Goal: Task Accomplishment & Management: Manage account settings

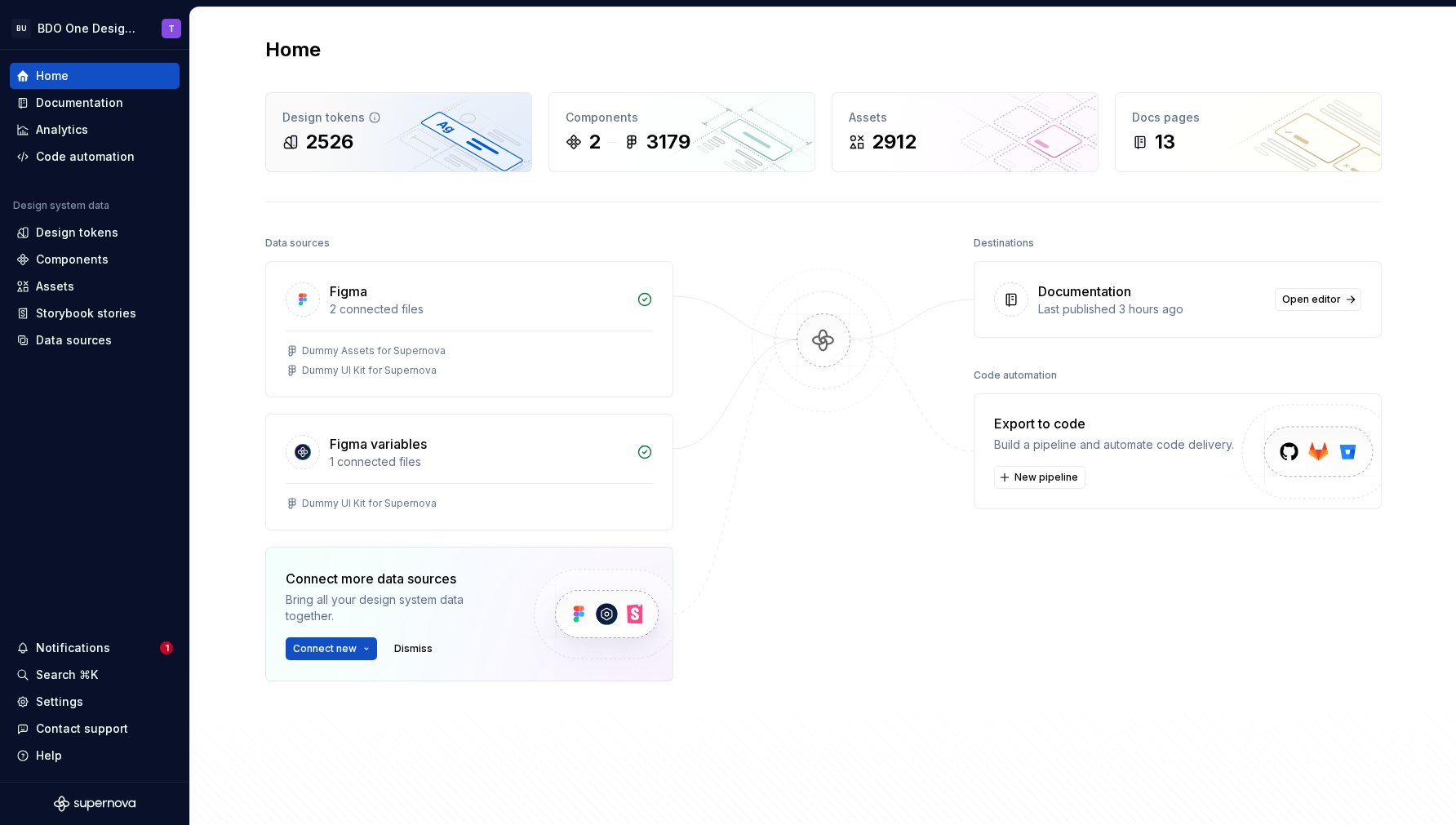
click at [385, 140] on div "2526" at bounding box center [399, 142] width 232 height 26
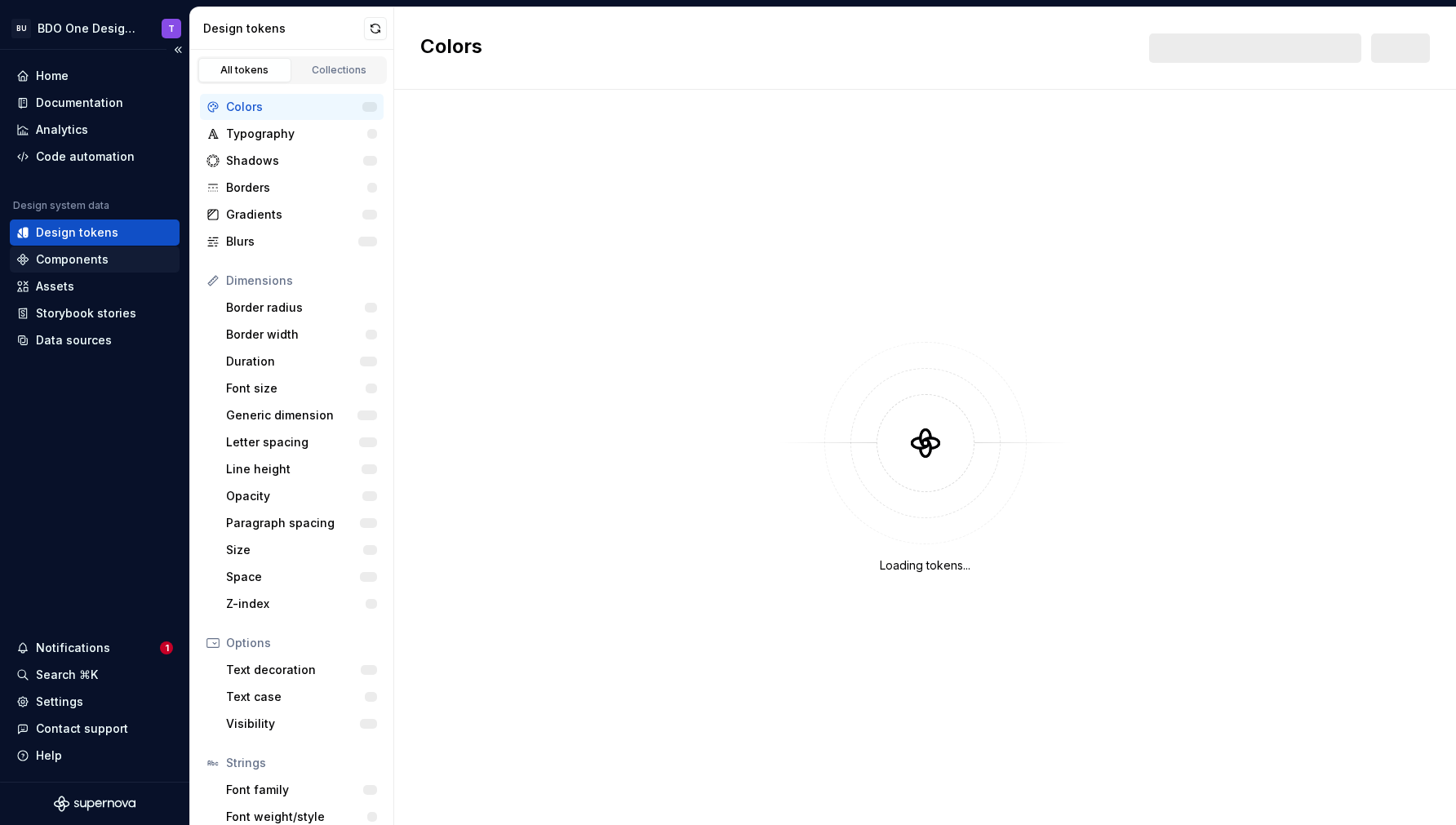
click at [98, 261] on div "Components" at bounding box center [72, 260] width 73 height 17
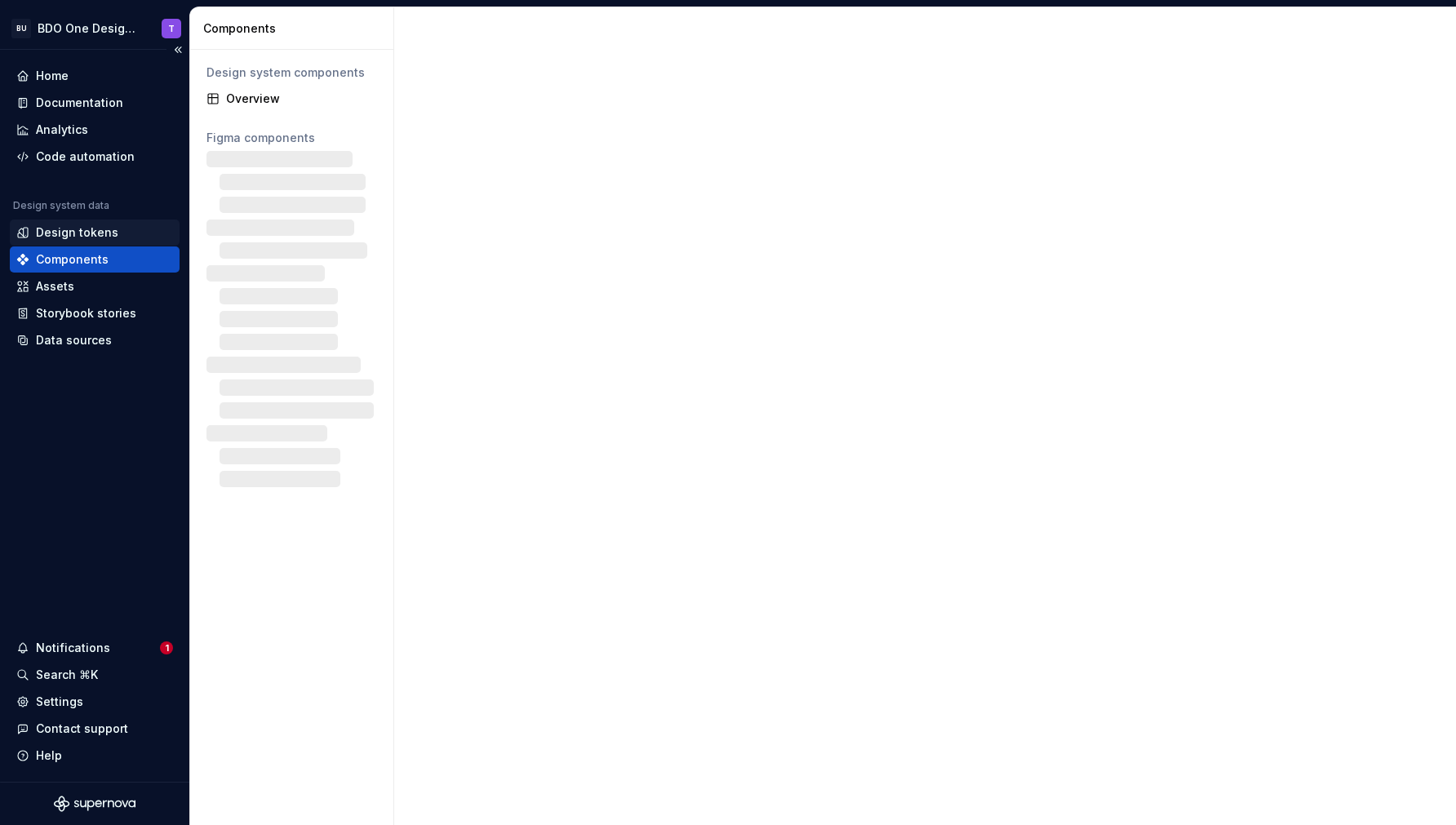
click at [73, 236] on div "Design tokens" at bounding box center [77, 232] width 83 height 17
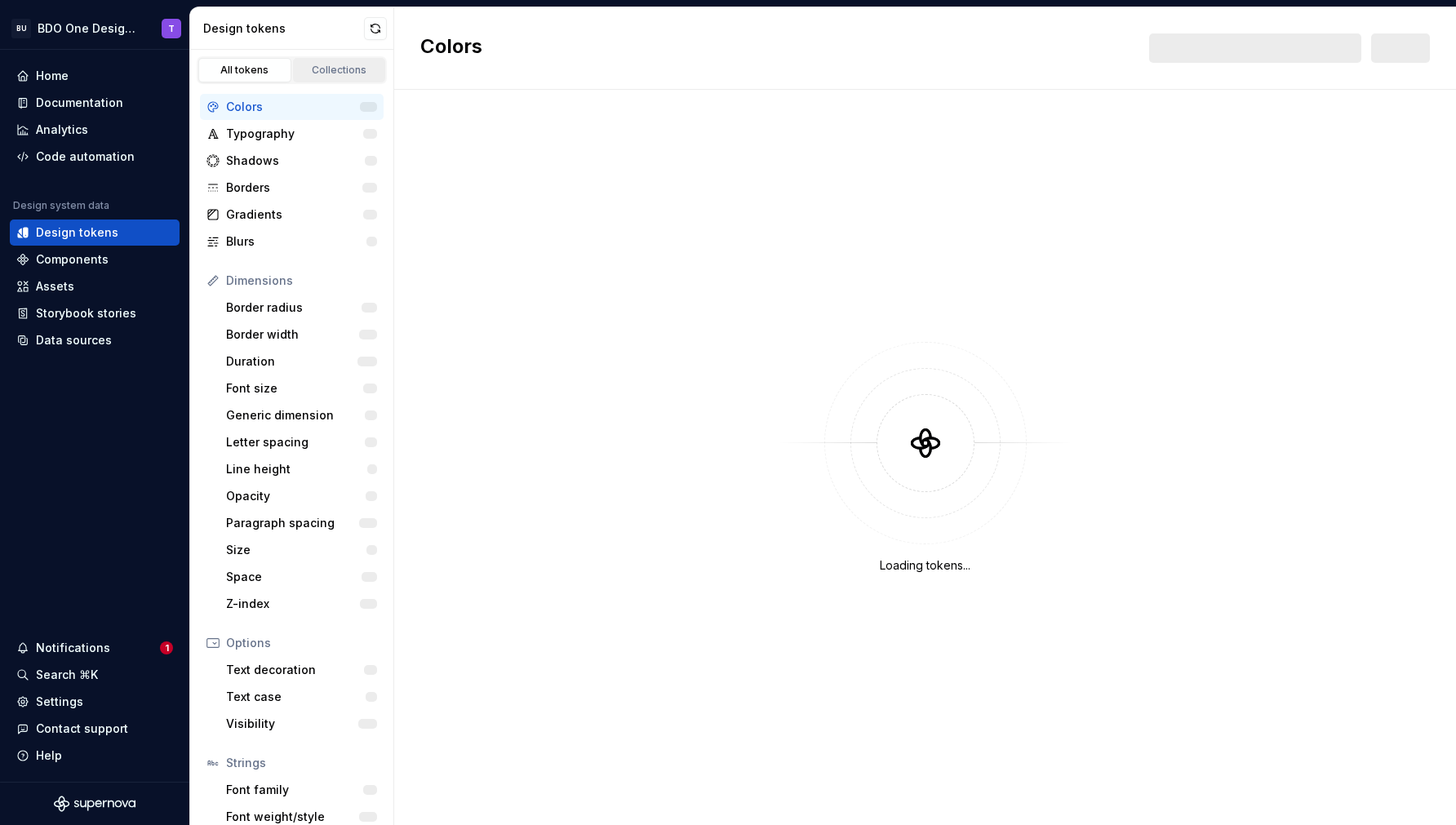
click at [332, 67] on div "Collections" at bounding box center [339, 70] width 82 height 13
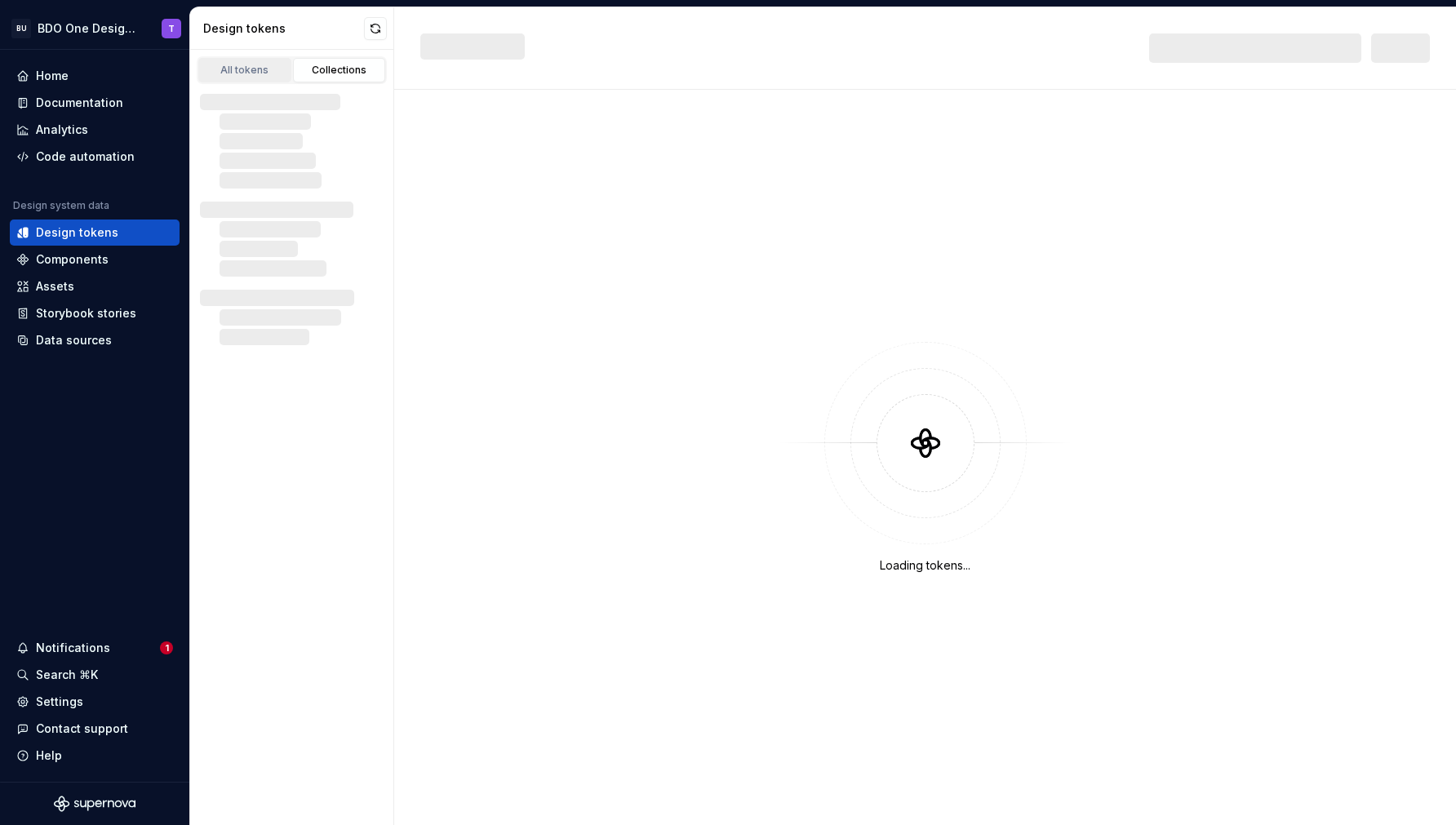
click at [228, 65] on div "All tokens" at bounding box center [245, 70] width 82 height 13
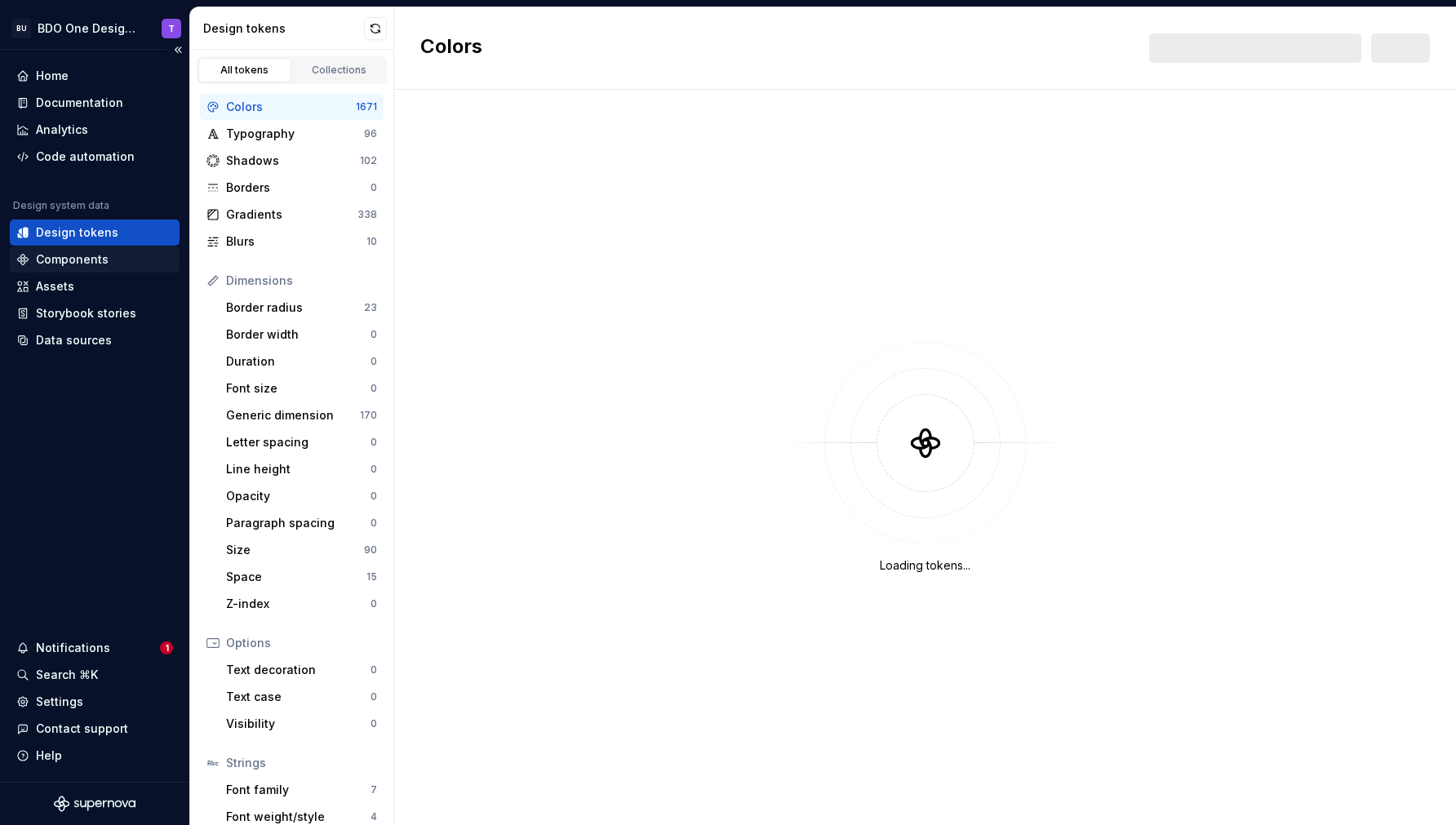
click at [79, 262] on div "Components" at bounding box center [72, 260] width 73 height 17
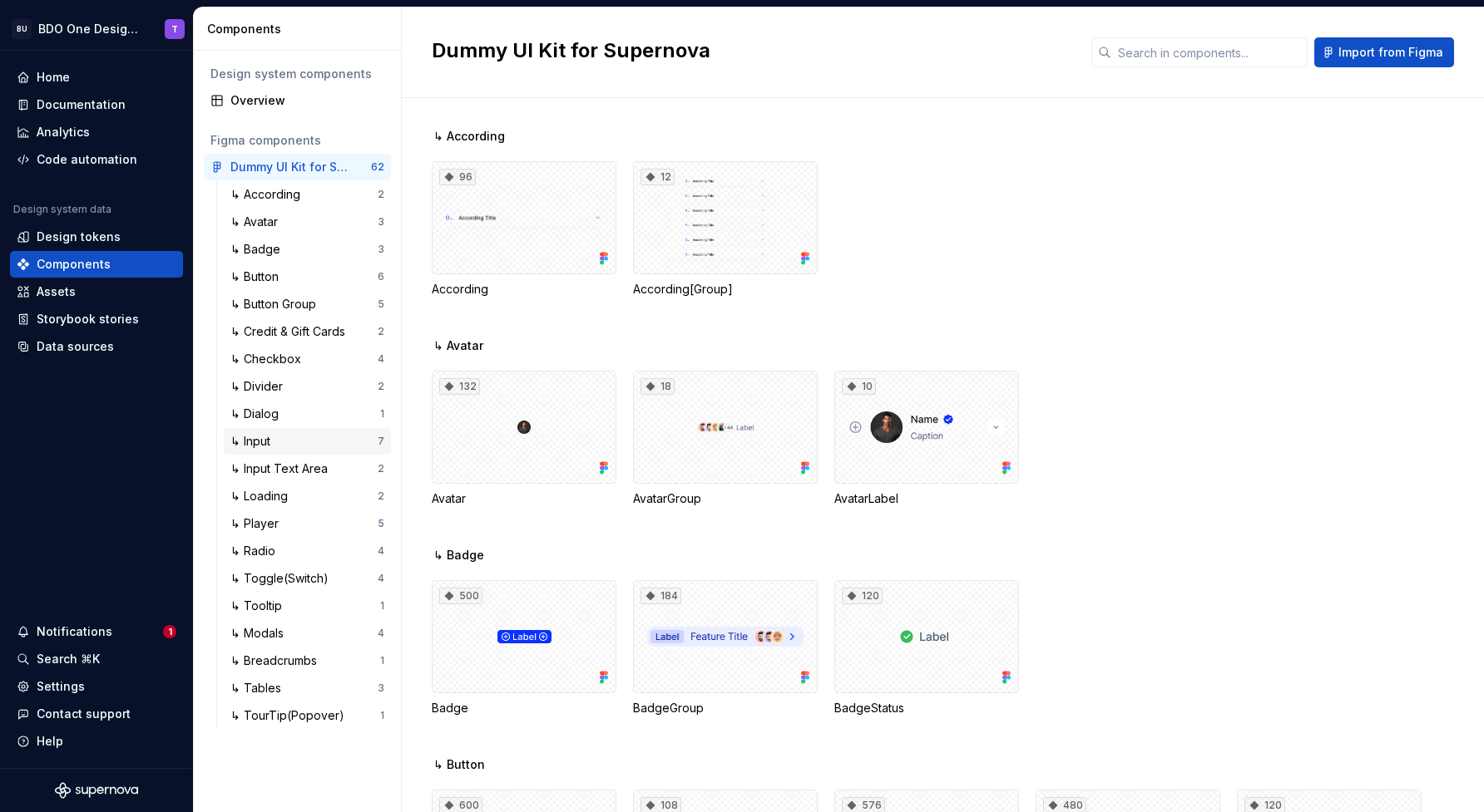
click at [317, 441] on div "↳ Input" at bounding box center [303, 441] width 147 height 17
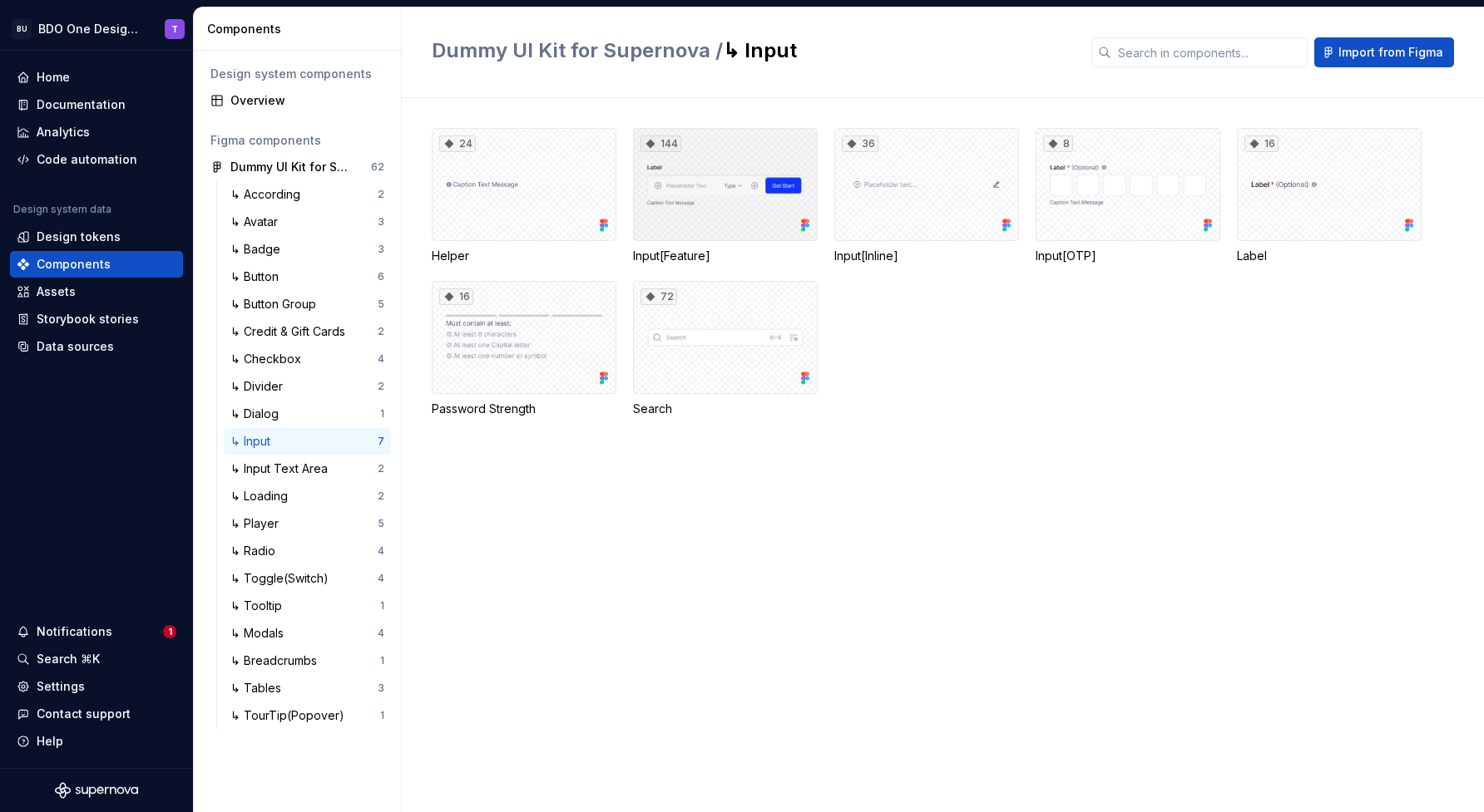
click at [722, 220] on div "144" at bounding box center [725, 184] width 185 height 113
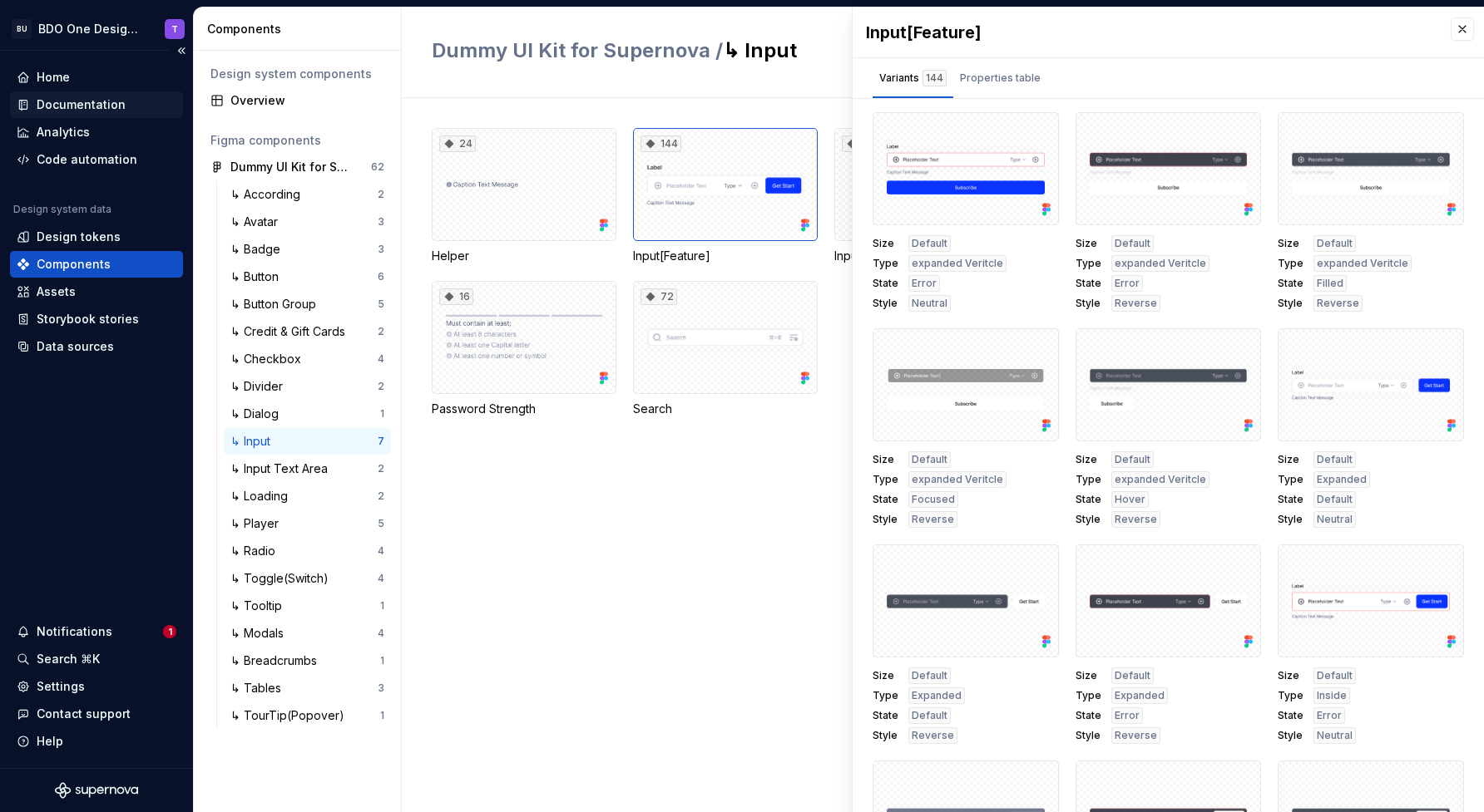
click at [91, 101] on div "Documentation" at bounding box center [81, 104] width 89 height 17
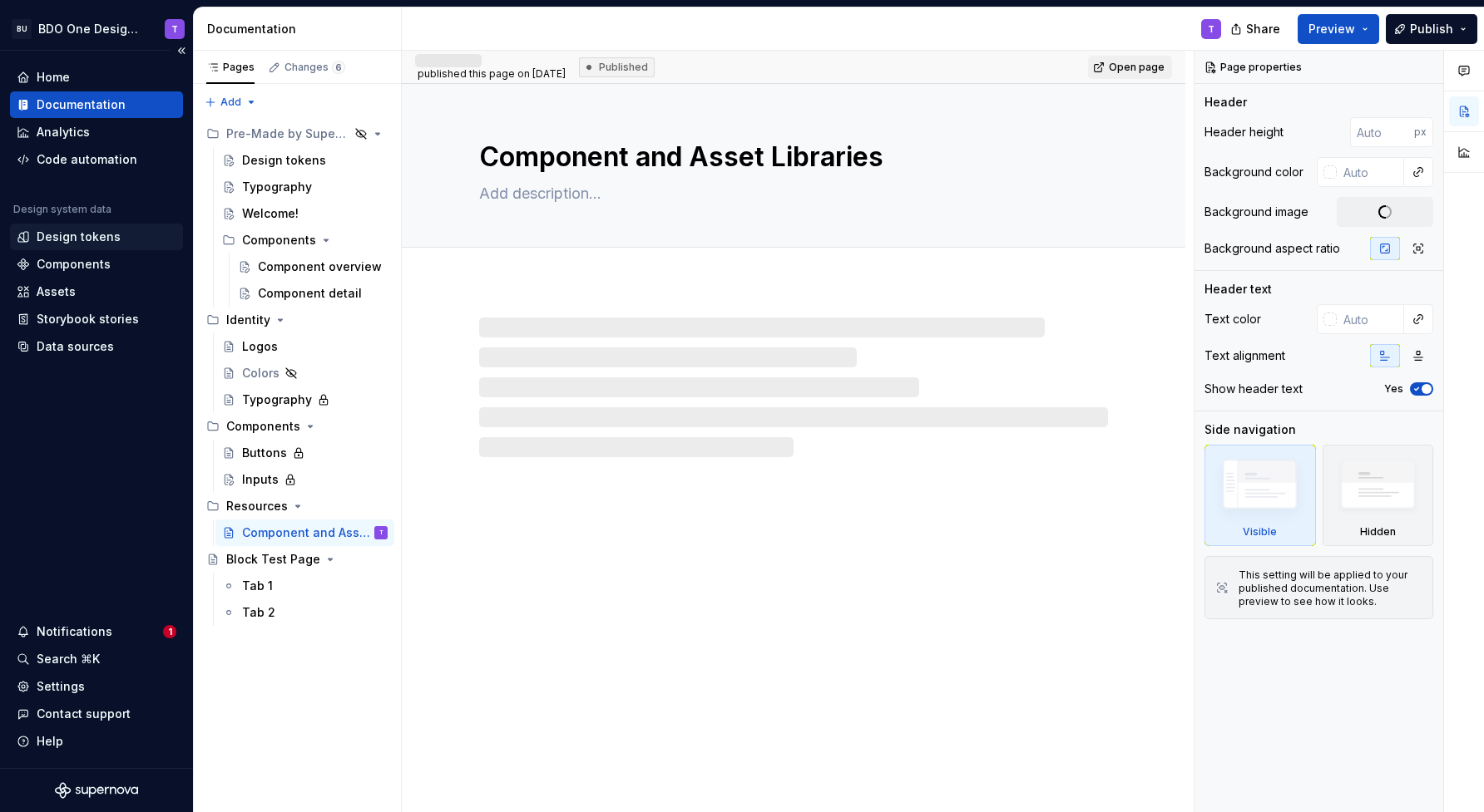
click at [73, 246] on div "Design tokens" at bounding box center [96, 238] width 173 height 27
click at [68, 264] on div "Components" at bounding box center [73, 264] width 74 height 17
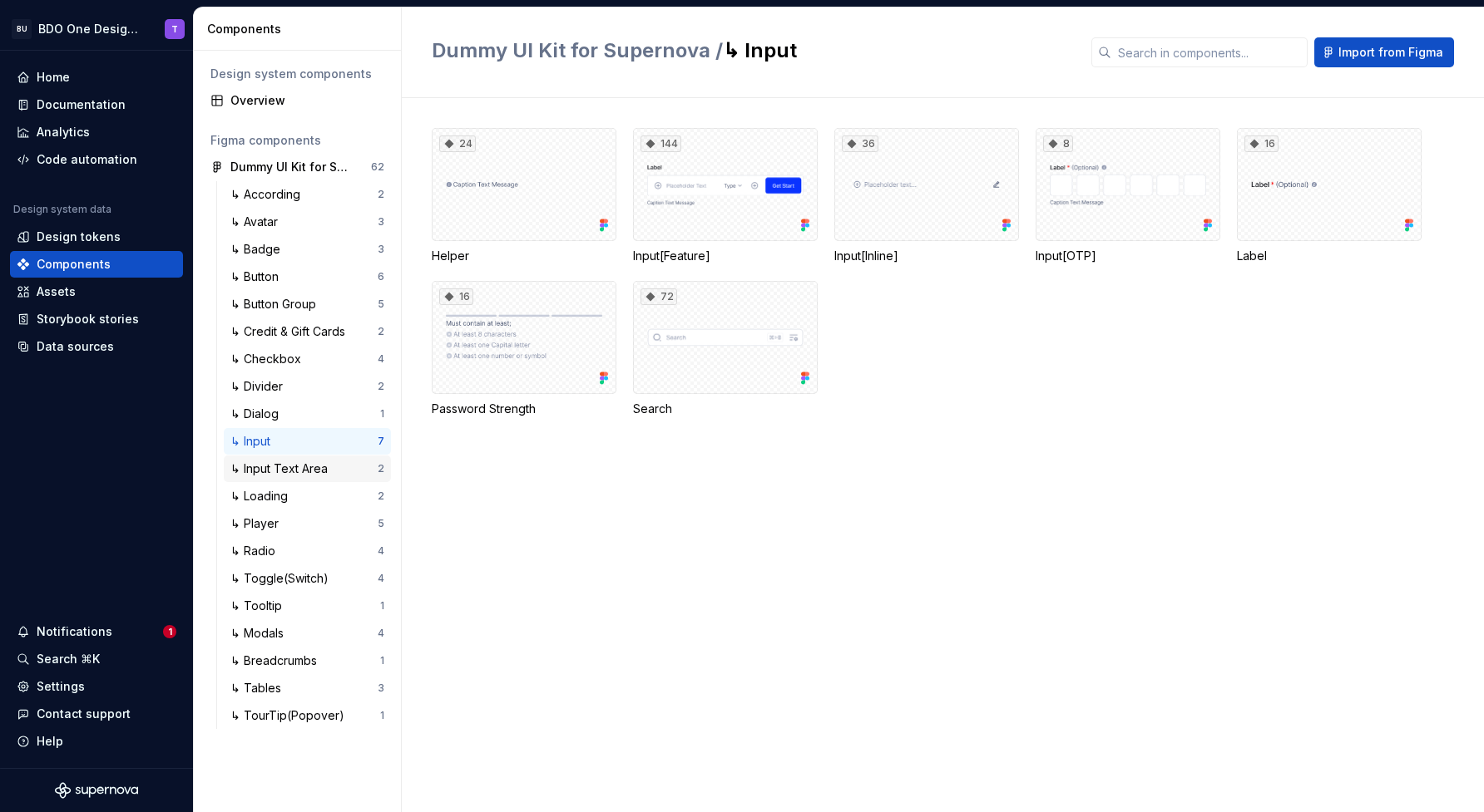
click at [310, 463] on div "↳ Input Text Area" at bounding box center [281, 469] width 104 height 17
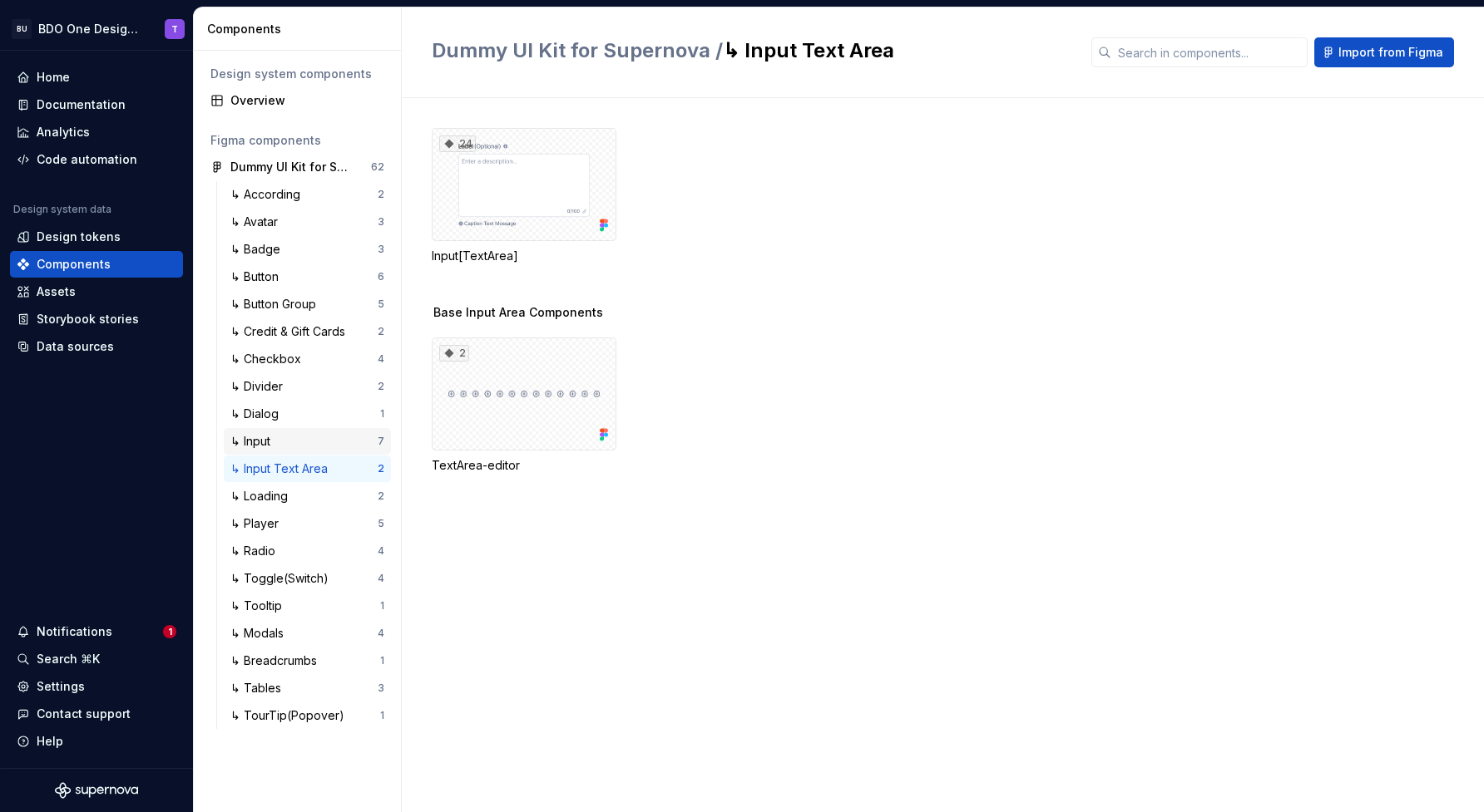
click at [294, 448] on div "↳ Input" at bounding box center [303, 441] width 147 height 17
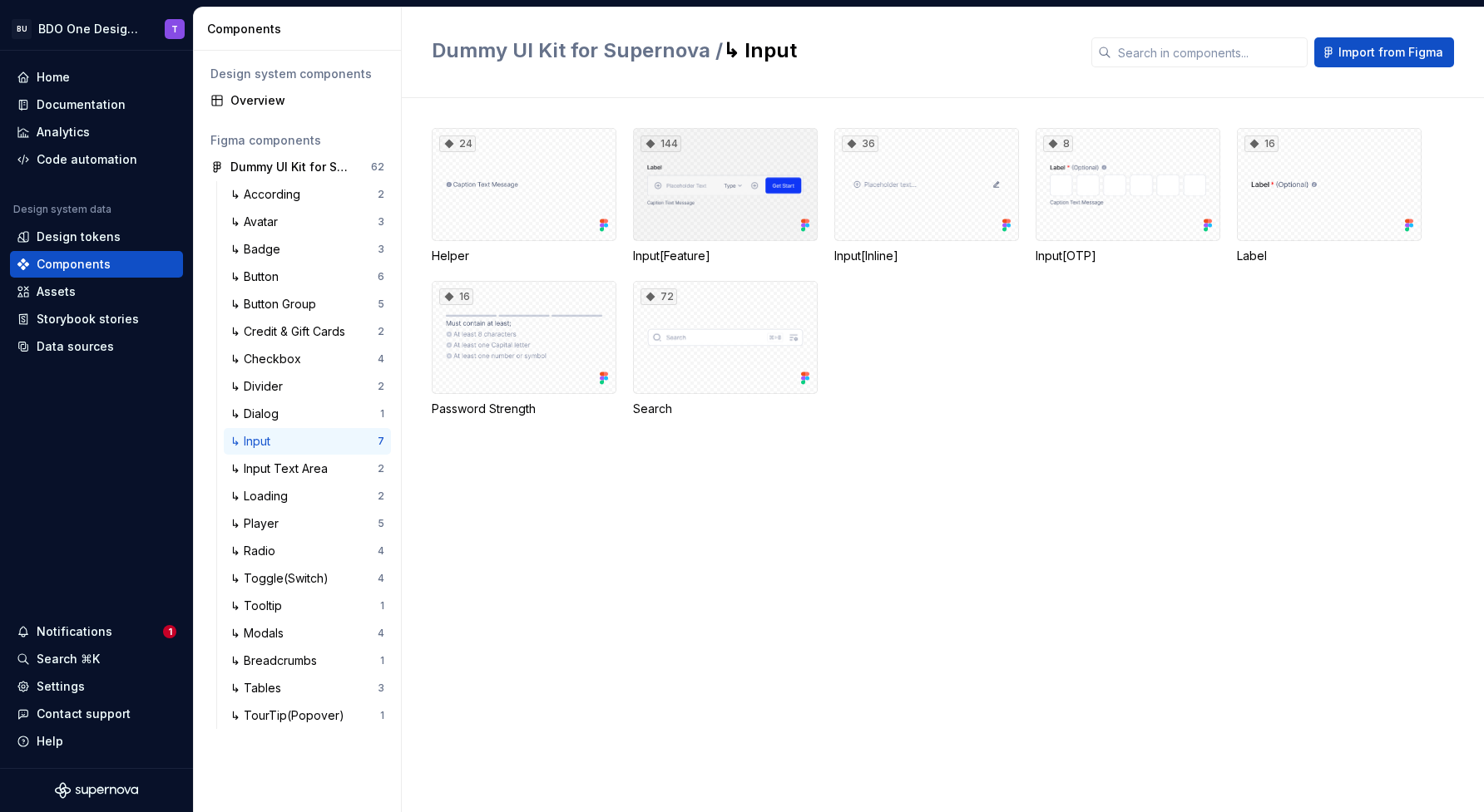
click at [760, 195] on div "144" at bounding box center [725, 184] width 185 height 113
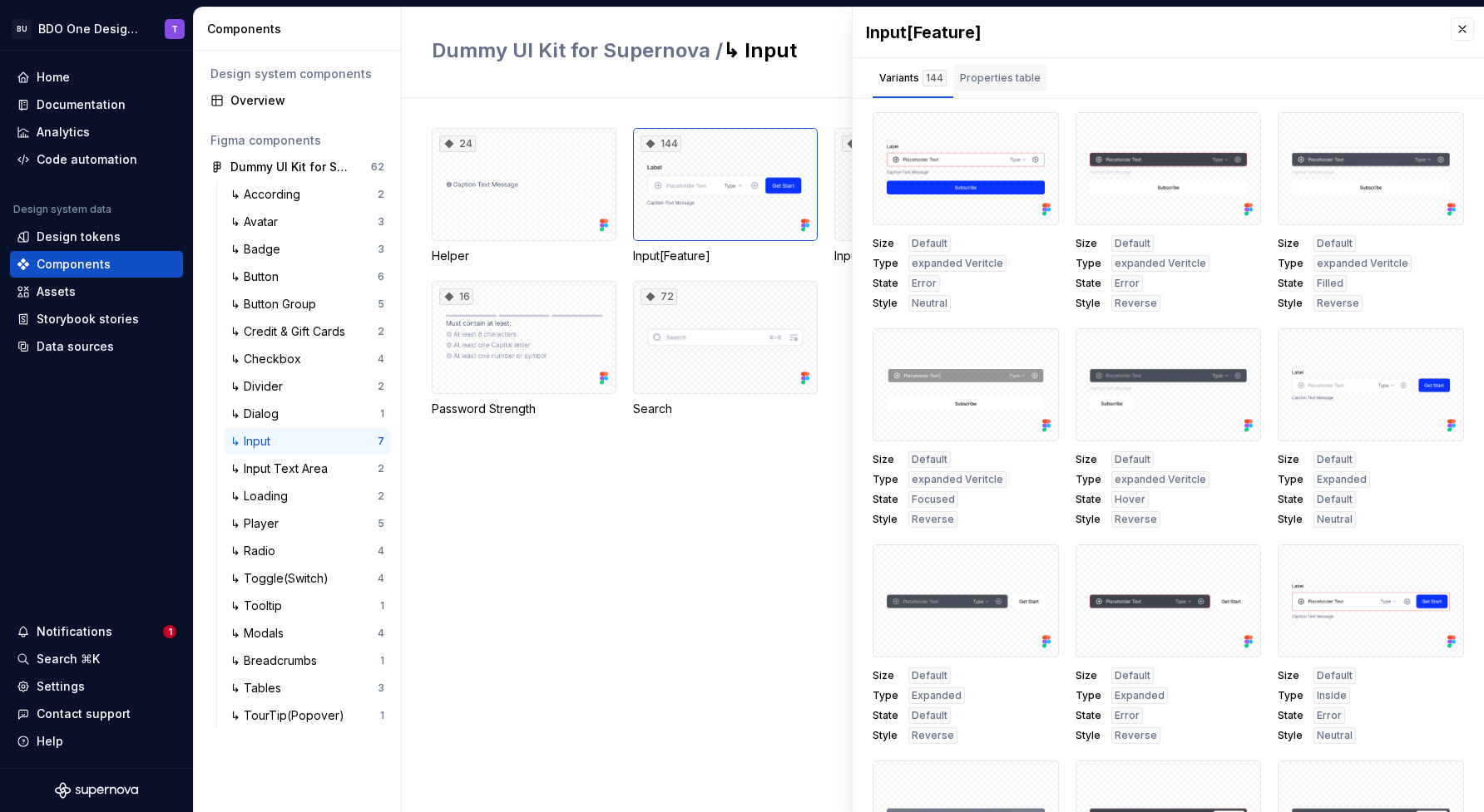
click at [1009, 72] on div "Properties table" at bounding box center [1000, 78] width 81 height 17
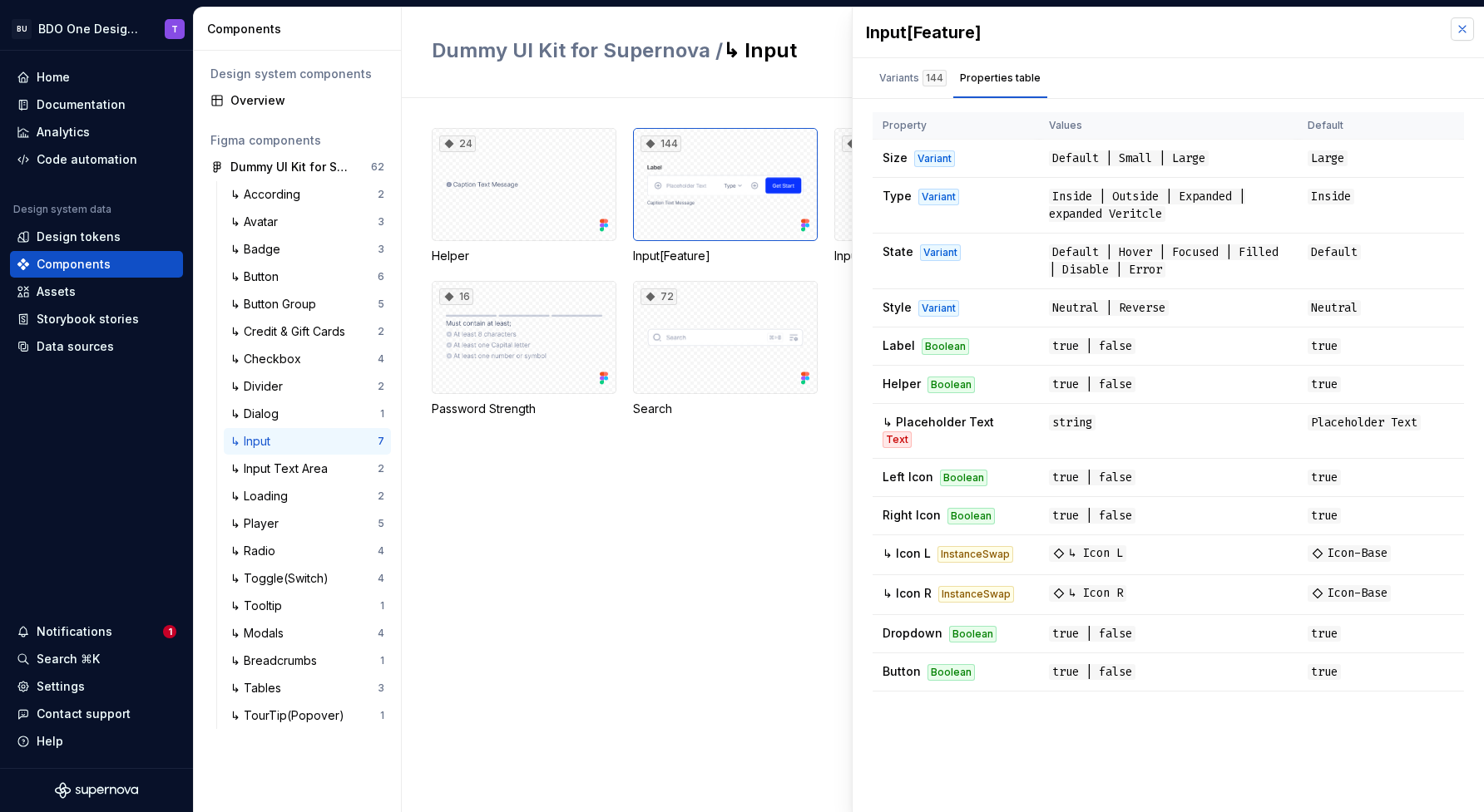
click at [1465, 30] on button "button" at bounding box center [1462, 29] width 24 height 24
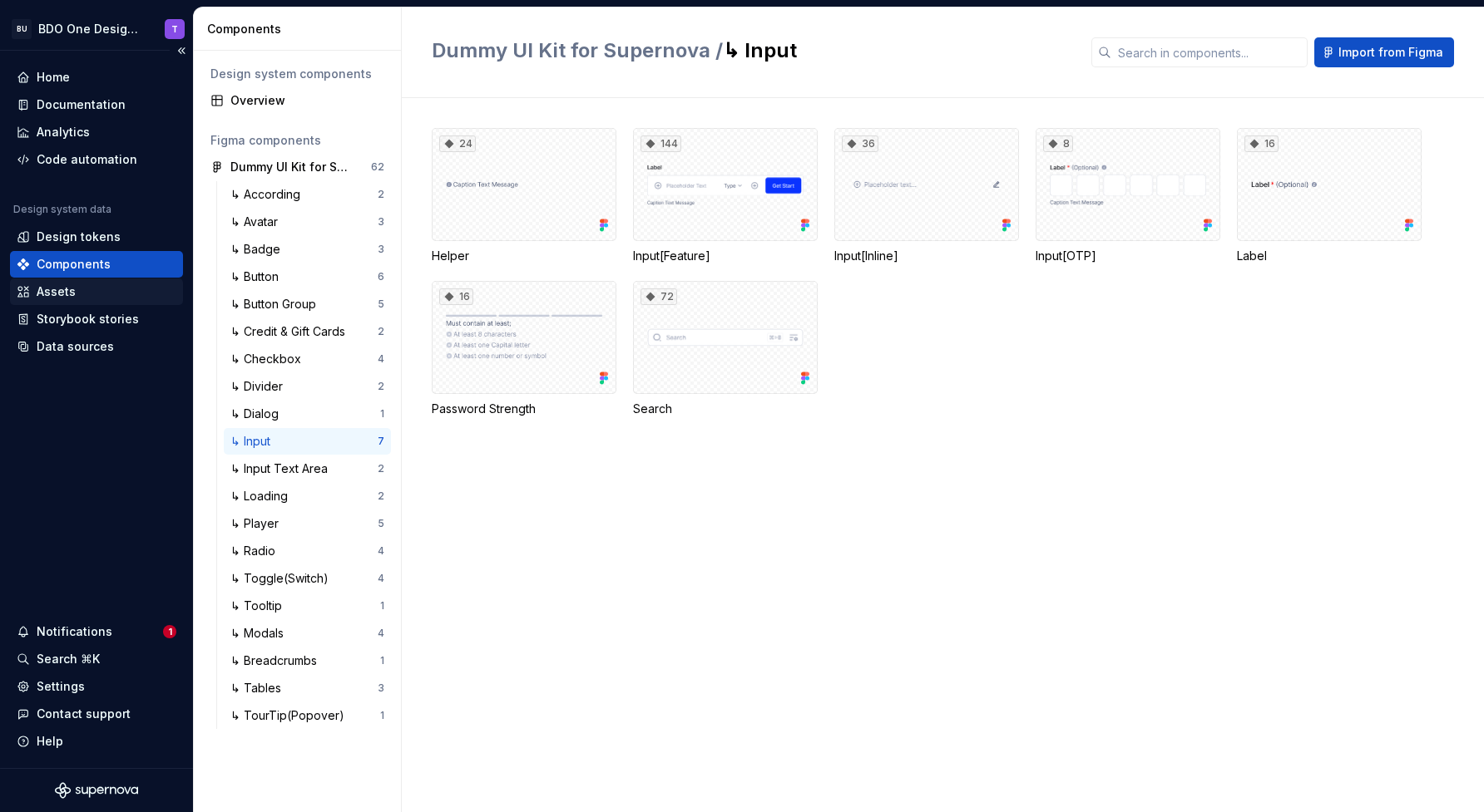
click at [91, 298] on div "Assets" at bounding box center [97, 292] width 160 height 17
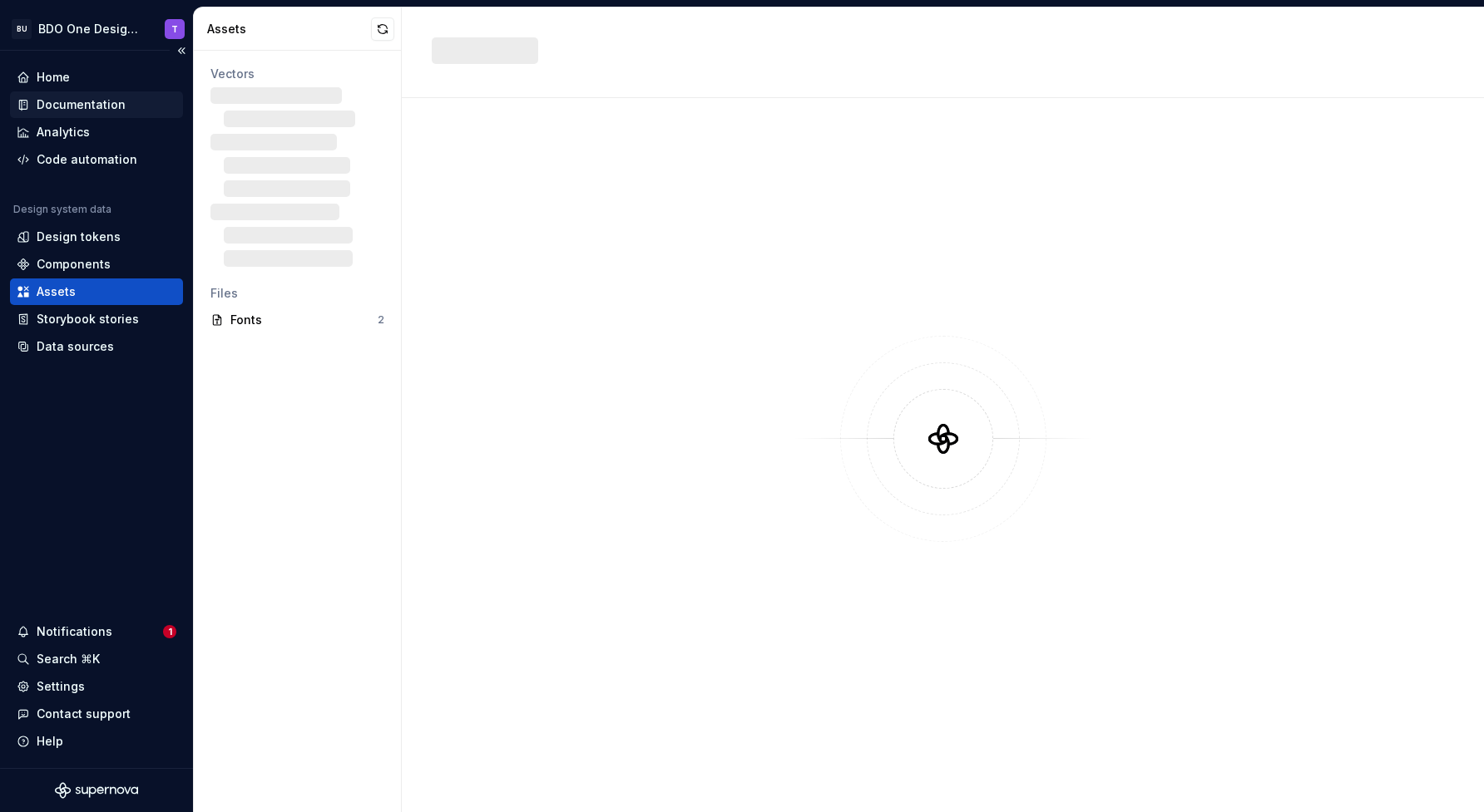
click at [77, 107] on div "Documentation" at bounding box center [81, 104] width 89 height 17
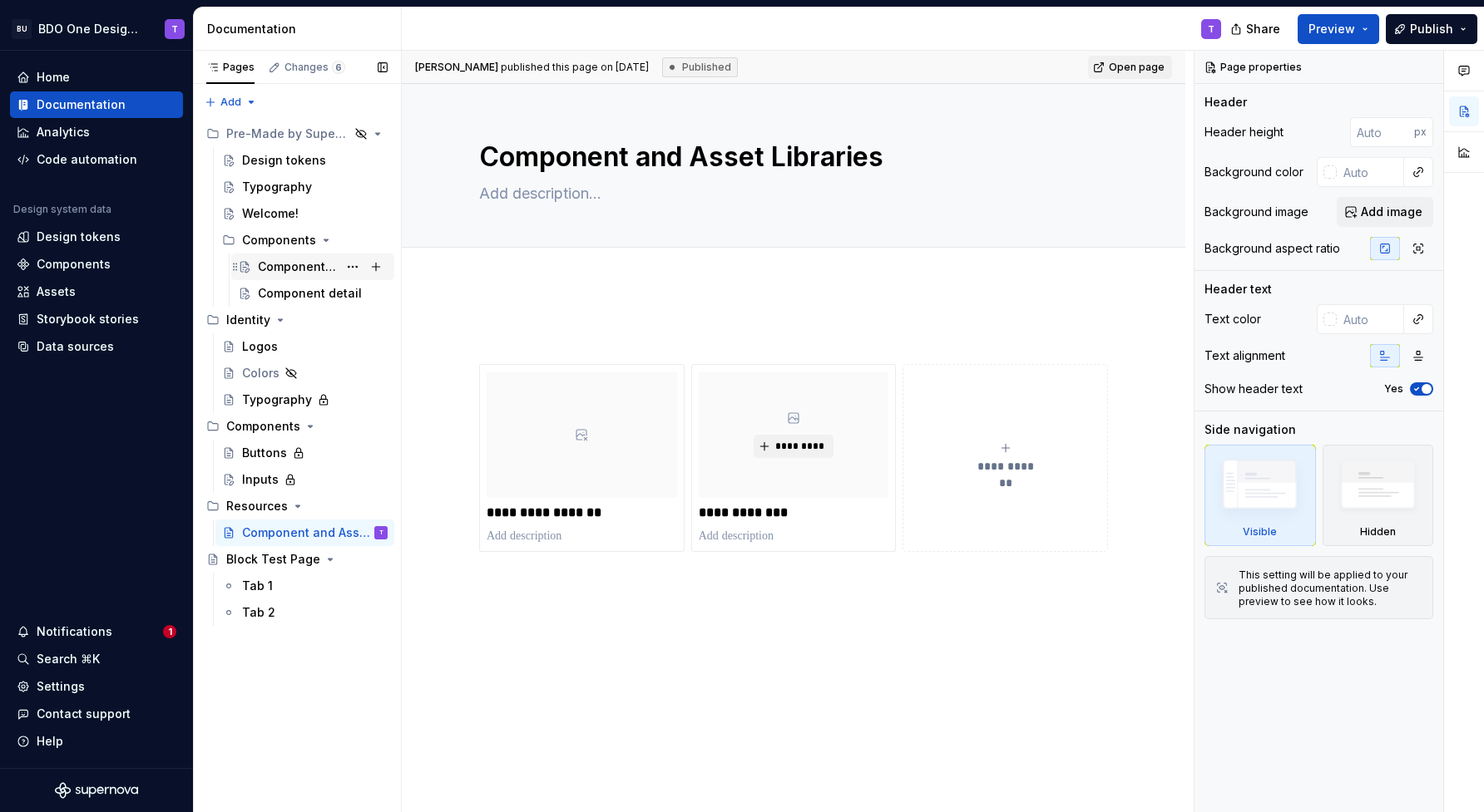
click at [284, 263] on div "Component overview" at bounding box center [297, 267] width 80 height 17
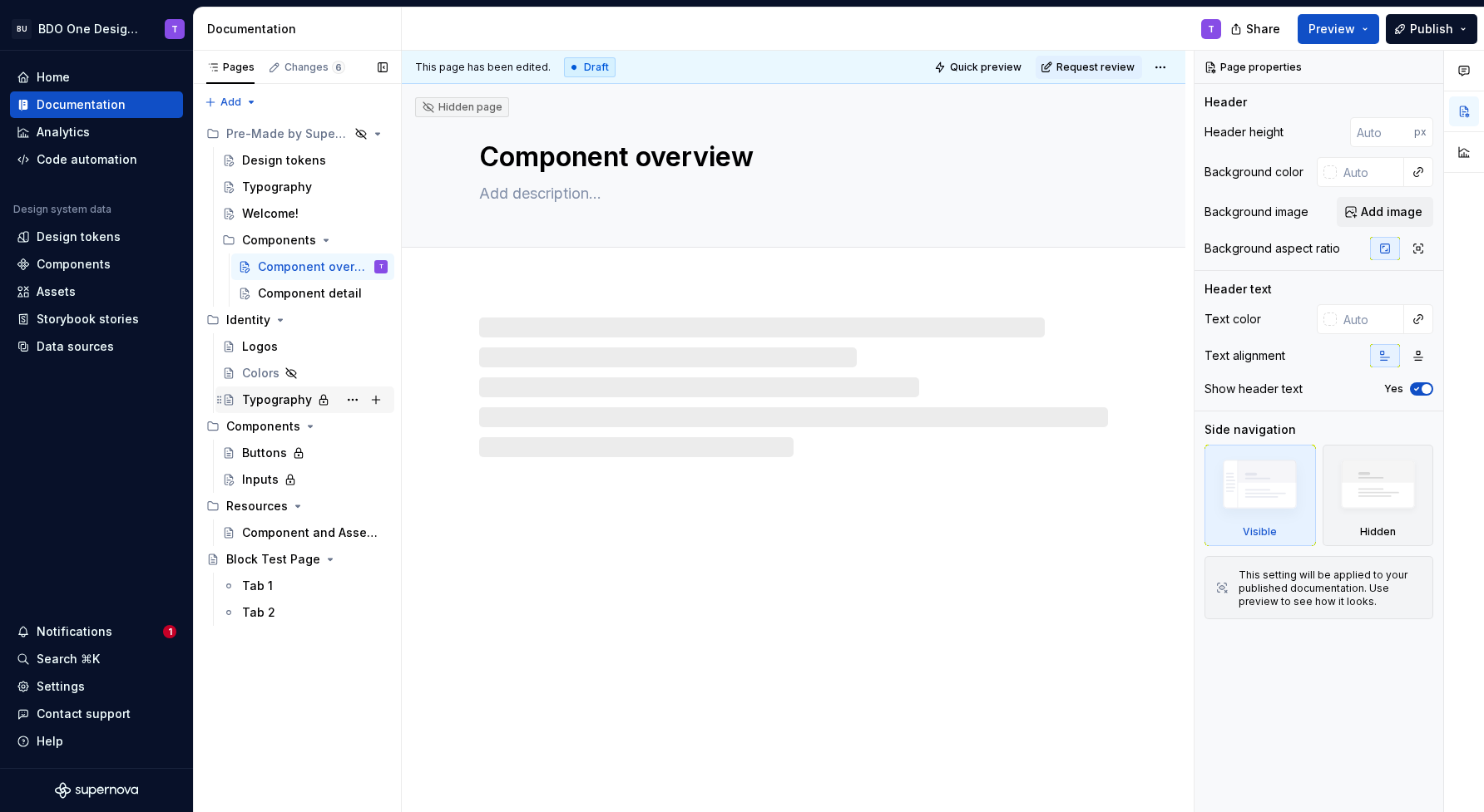
click at [263, 401] on div "Typography" at bounding box center [276, 400] width 70 height 17
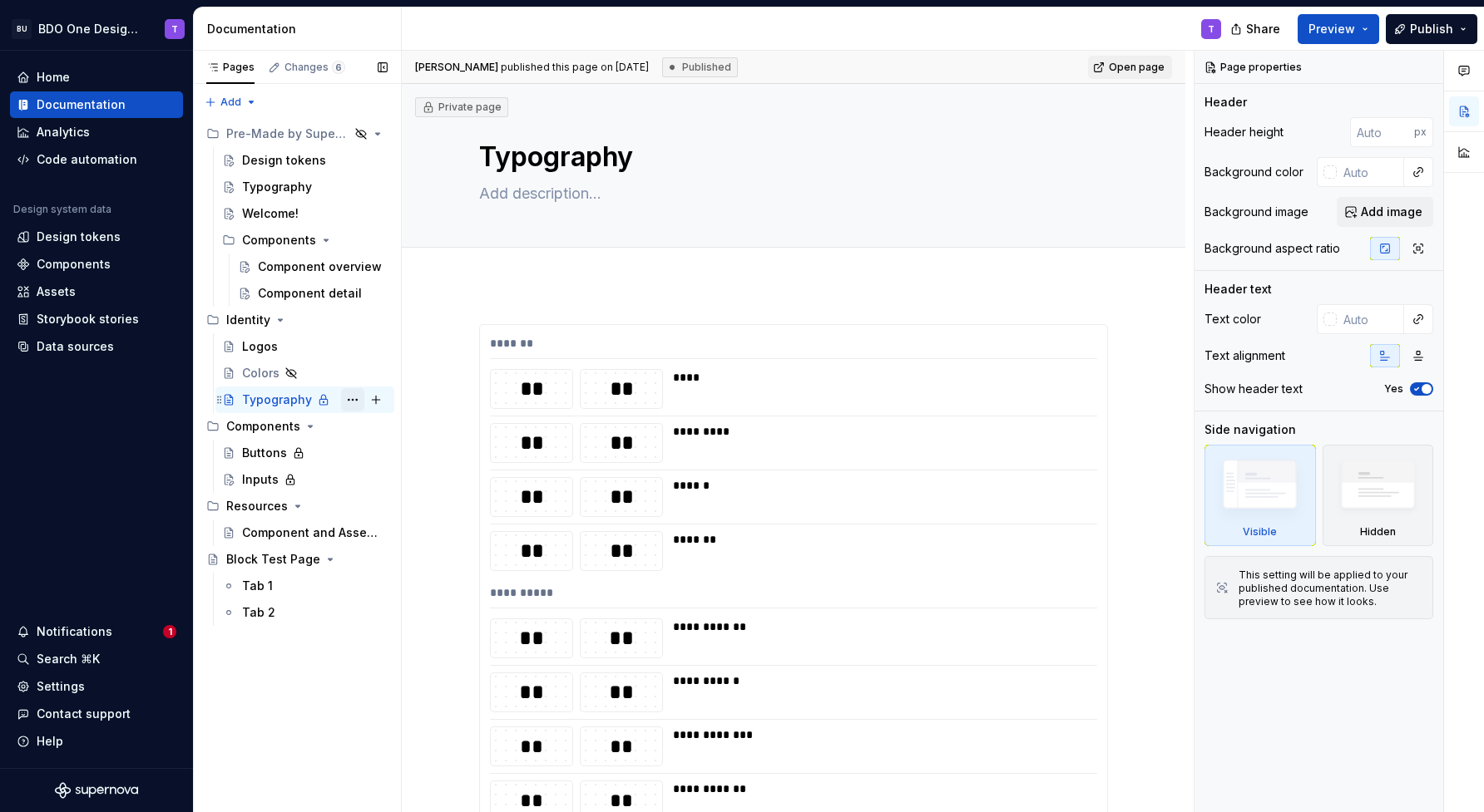
click at [351, 399] on button "Page tree" at bounding box center [353, 400] width 24 height 24
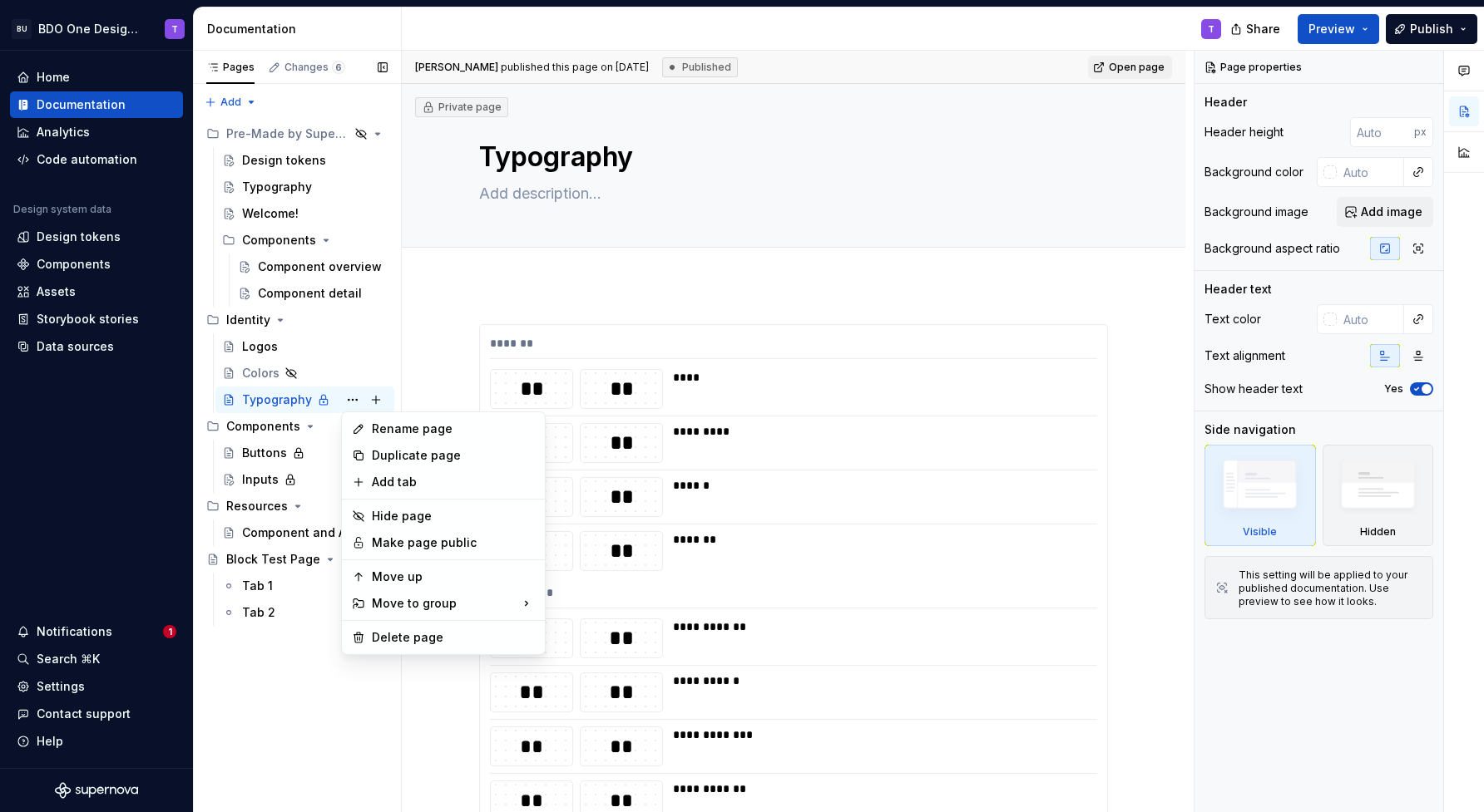
click at [252, 705] on div "Pages Changes 6 Add Accessibility guide for tree Page tree. Navigate the tree w…" at bounding box center [297, 431] width 208 height 762
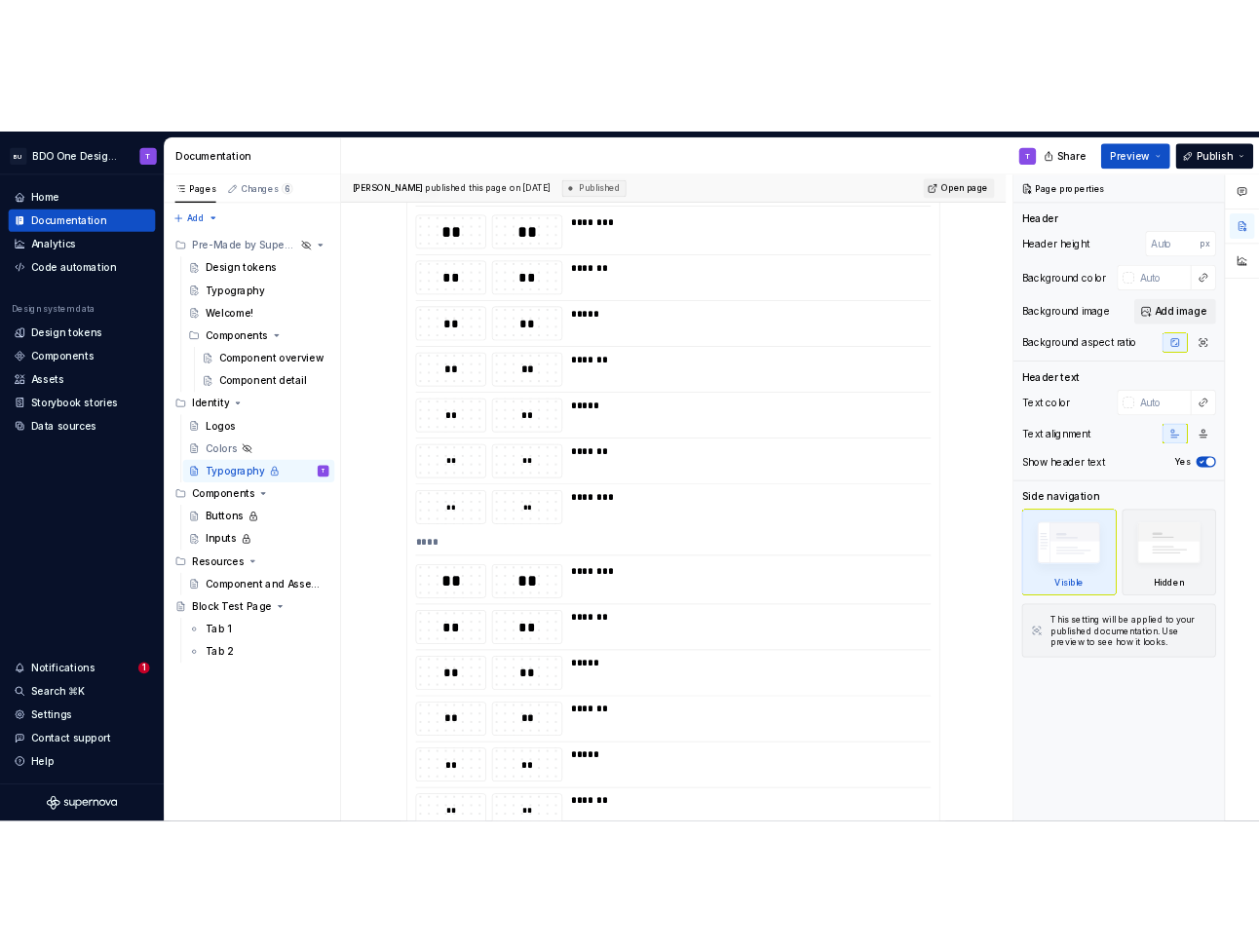
scroll to position [6218, 0]
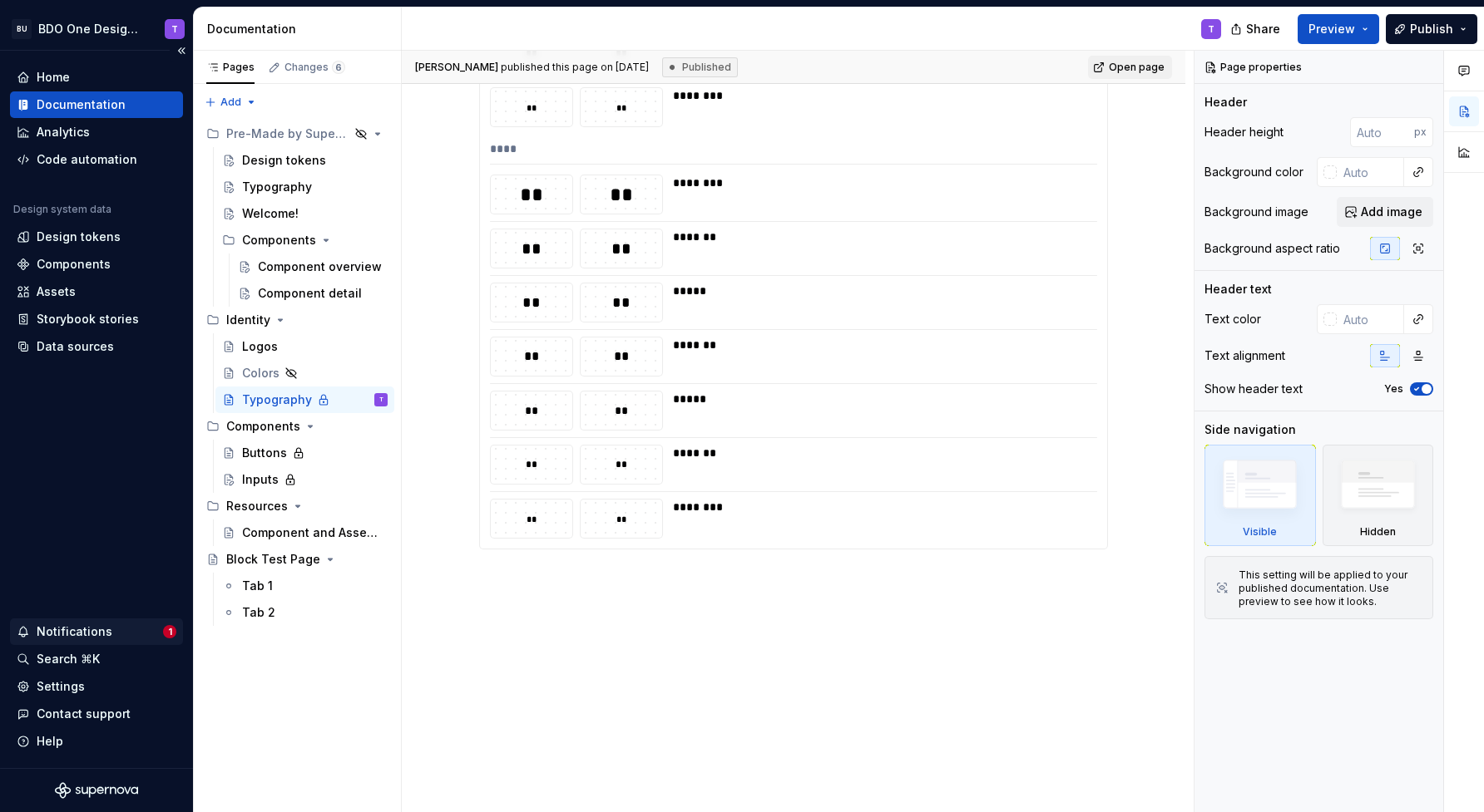
click at [77, 632] on div "Notifications" at bounding box center [74, 632] width 76 height 17
click at [747, 693] on html "BU BDO One Design System T Home Documentation Analytics Code automation Design …" at bounding box center [742, 406] width 1484 height 812
click at [353, 454] on button "Page tree" at bounding box center [353, 453] width 24 height 24
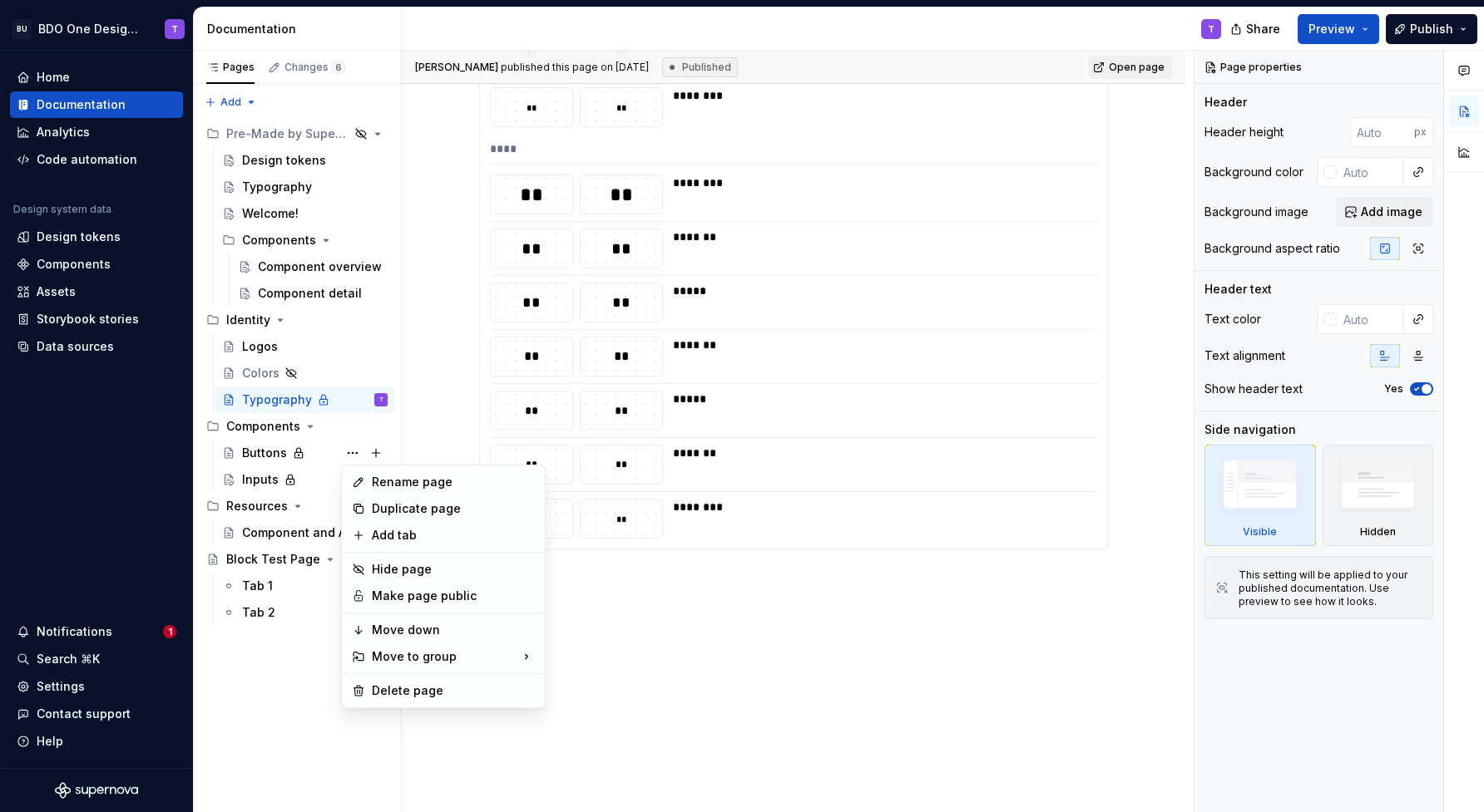
click at [688, 657] on html "BU BDO One Design System T Home Documentation Analytics Code automation Design …" at bounding box center [742, 406] width 1484 height 812
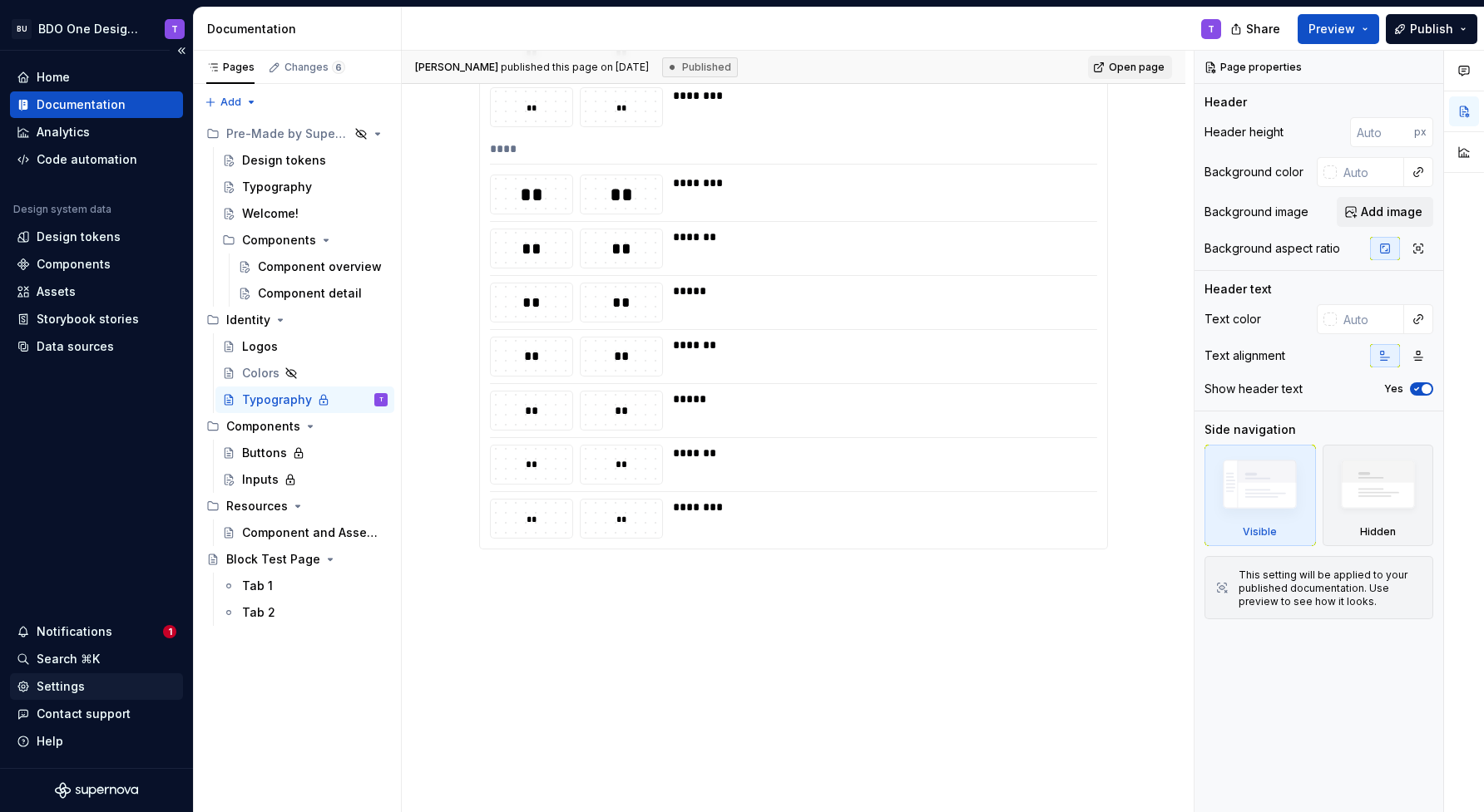
click at [62, 679] on div "Settings" at bounding box center [60, 686] width 48 height 17
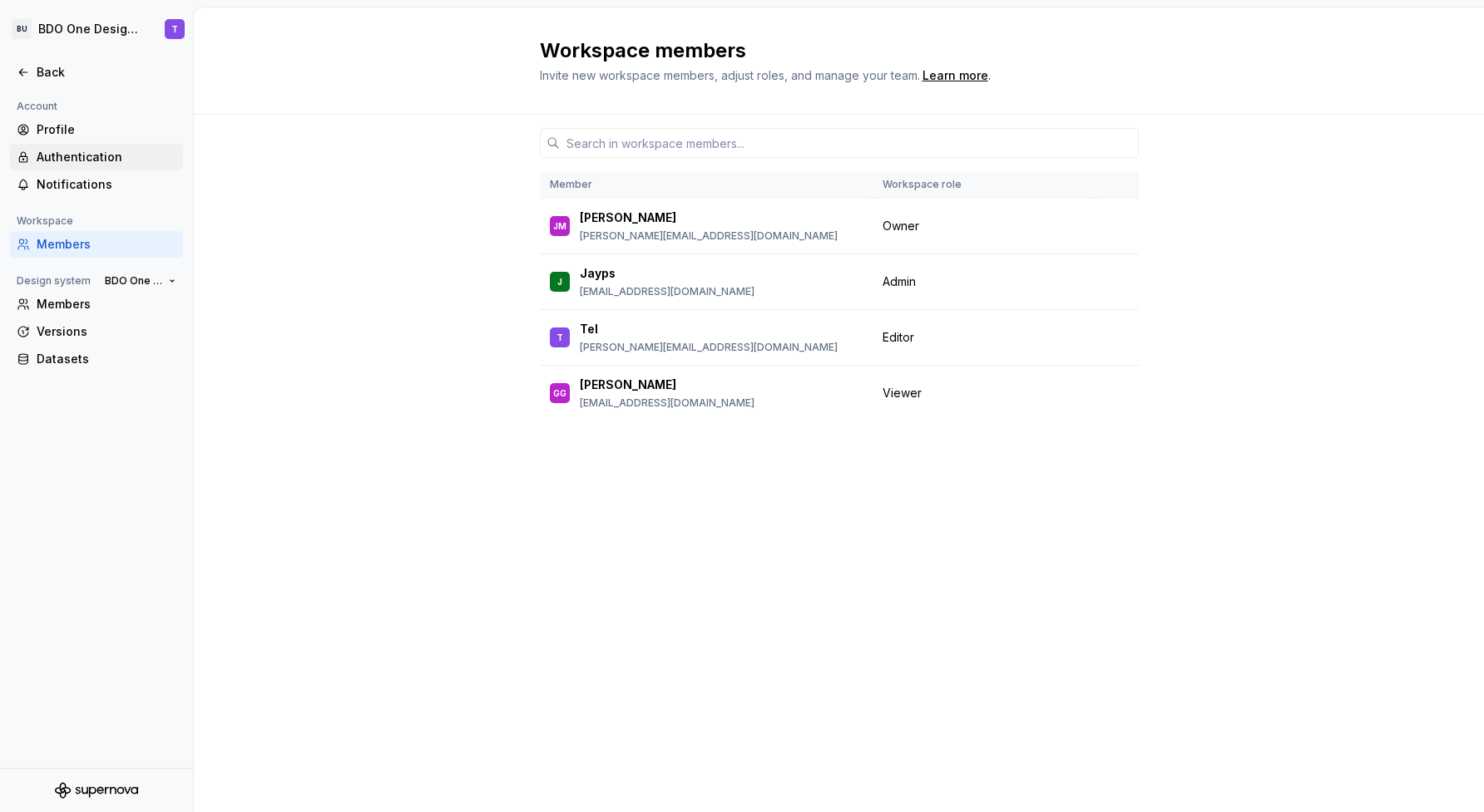
click at [72, 159] on div "Authentication" at bounding box center [106, 158] width 140 height 17
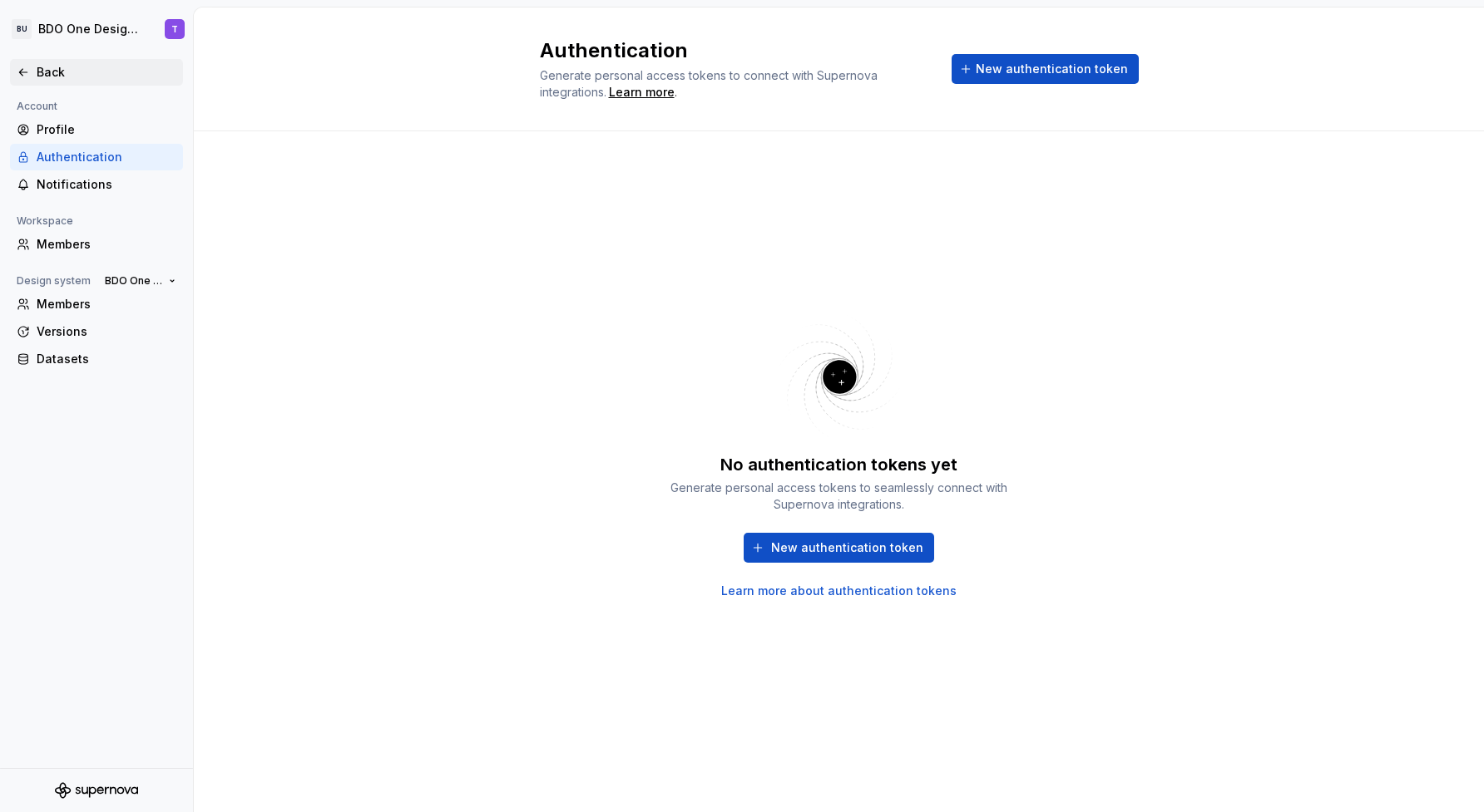
click at [35, 72] on div "Back" at bounding box center [97, 72] width 160 height 17
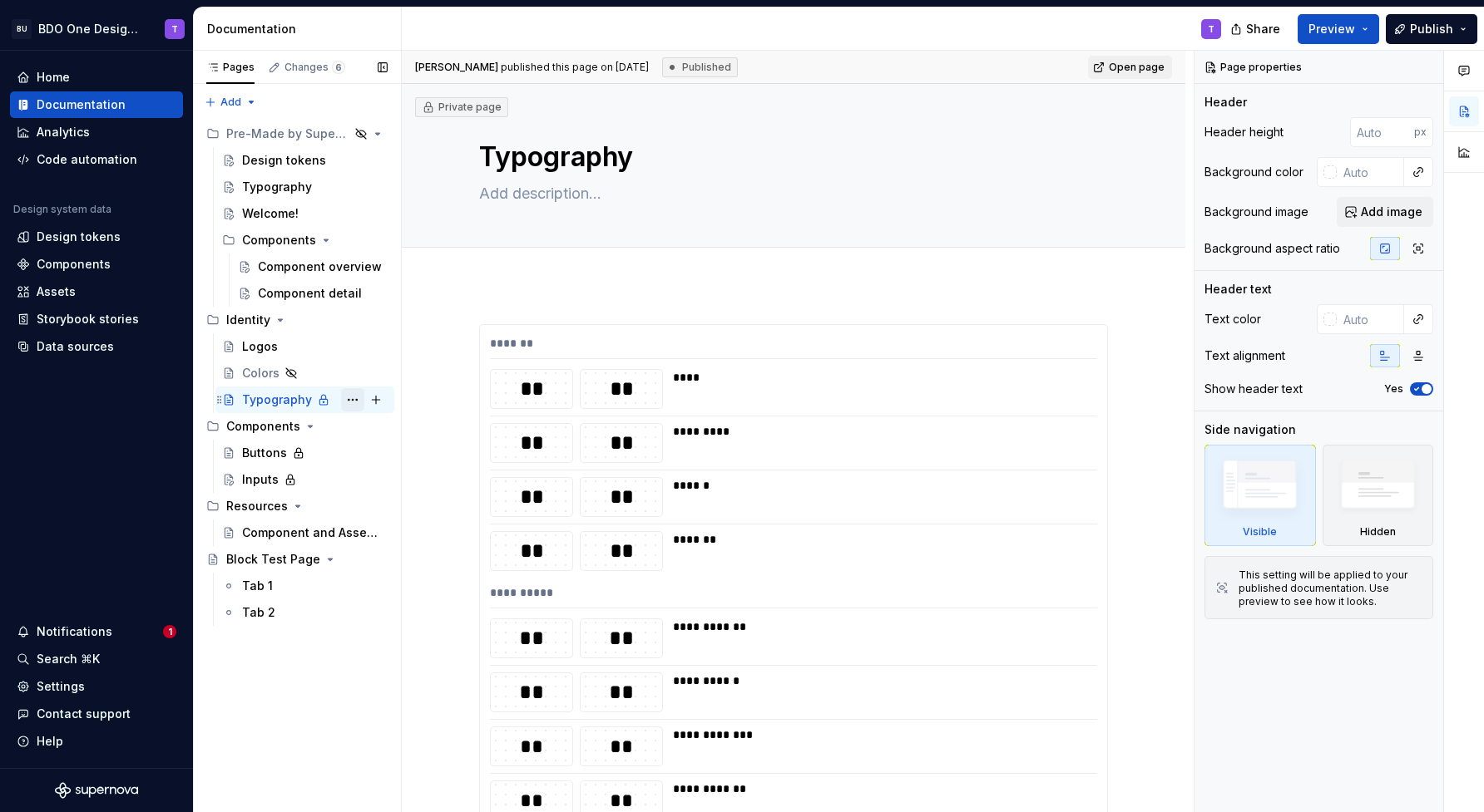
click at [351, 398] on button "Page tree" at bounding box center [353, 400] width 24 height 24
click at [261, 713] on div "Pages Changes 6 Add Accessibility guide for tree Page tree. Navigate the tree w…" at bounding box center [297, 431] width 208 height 762
click at [355, 398] on button "Page tree" at bounding box center [353, 400] width 24 height 24
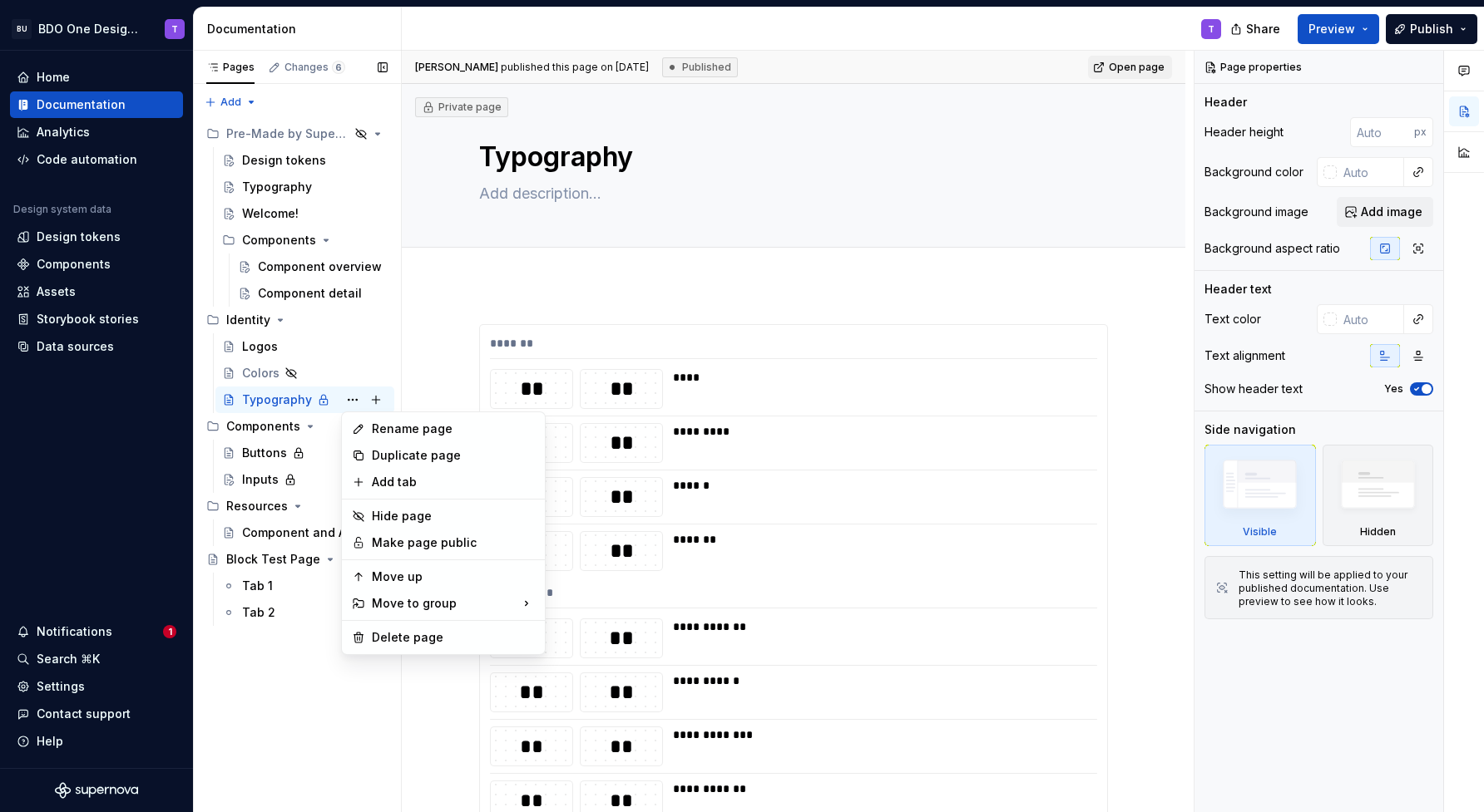
click at [258, 695] on div "Pages Changes 6 Add Accessibility guide for tree Page tree. Navigate the tree w…" at bounding box center [297, 431] width 208 height 762
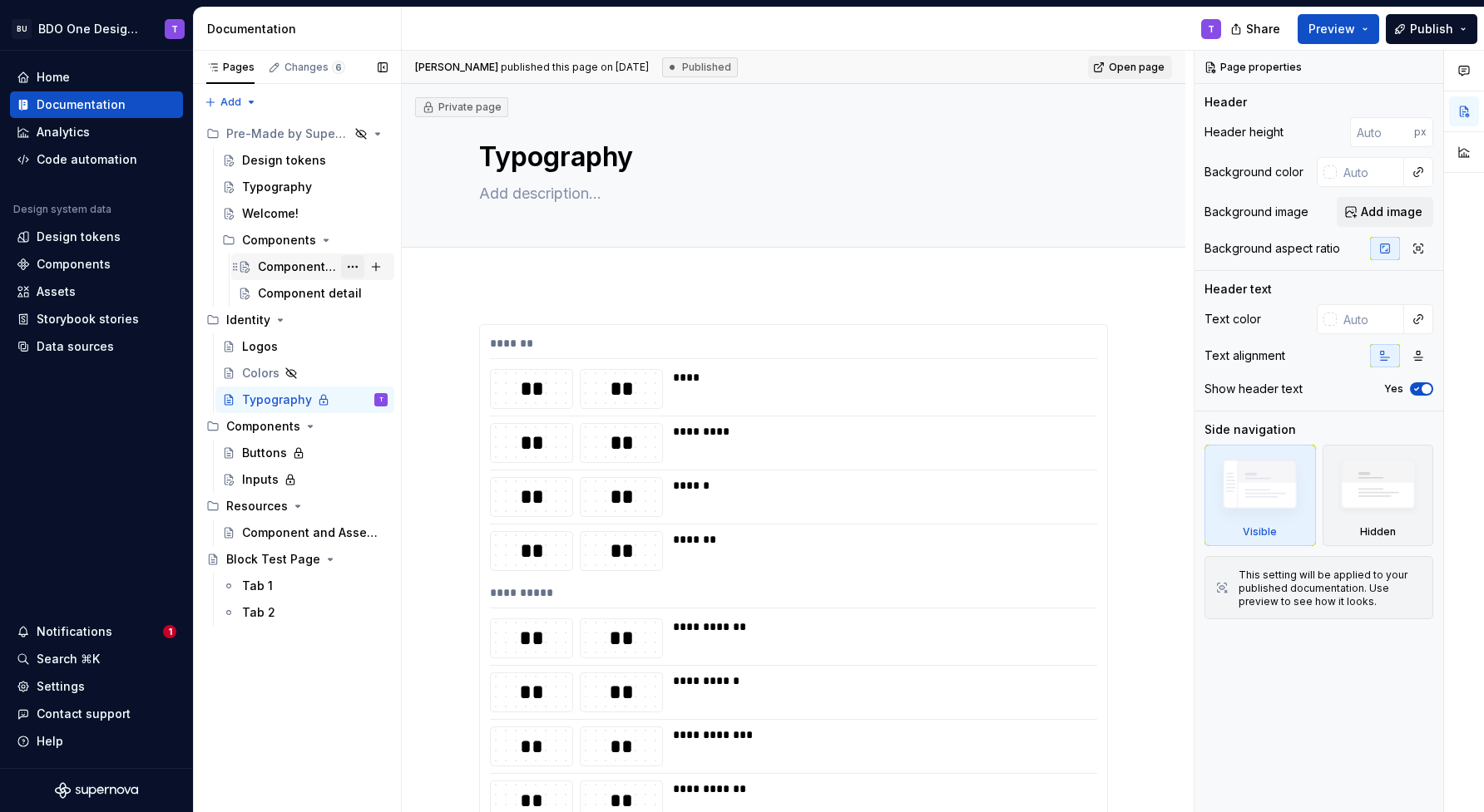
click at [352, 261] on button "Page tree" at bounding box center [353, 267] width 24 height 24
click at [373, 696] on div "Pages Changes 6 Add Accessibility guide for tree Page tree. Navigate the tree w…" at bounding box center [297, 431] width 208 height 762
click at [56, 682] on div "Settings" at bounding box center [60, 686] width 48 height 17
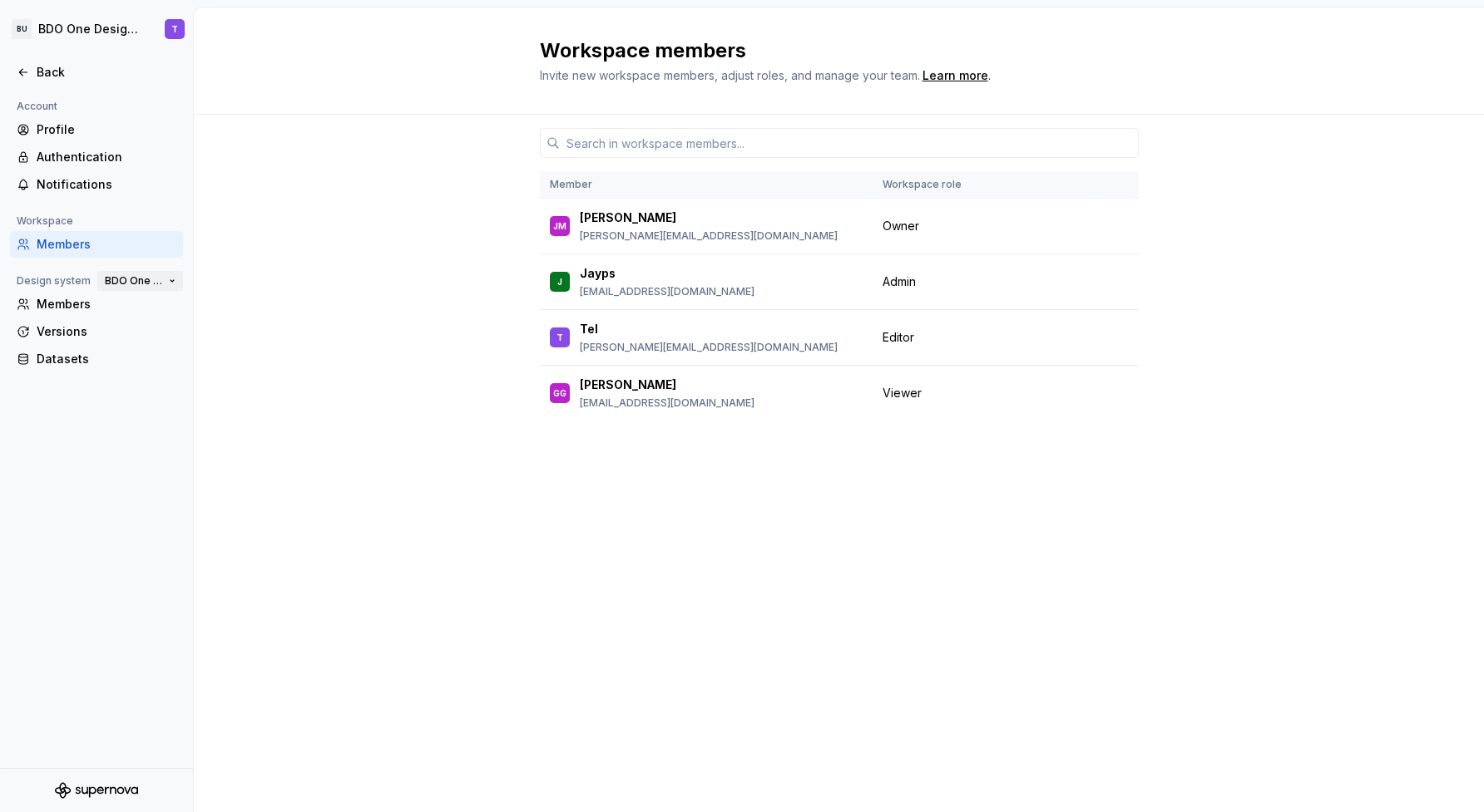
click at [132, 282] on span "BDO One Design System" at bounding box center [133, 281] width 57 height 13
click at [71, 168] on div "Authentication" at bounding box center [96, 158] width 173 height 27
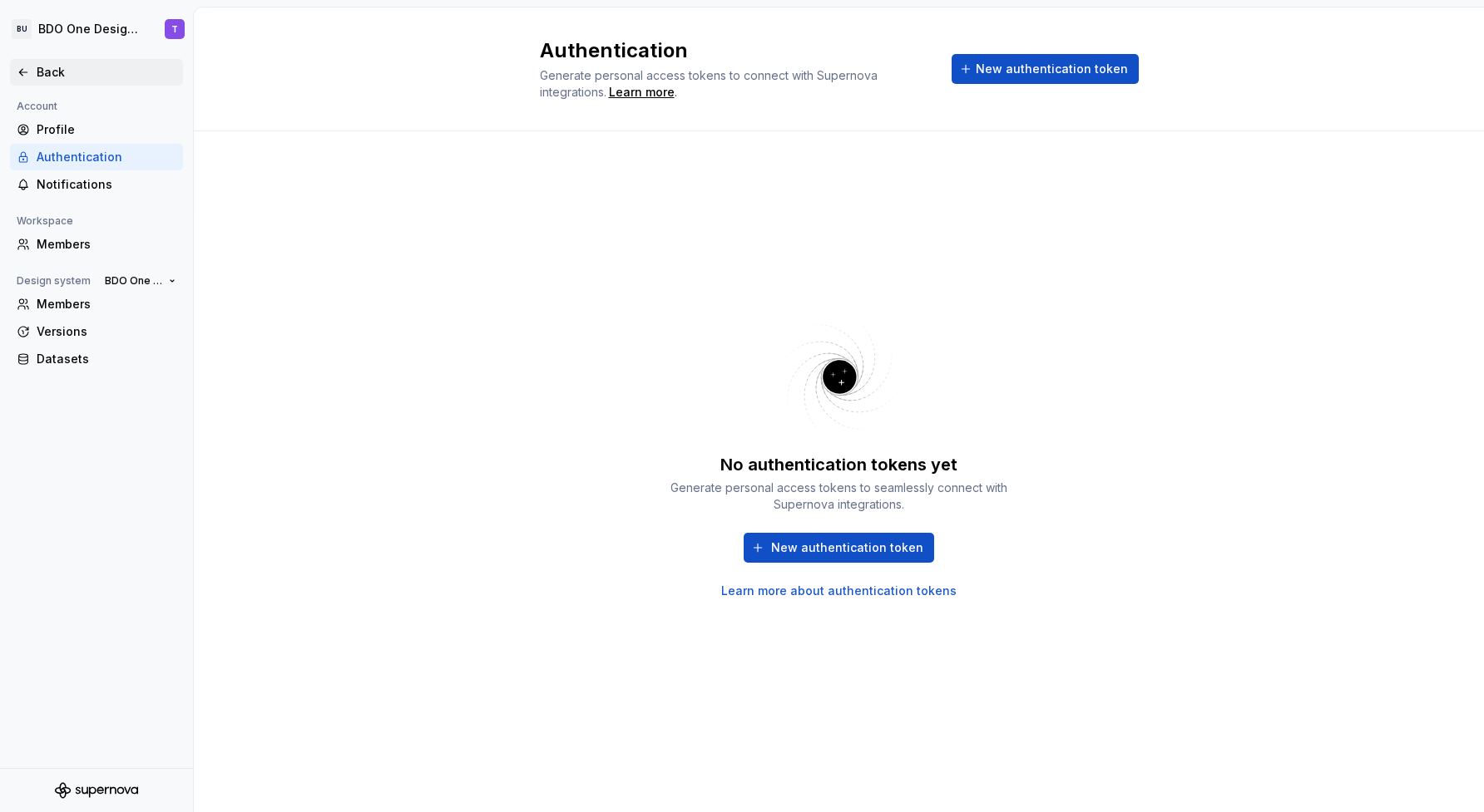
click at [59, 80] on div "Back" at bounding box center [106, 72] width 140 height 17
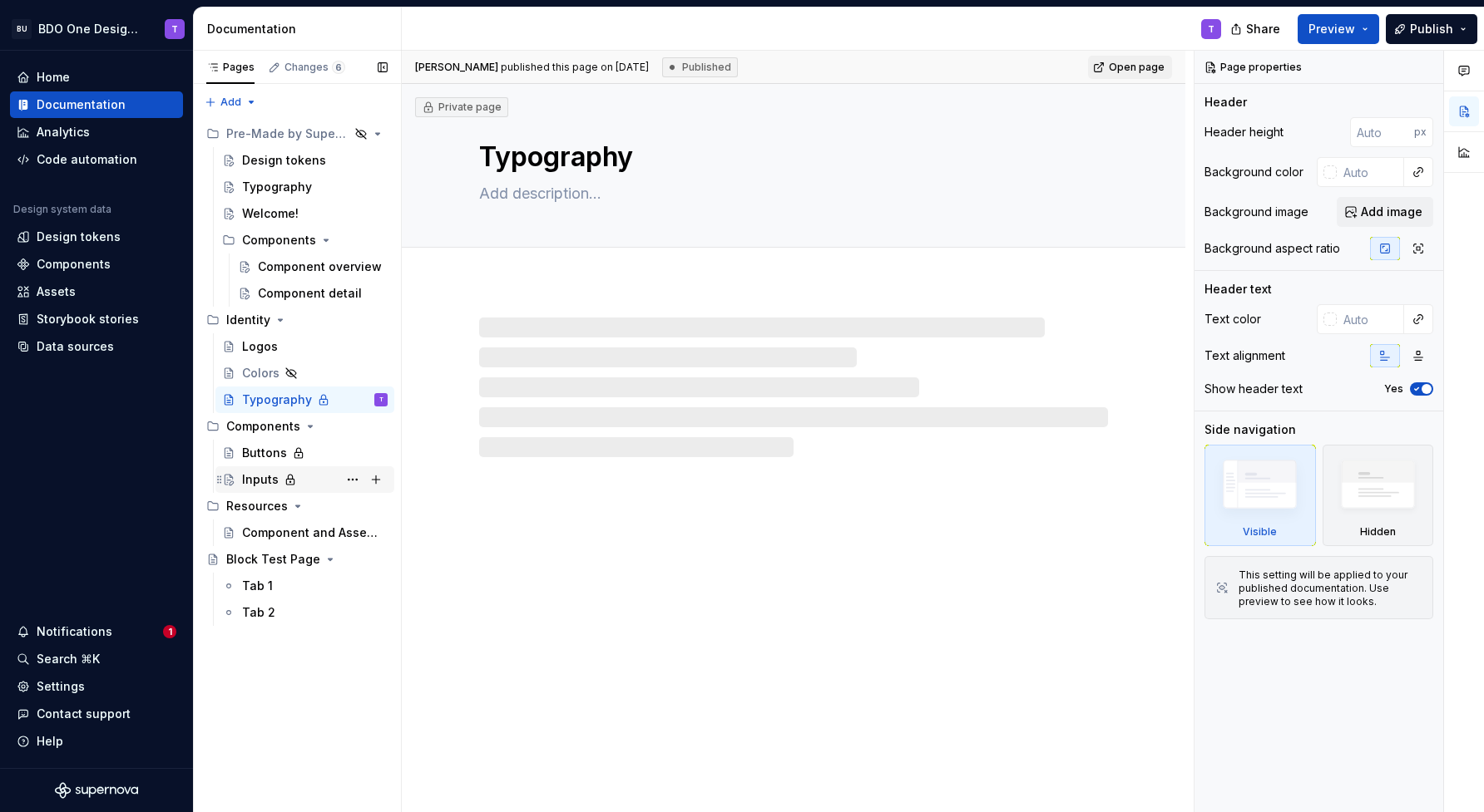
type textarea "*"
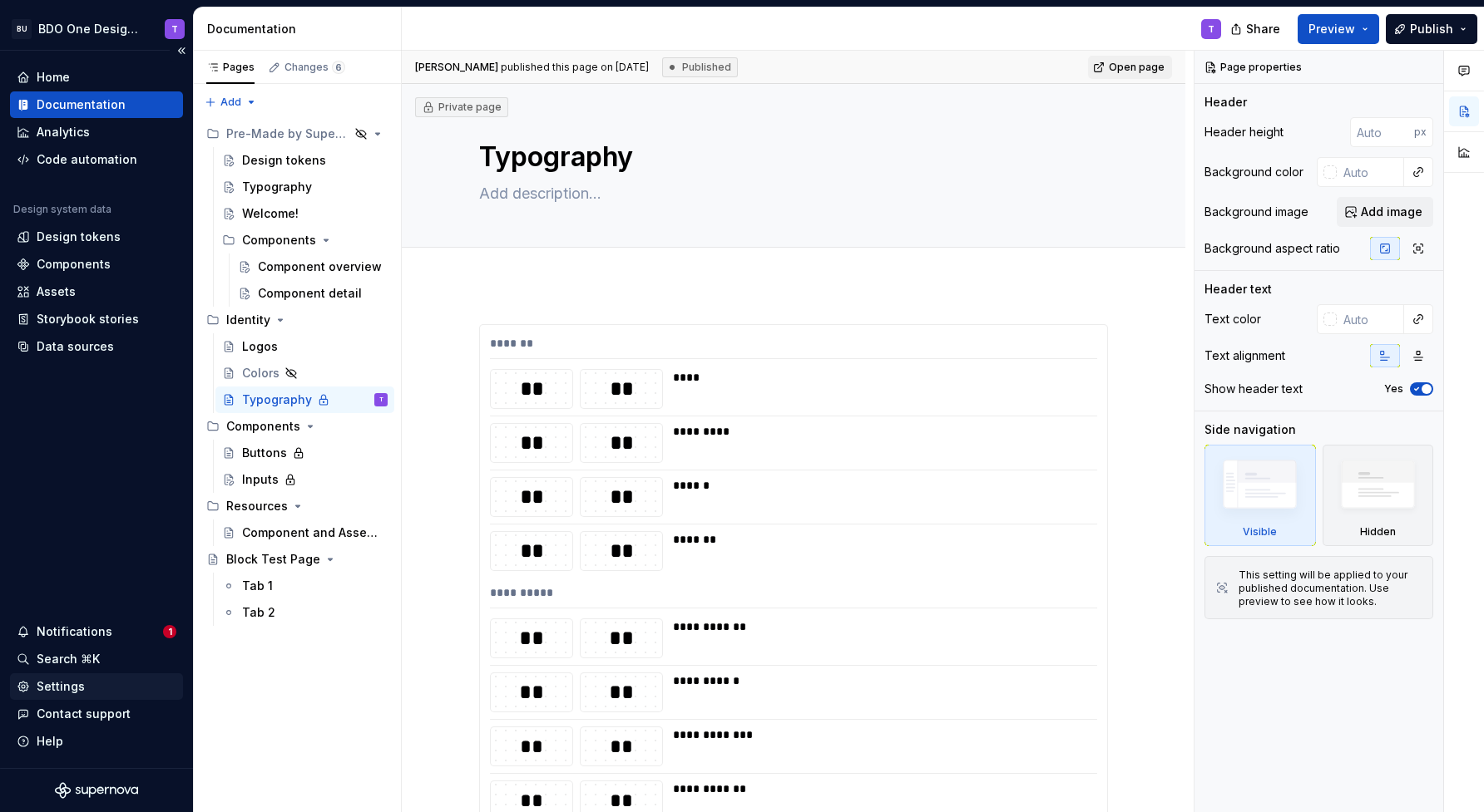
click at [65, 685] on div "Settings" at bounding box center [60, 686] width 48 height 17
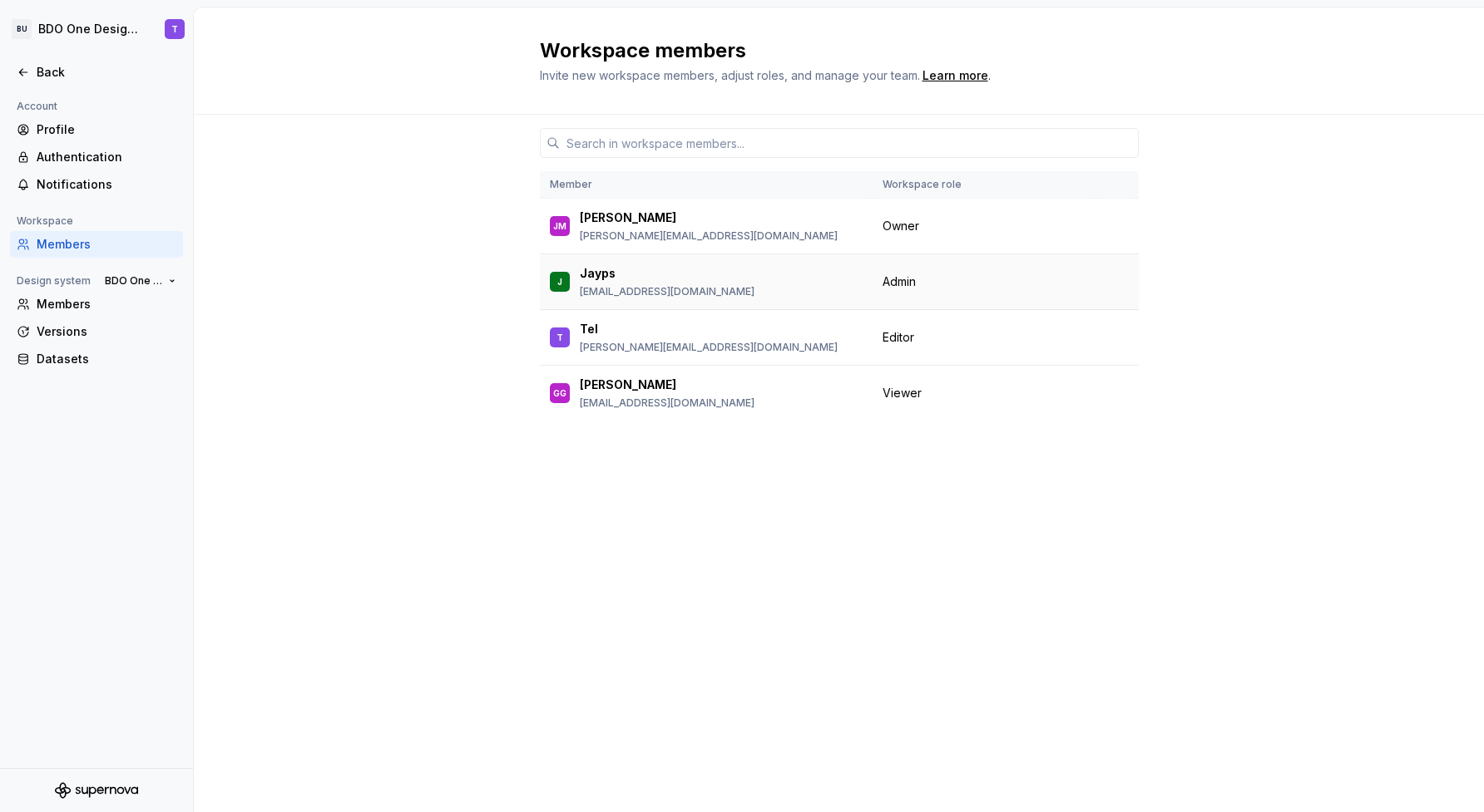
click at [906, 277] on span "Admin" at bounding box center [898, 282] width 33 height 17
click at [51, 78] on div "Back" at bounding box center [106, 72] width 140 height 17
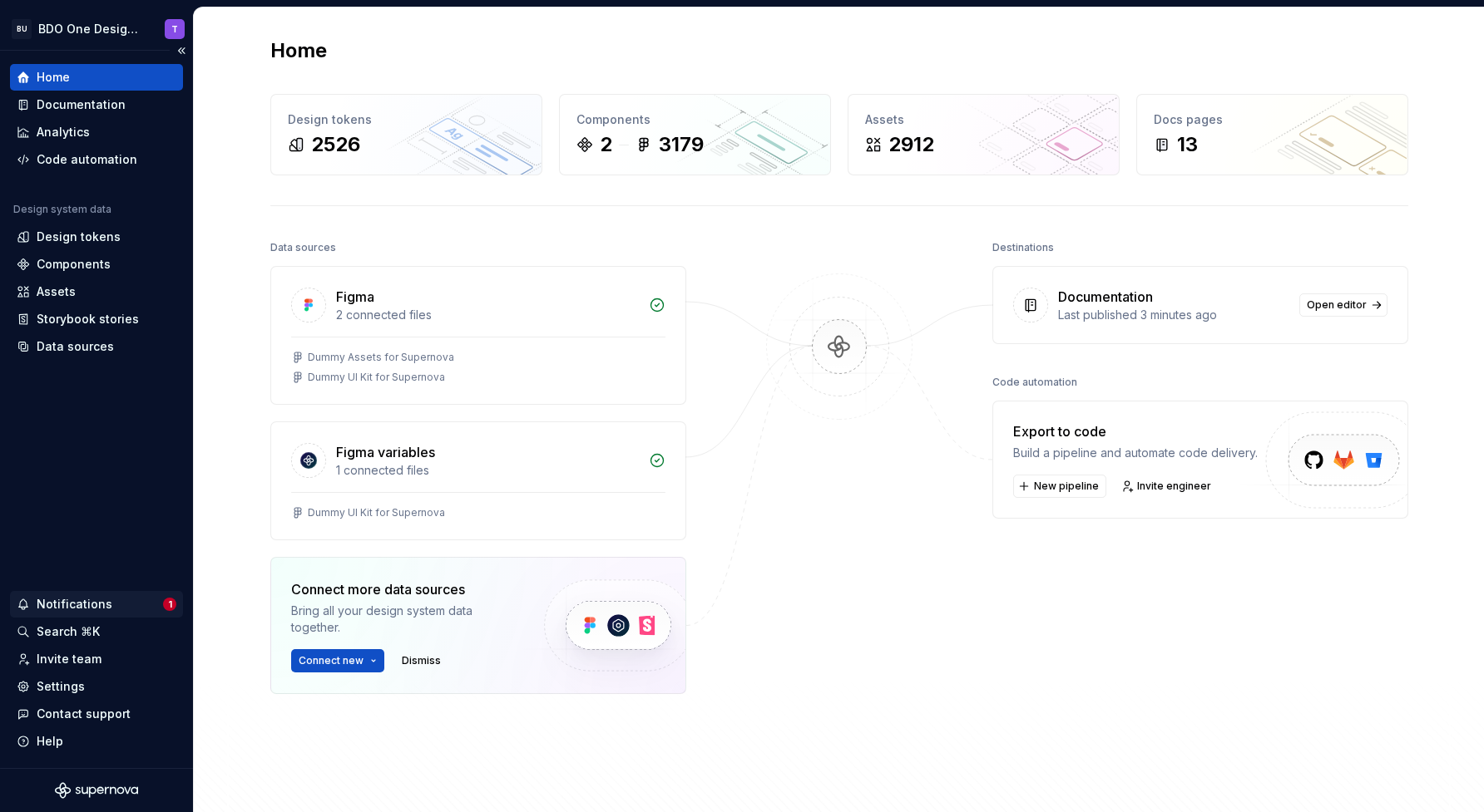
click at [62, 598] on div "Notifications" at bounding box center [74, 605] width 76 height 17
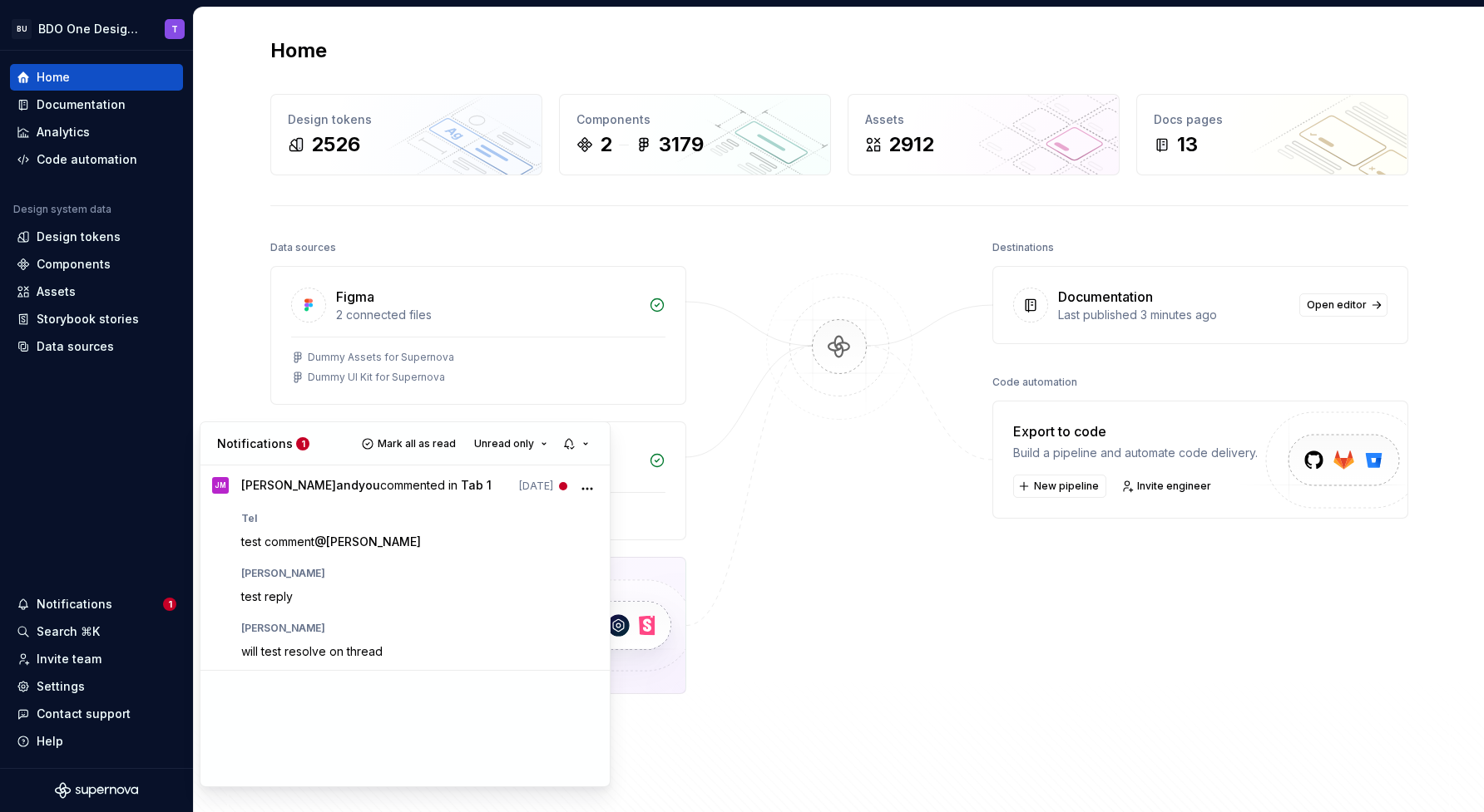
click at [62, 689] on html "BU BDO One Design System T Home Documentation Analytics Code automation Design …" at bounding box center [742, 406] width 1484 height 812
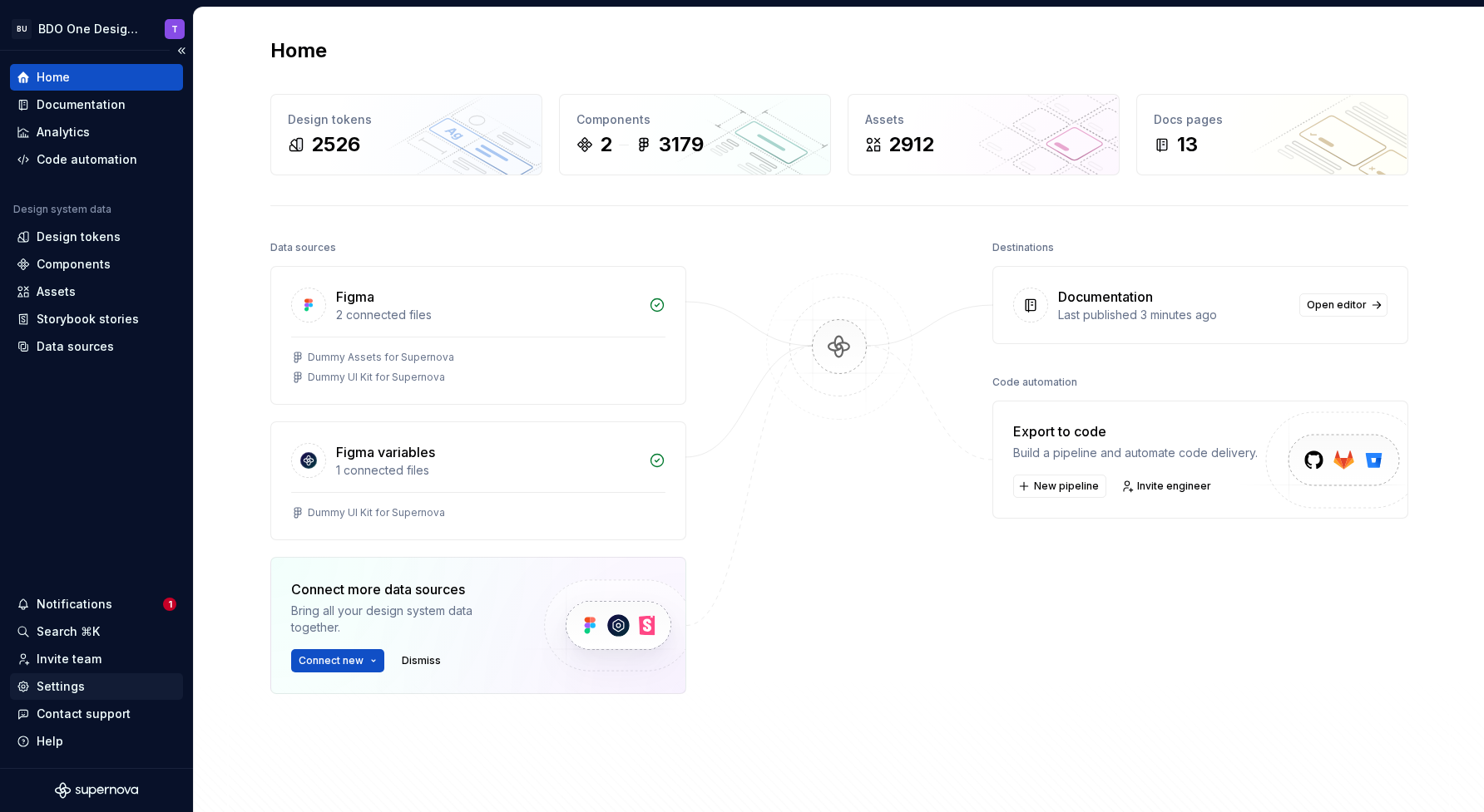
click at [98, 689] on div "Settings" at bounding box center [97, 686] width 160 height 17
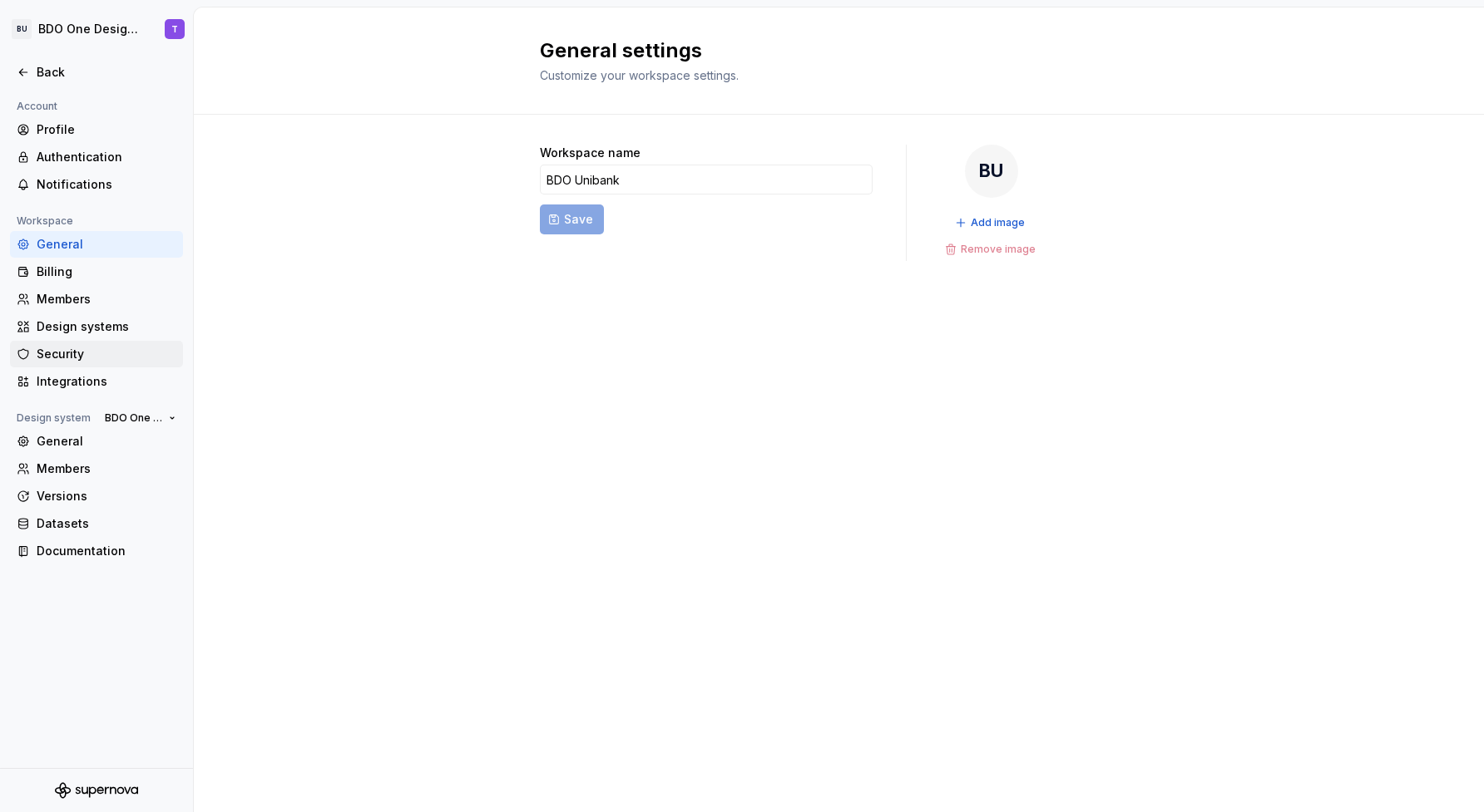
click at [54, 355] on div "Security" at bounding box center [106, 355] width 140 height 17
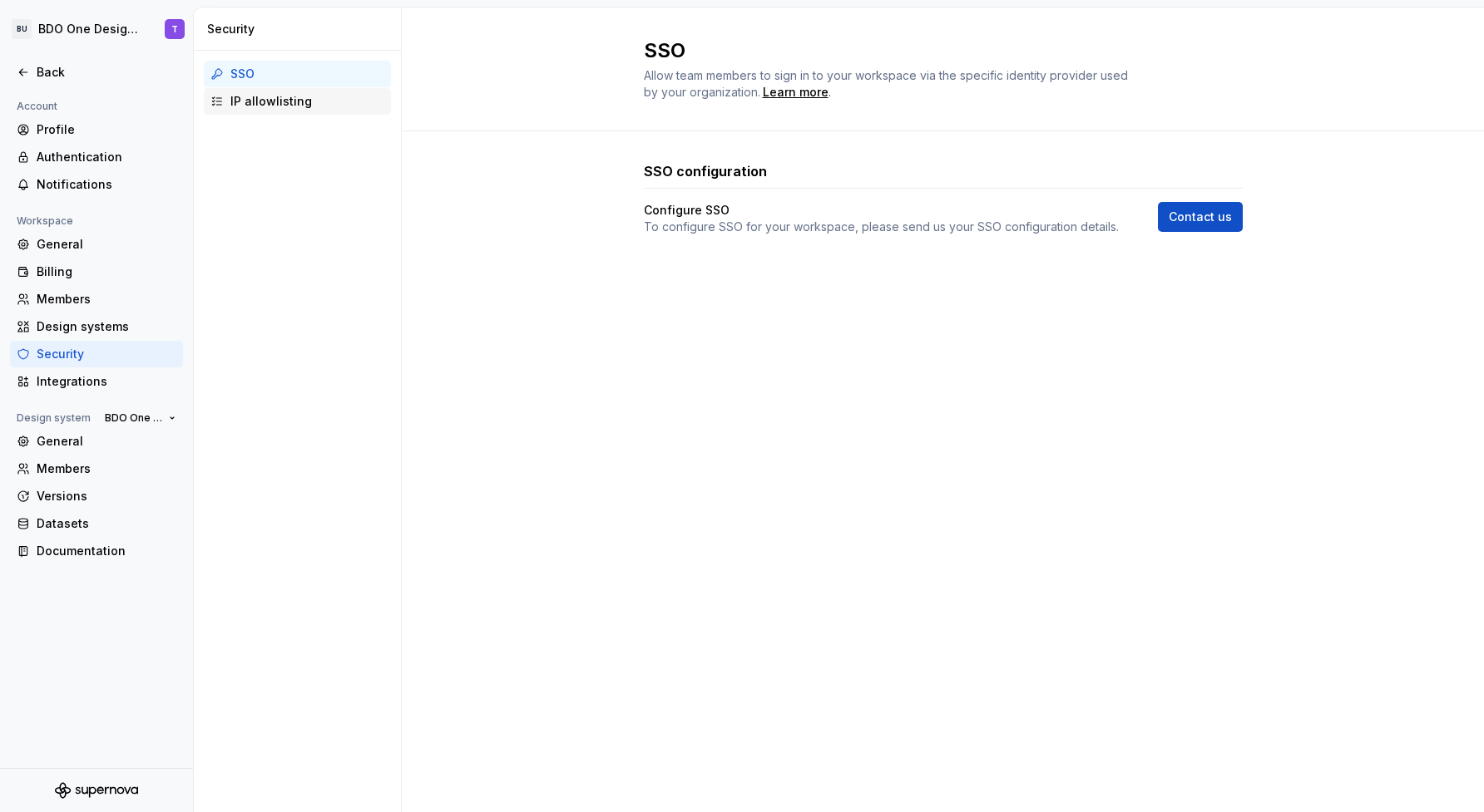
click at [234, 103] on div "IP allowlisting" at bounding box center [307, 102] width 154 height 17
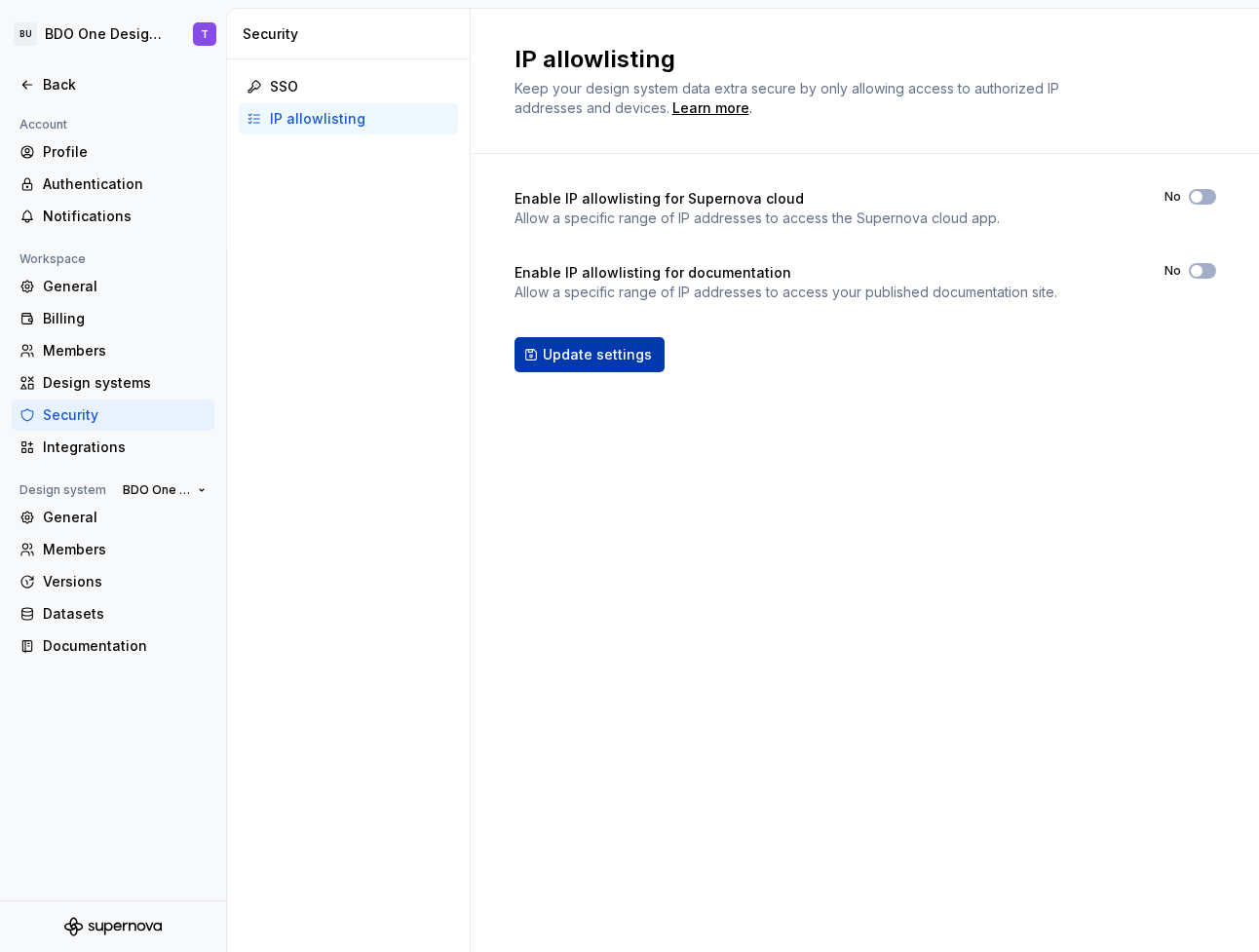
click at [566, 360] on span "Update settings" at bounding box center [597, 355] width 110 height 20
click at [56, 288] on div "General" at bounding box center [124, 286] width 164 height 20
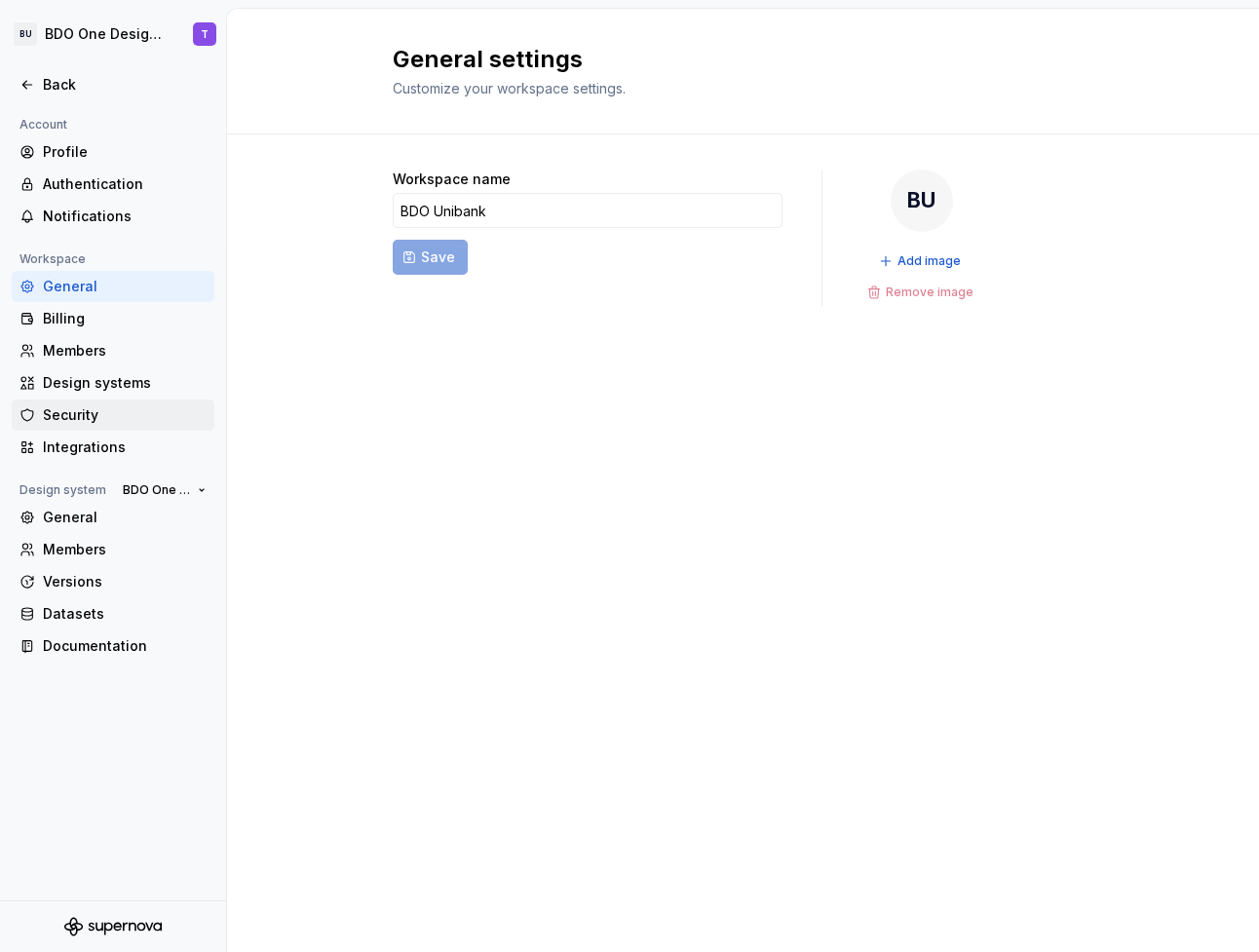
click at [71, 417] on div "Security" at bounding box center [124, 416] width 164 height 20
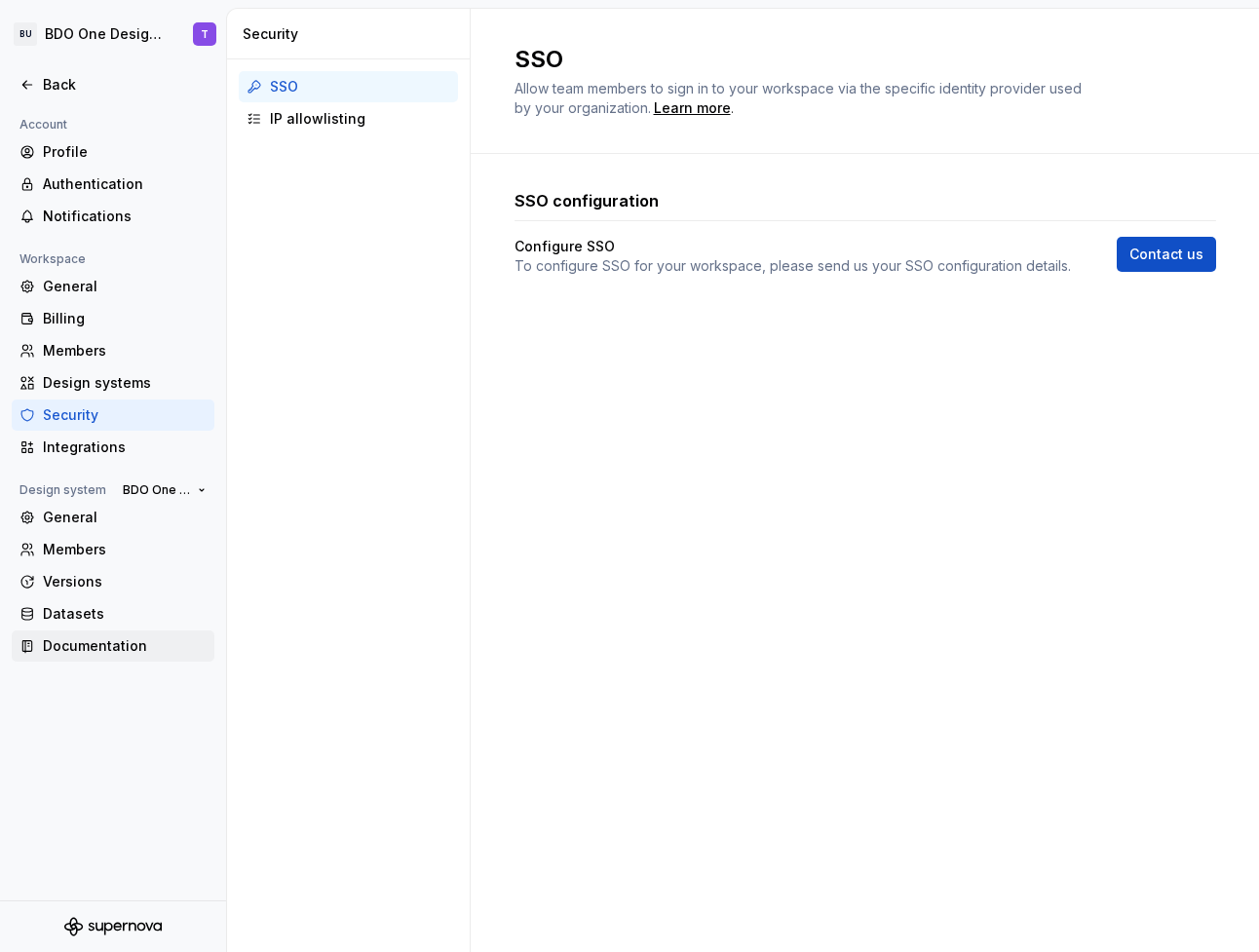
click at [52, 648] on div "Documentation" at bounding box center [124, 647] width 164 height 20
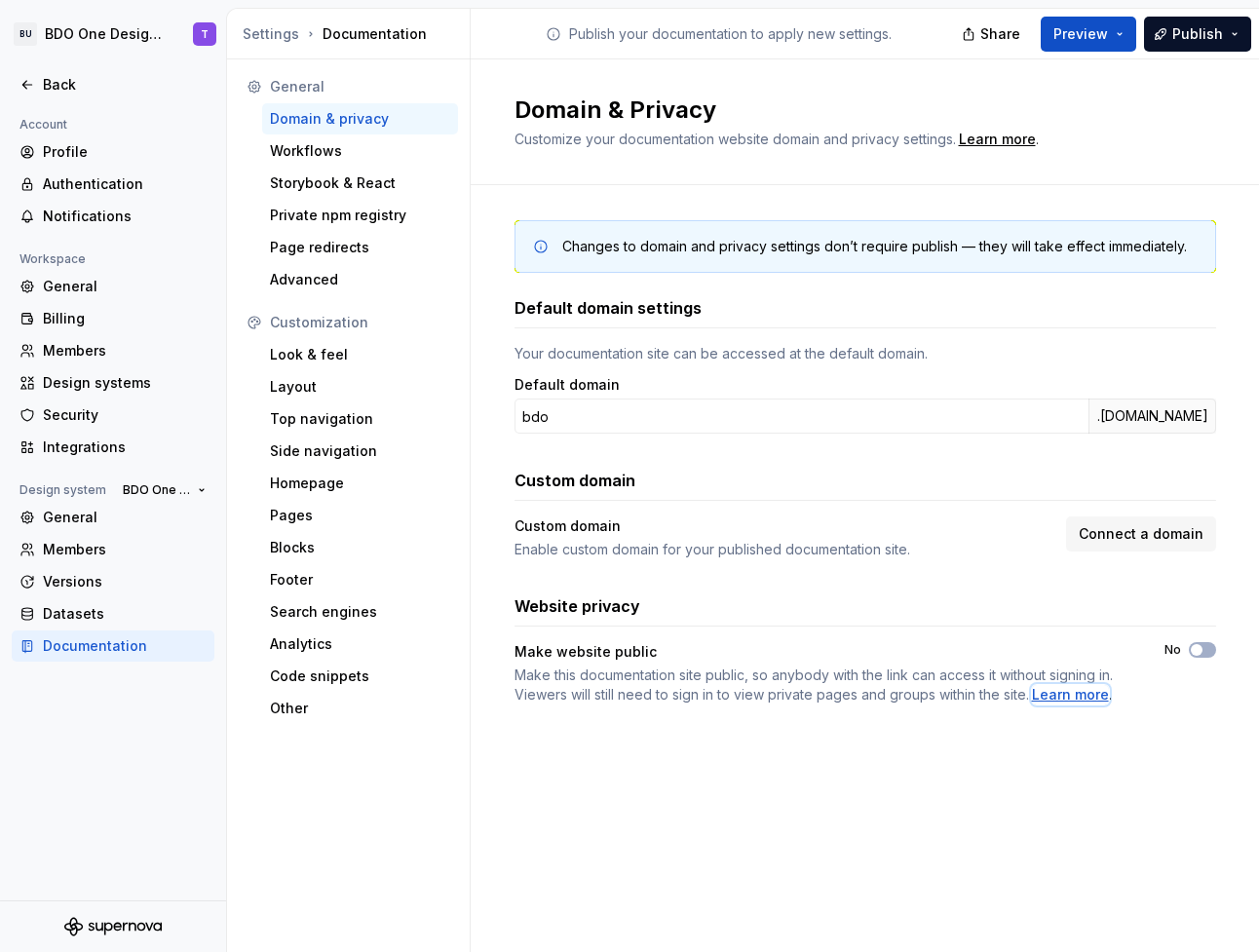
click at [1051, 693] on div "Learn more" at bounding box center [1070, 695] width 77 height 20
click at [55, 561] on div "Members" at bounding box center [113, 550] width 202 height 32
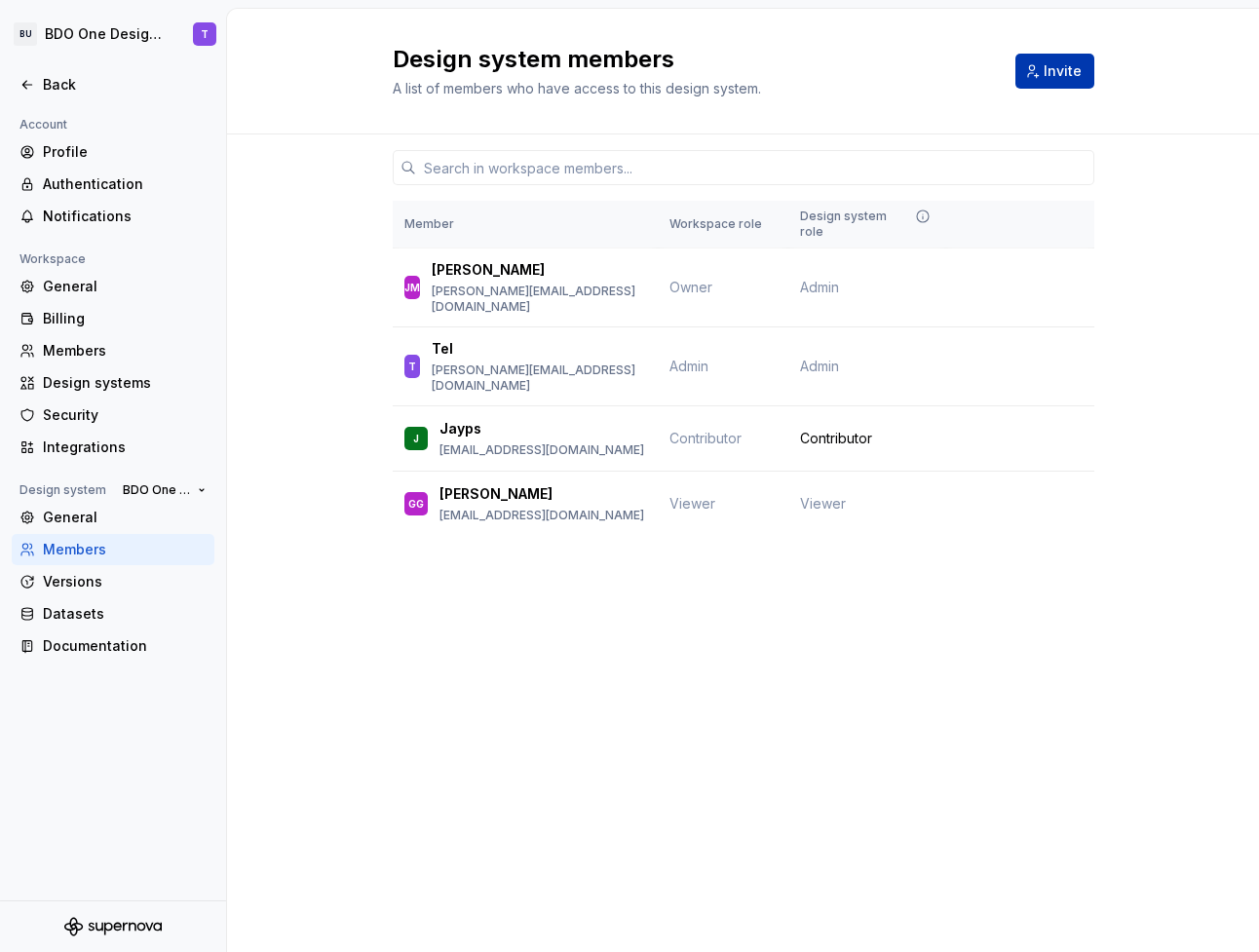
click at [1053, 59] on button "Invite" at bounding box center [1056, 71] width 79 height 36
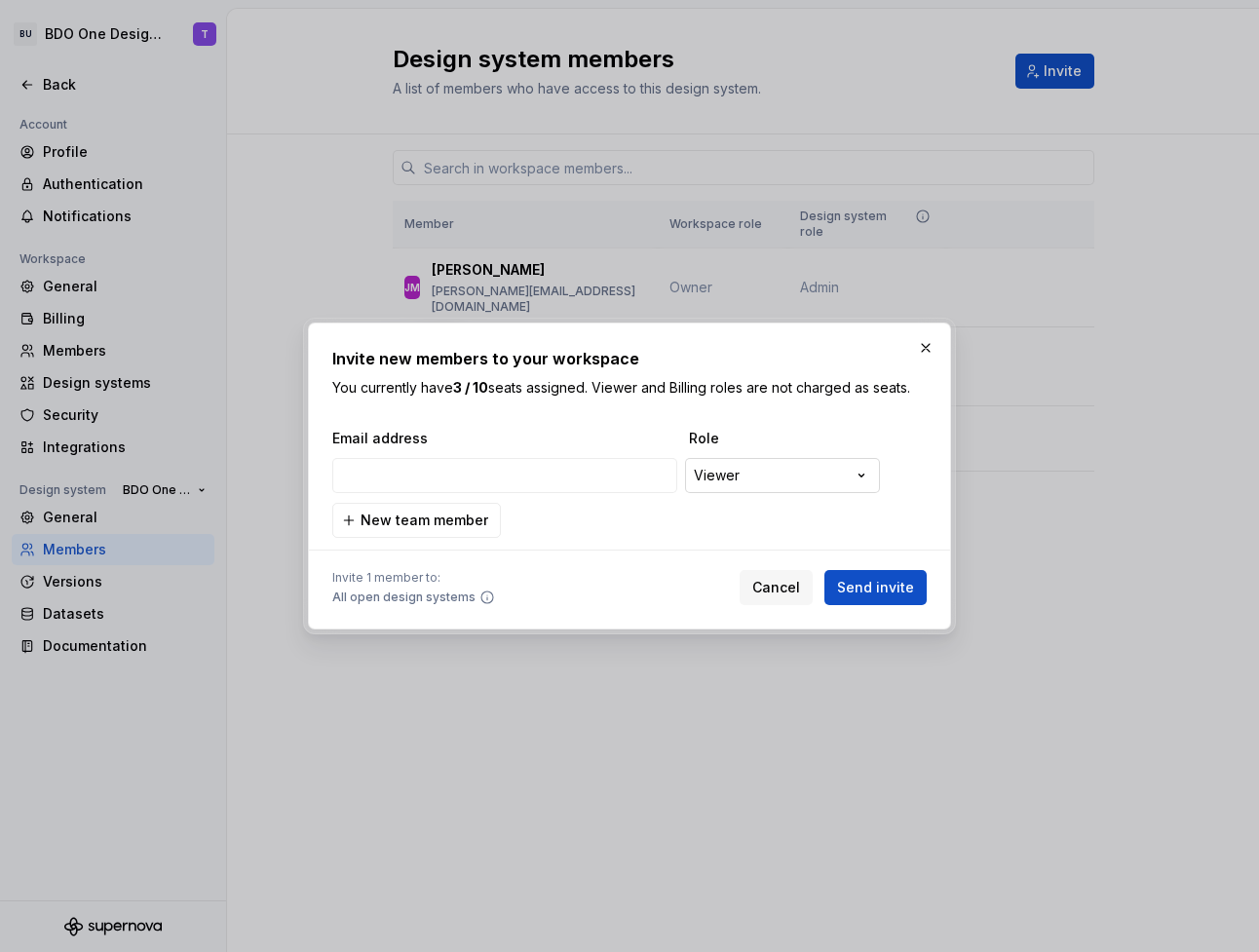
click at [735, 483] on div "**********" at bounding box center [629, 476] width 1259 height 952
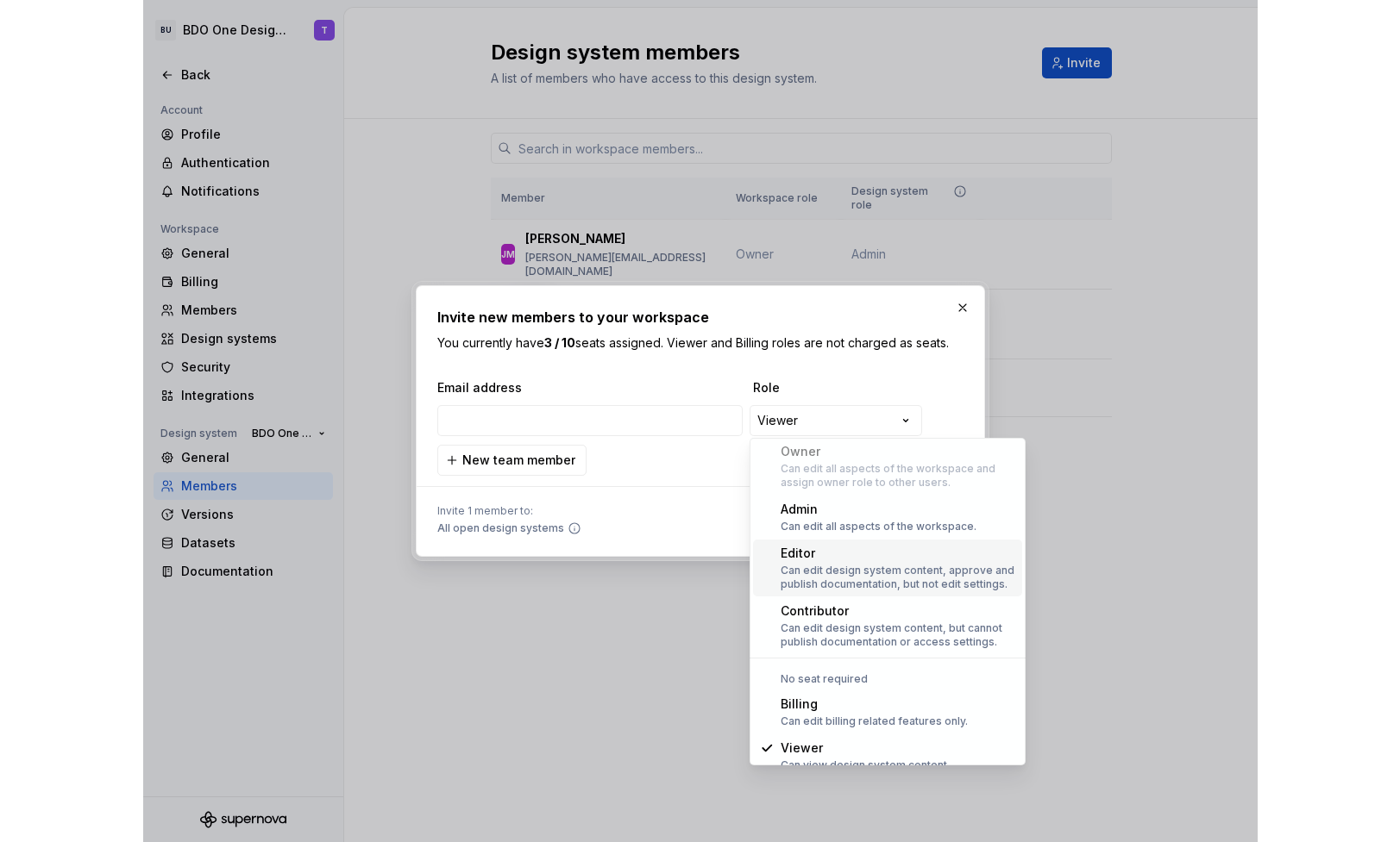
scroll to position [47, 0]
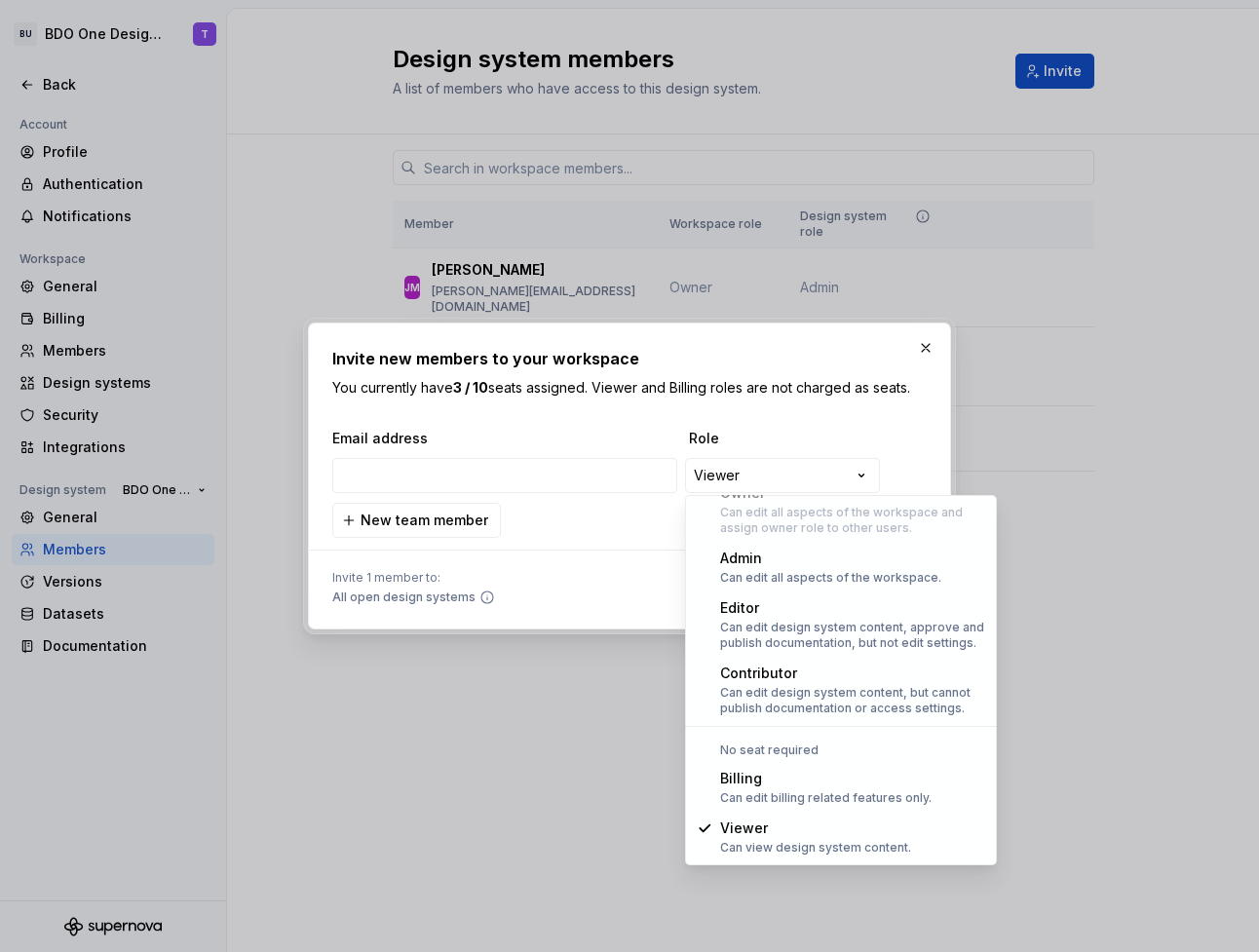
click at [1050, 665] on div at bounding box center [629, 476] width 1259 height 952
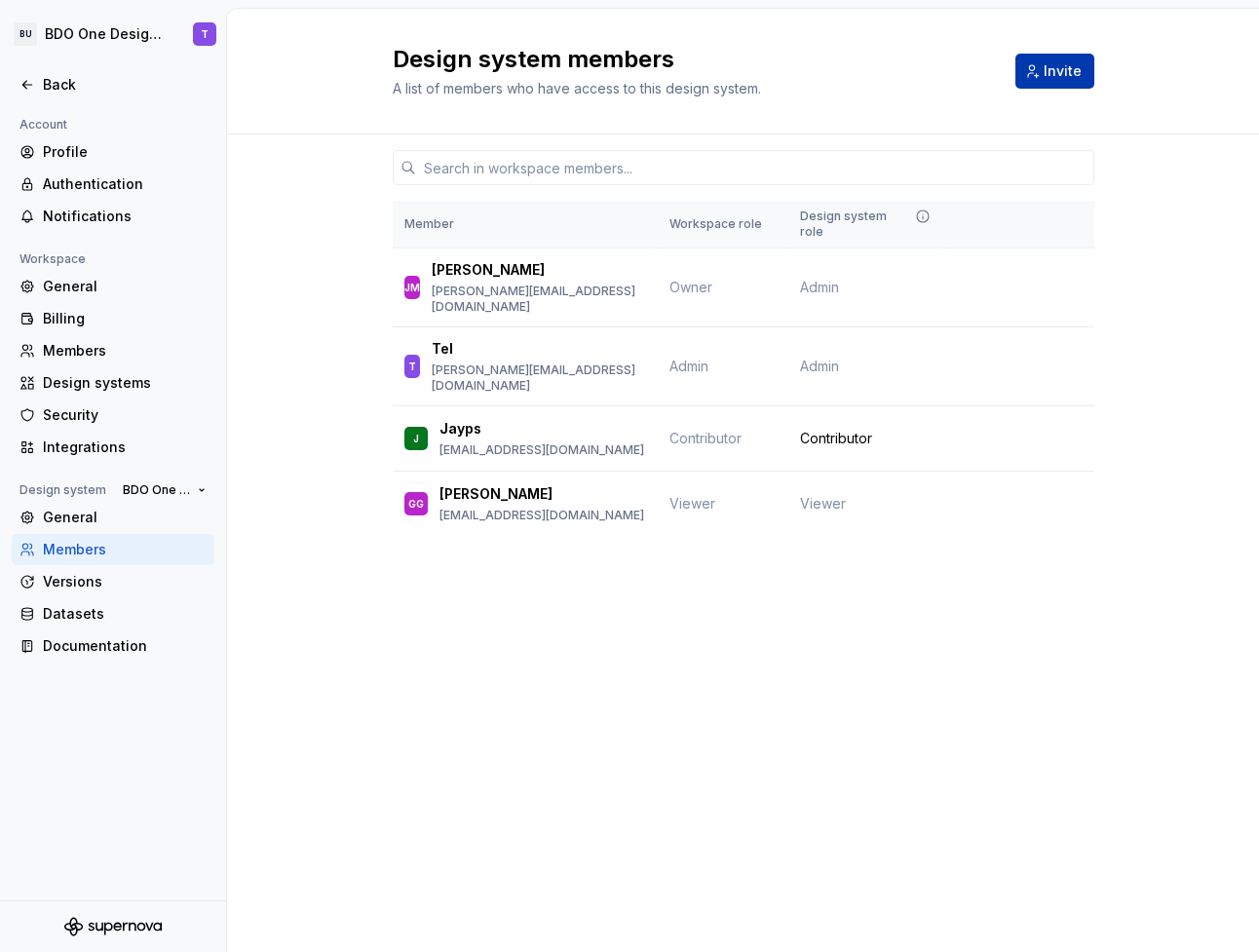
click at [1052, 58] on button "Invite" at bounding box center [1056, 71] width 79 height 36
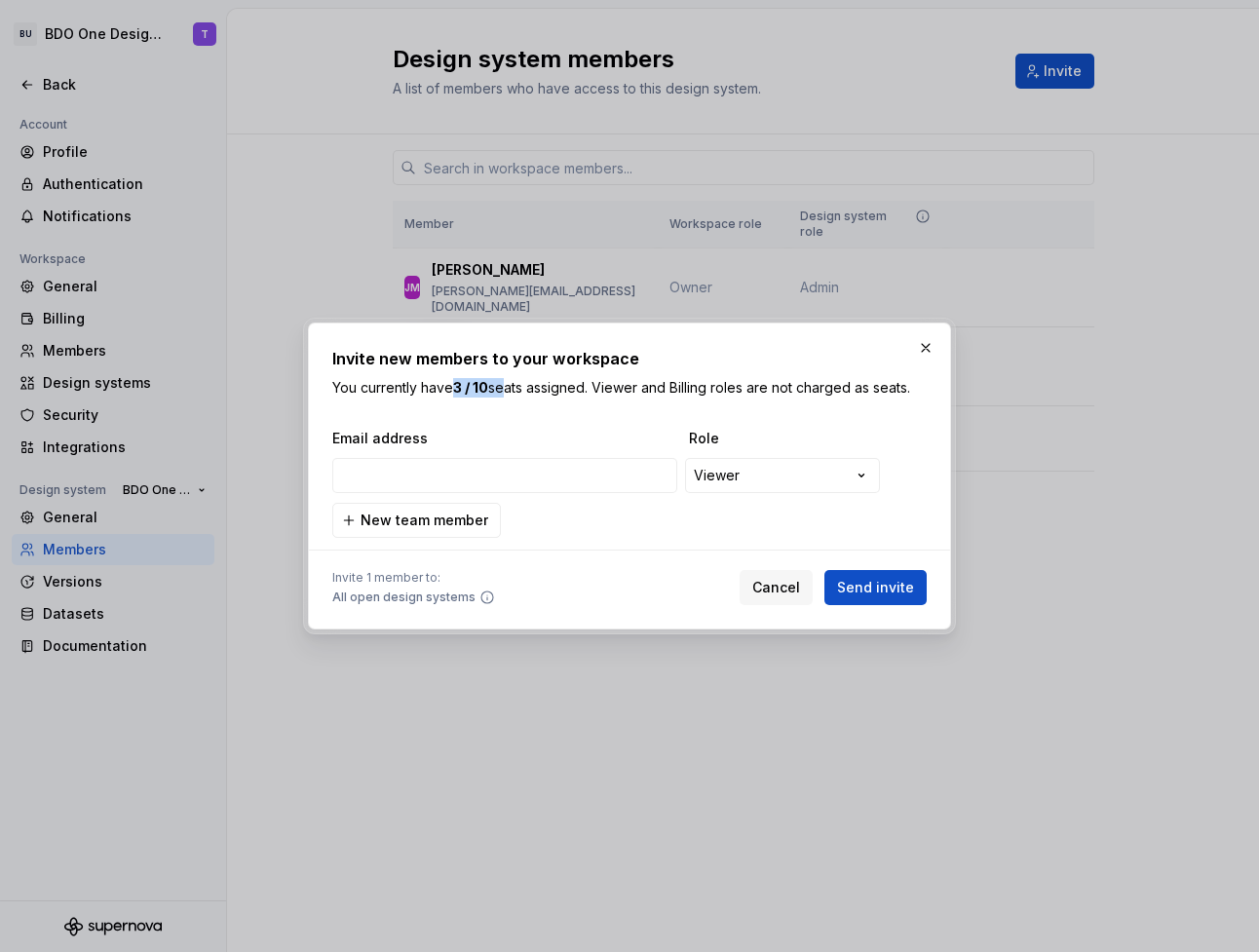
drag, startPoint x: 455, startPoint y: 388, endPoint x: 503, endPoint y: 387, distance: 48.0
click at [503, 387] on p "You currently have 3 / 10 seats assigned. Viewer and Billing roles are not char…" at bounding box center [630, 388] width 594 height 20
click at [667, 417] on div "**********" at bounding box center [630, 476] width 594 height 259
click at [922, 353] on button "button" at bounding box center [926, 349] width 28 height 28
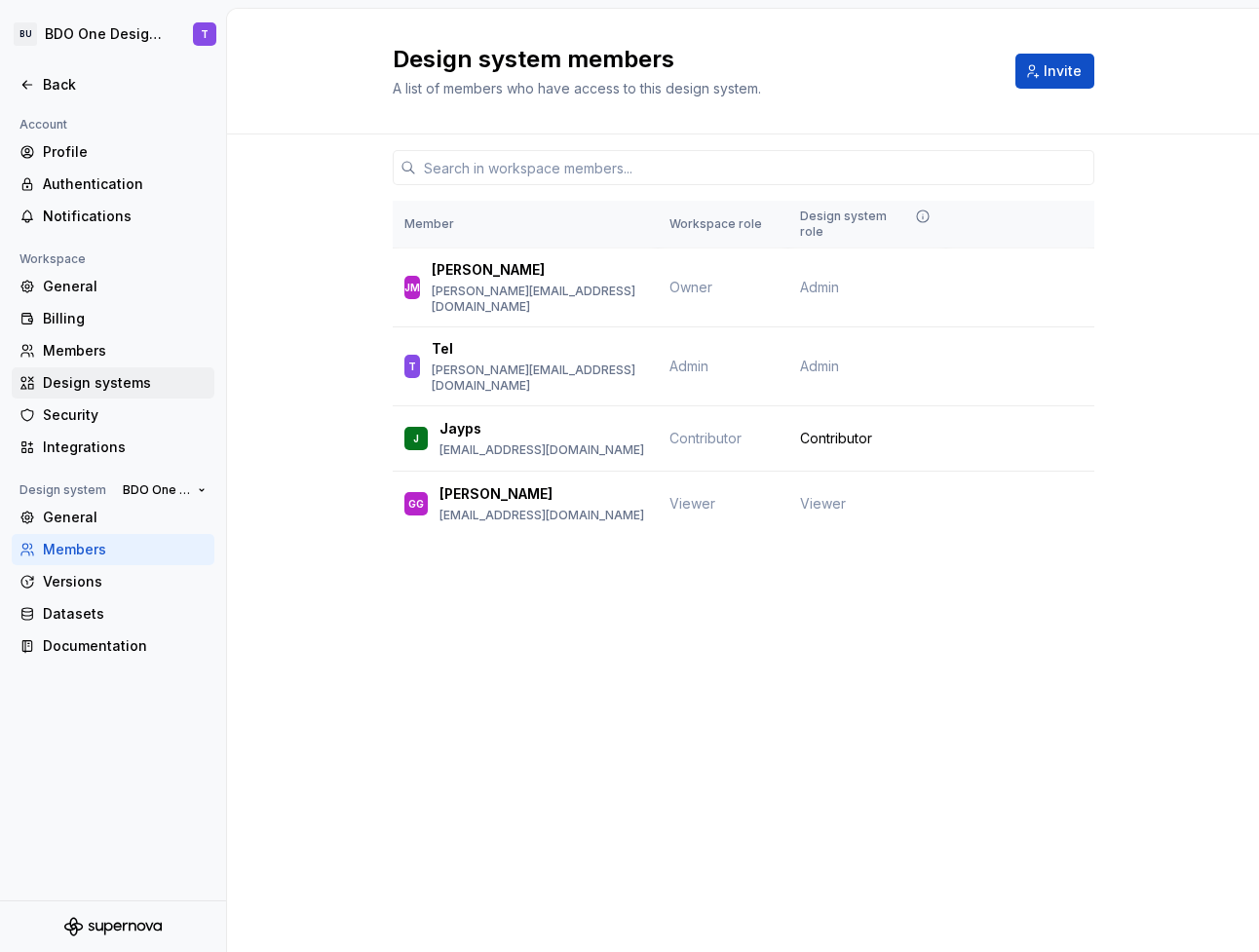
click at [118, 385] on div "Design systems" at bounding box center [124, 383] width 164 height 20
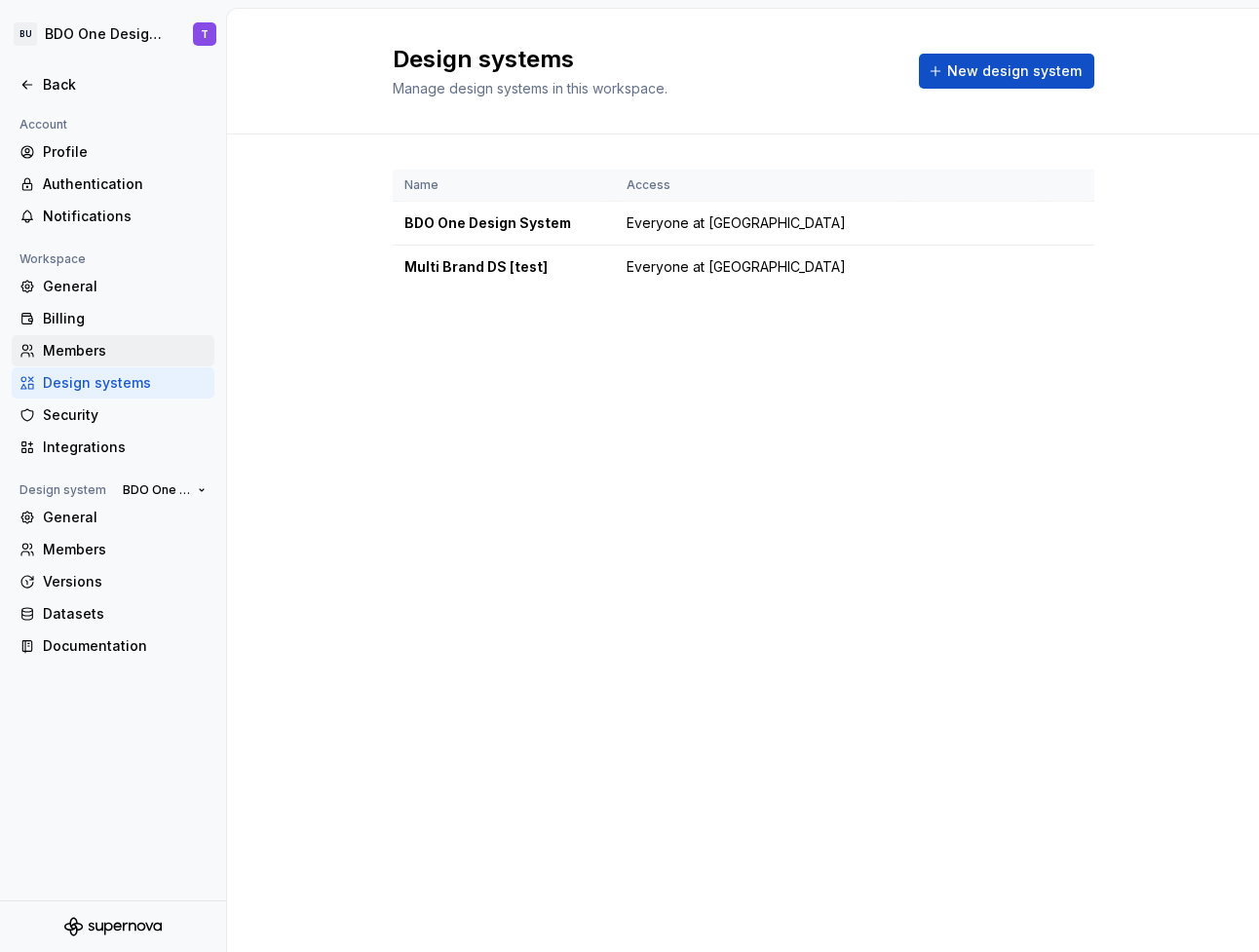
click at [66, 353] on div "Members" at bounding box center [124, 351] width 164 height 20
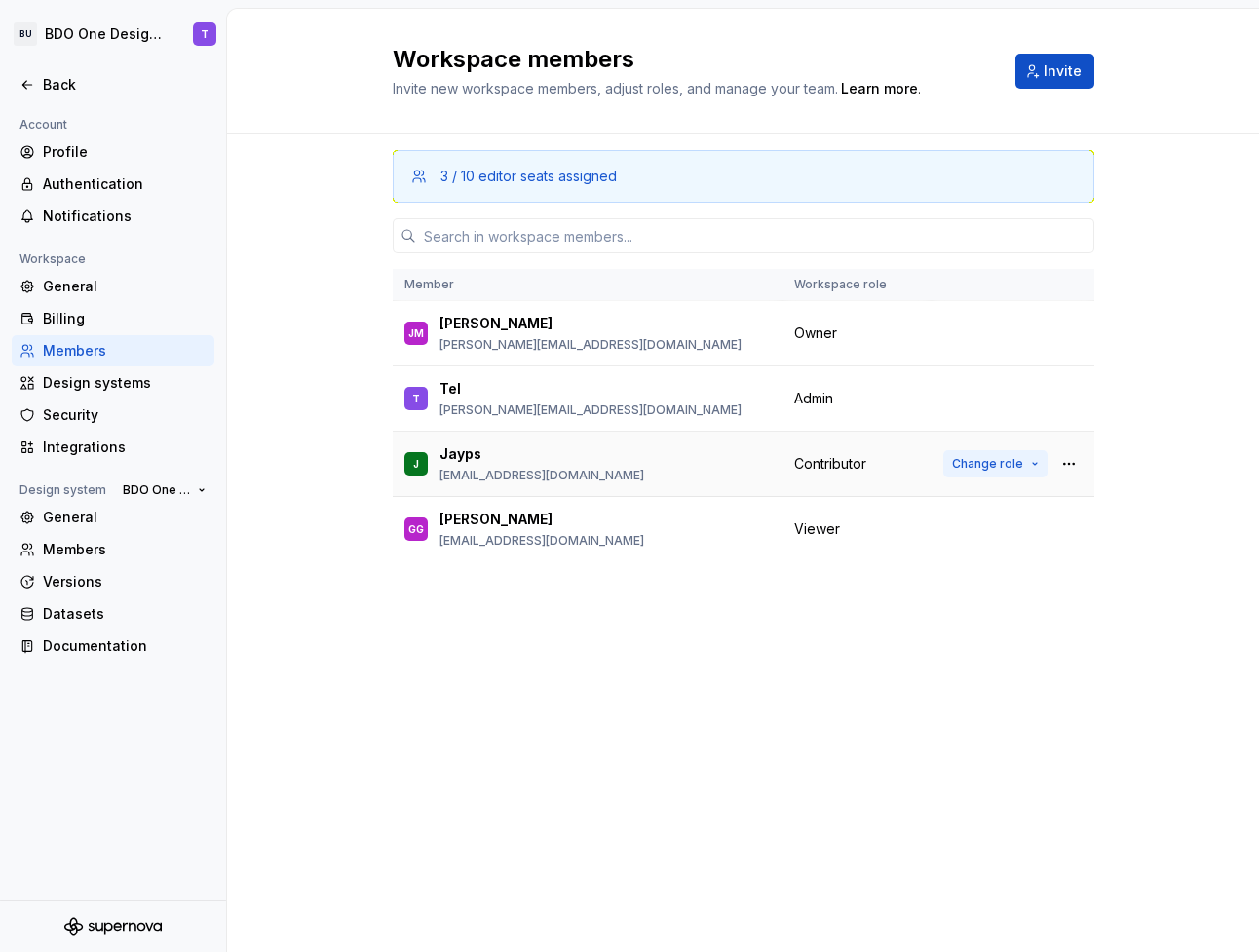
click at [981, 464] on span "Change role" at bounding box center [987, 464] width 71 height 16
click at [1094, 701] on div "3 / 10 editor seats assigned Member Workspace role [PERSON_NAME] [PERSON_NAME] …" at bounding box center [743, 543] width 1032 height 818
click at [1014, 396] on span "Change role" at bounding box center [1023, 399] width 71 height 16
click at [1202, 383] on div "3 / 10 editor seats assigned Member Workspace role [PERSON_NAME] [PERSON_NAME] …" at bounding box center [743, 543] width 1032 height 818
click at [826, 328] on span "Owner" at bounding box center [815, 334] width 42 height 20
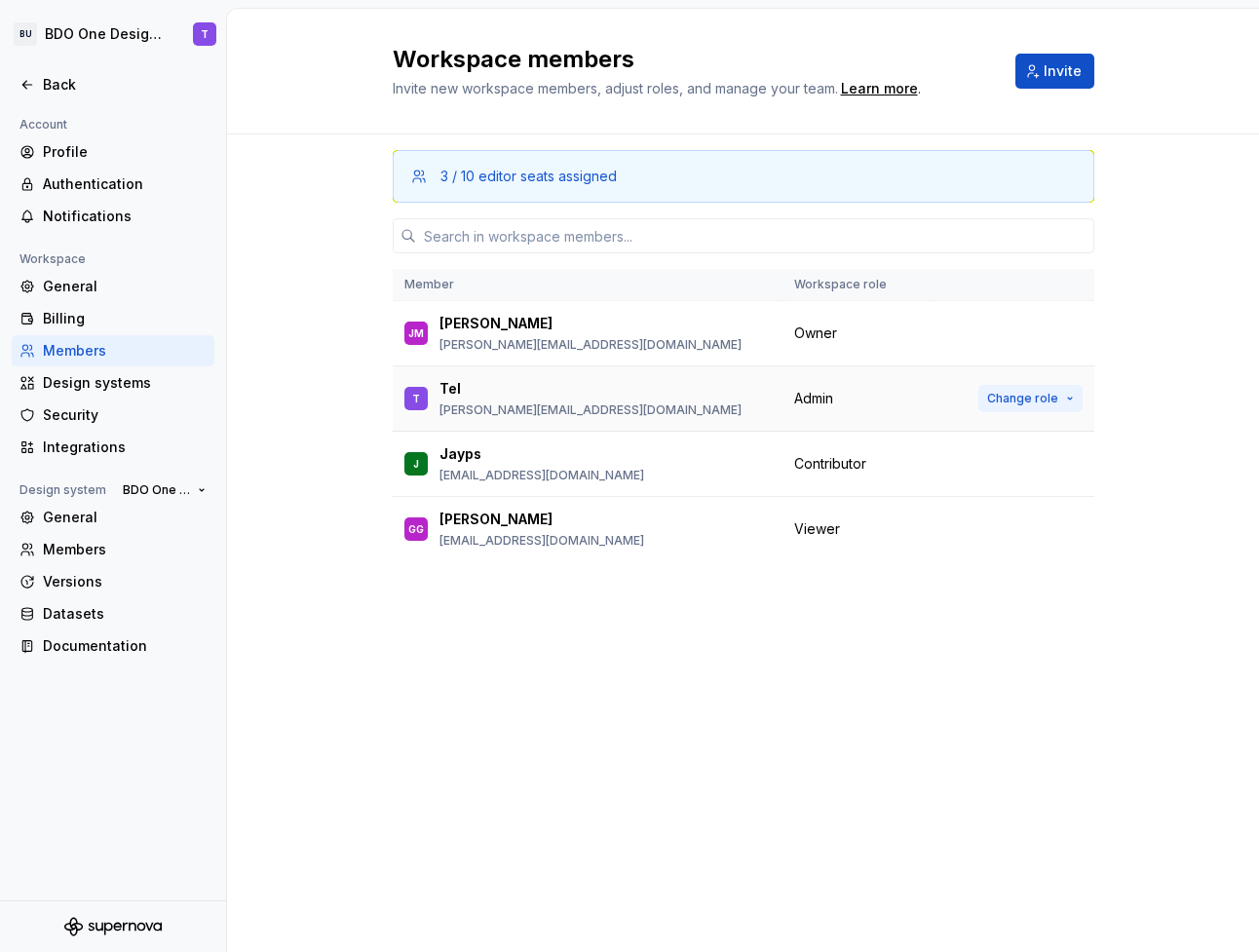
click at [1025, 395] on span "Change role" at bounding box center [1023, 399] width 71 height 16
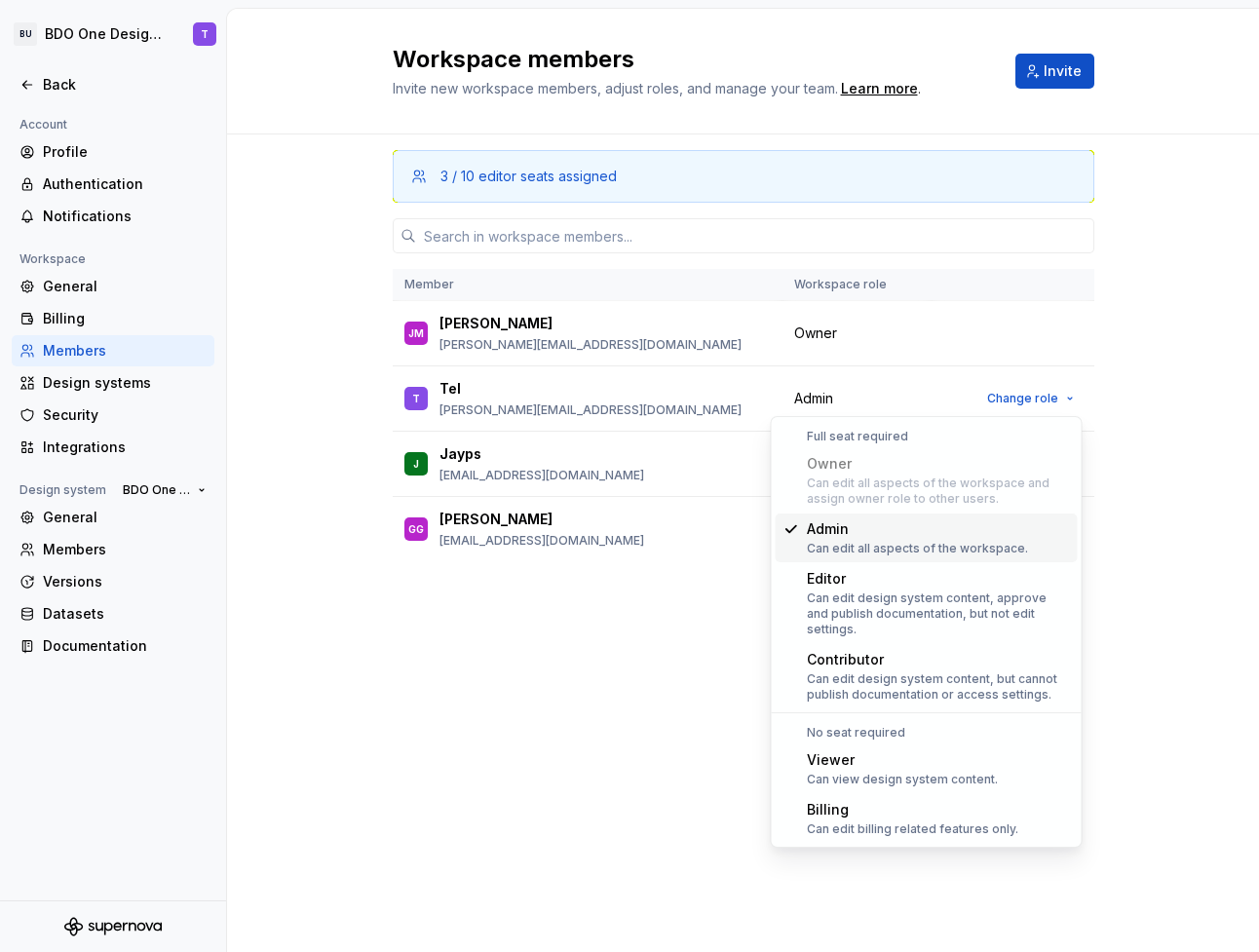
click at [1199, 397] on div "3 / 10 editor seats assigned Member Workspace role [PERSON_NAME] [PERSON_NAME] …" at bounding box center [743, 543] width 1032 height 818
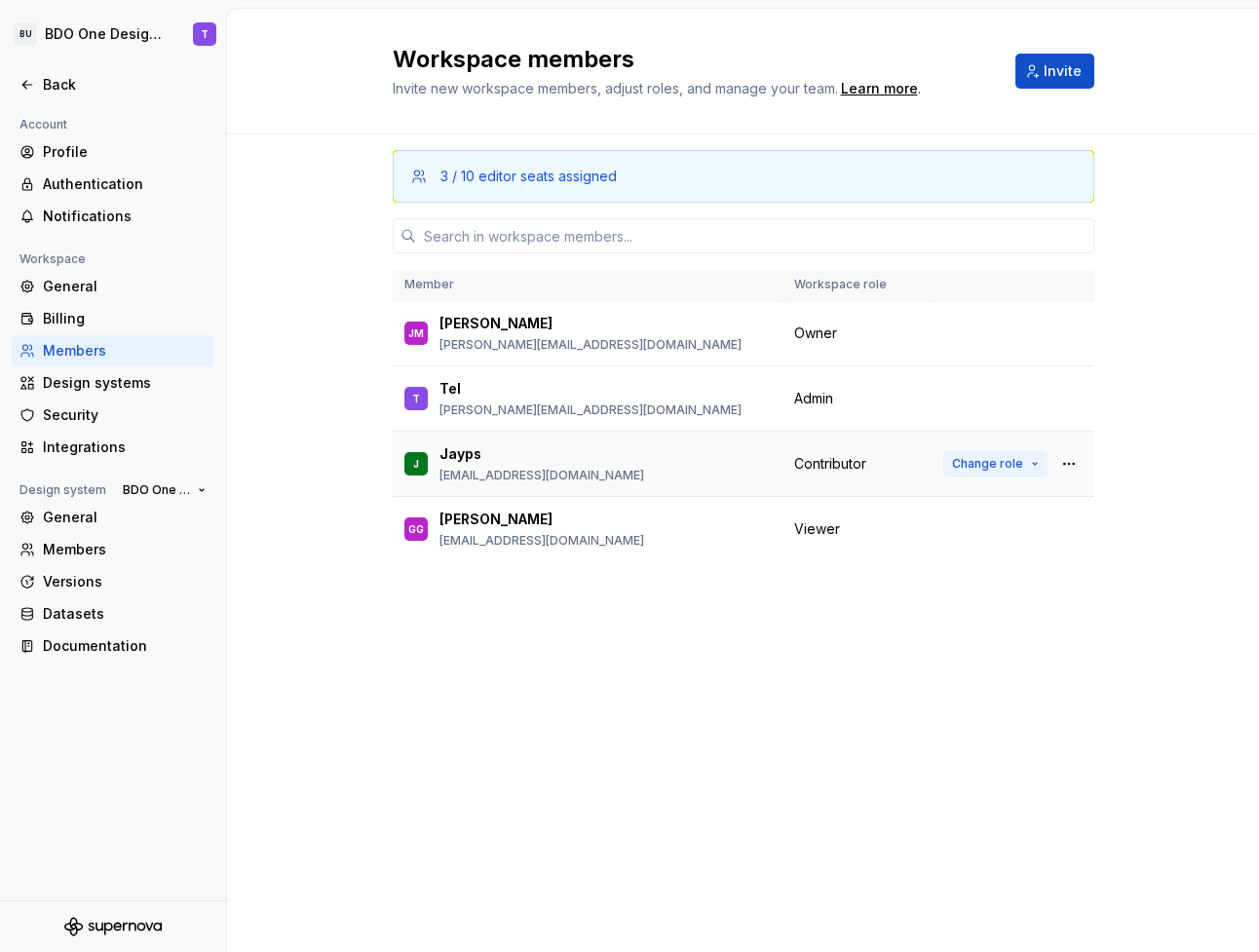
click at [1009, 472] on button "Change role" at bounding box center [995, 464] width 105 height 28
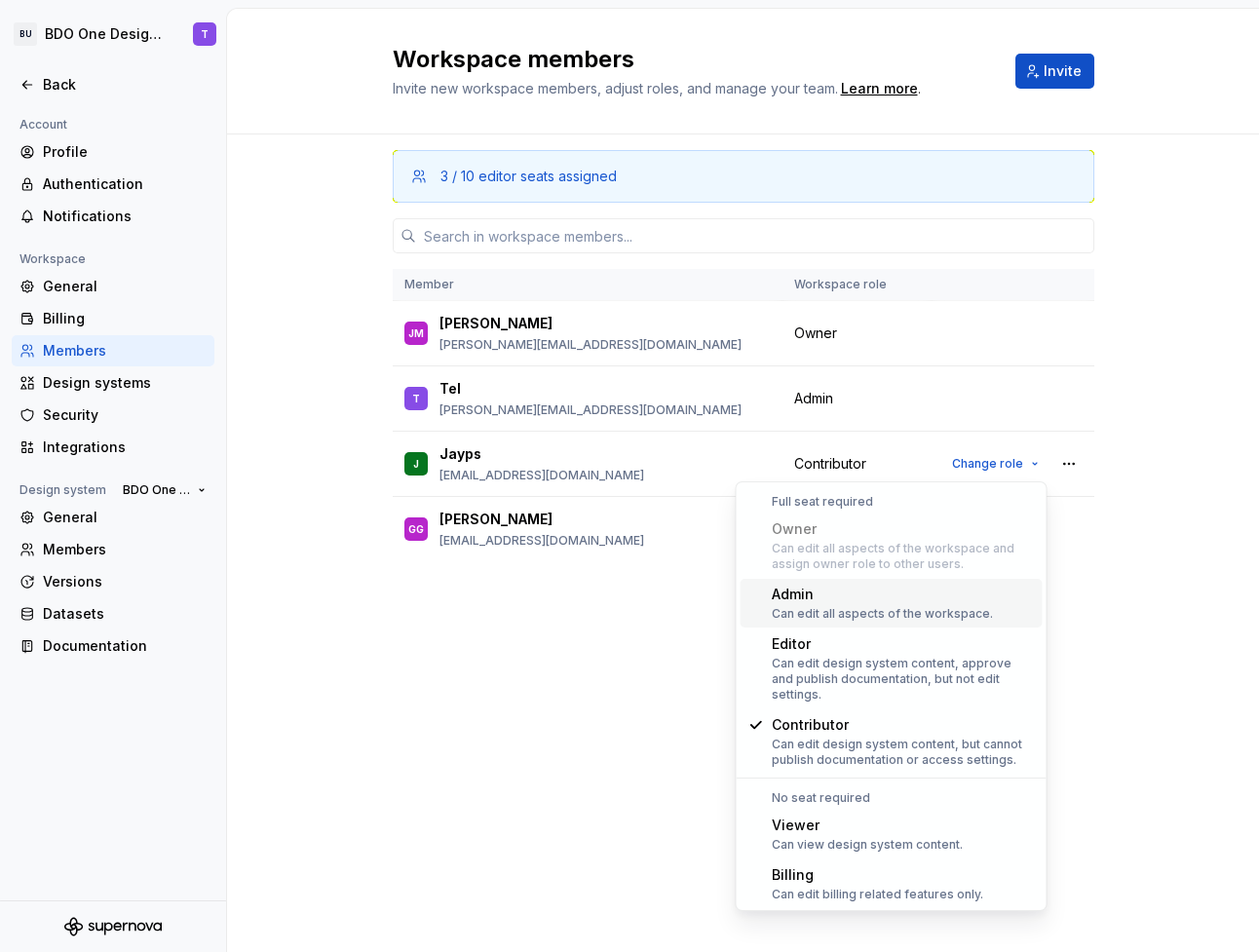
click at [1132, 579] on div "3 / 10 editor seats assigned Member Workspace role [PERSON_NAME] [PERSON_NAME] …" at bounding box center [743, 543] width 1032 height 818
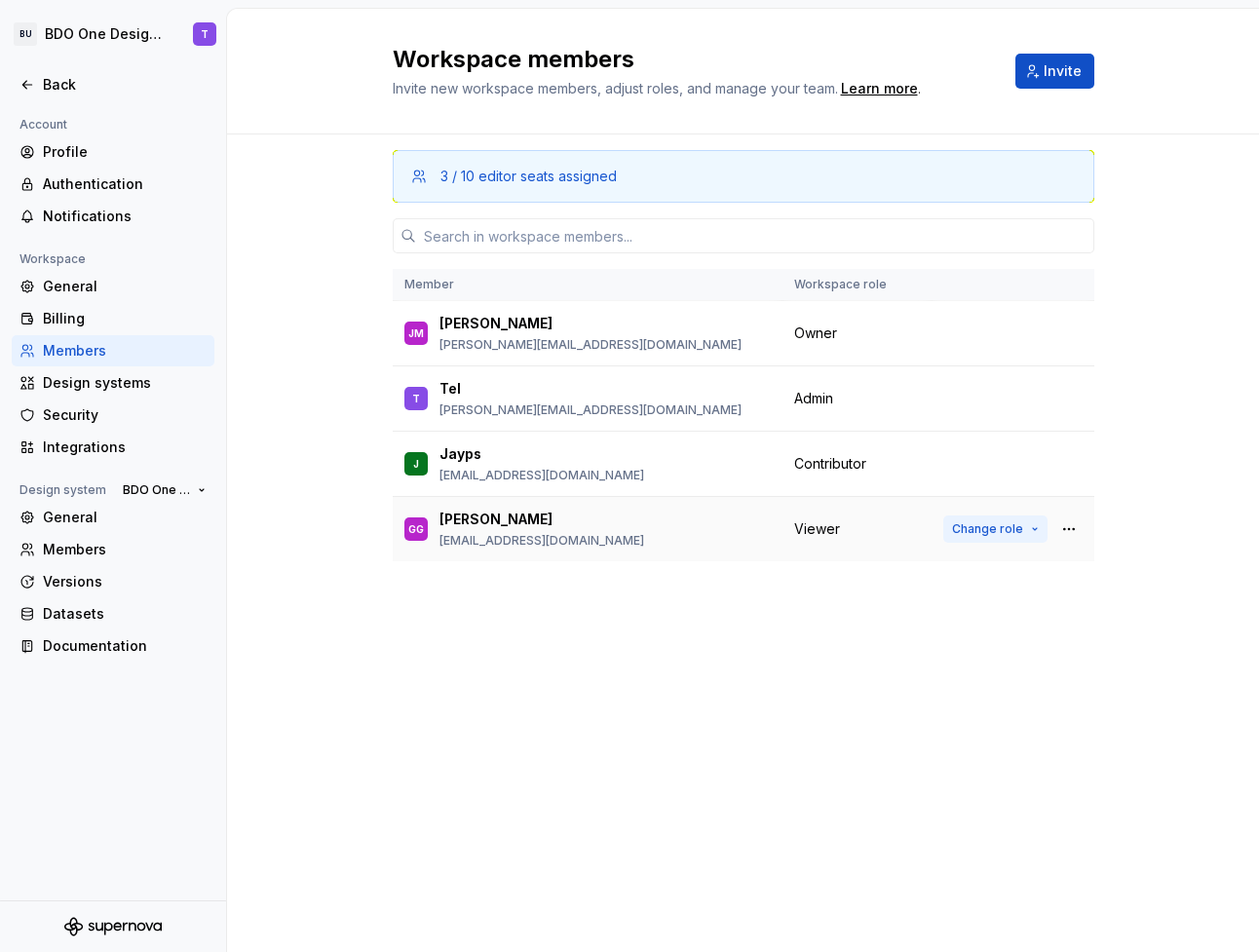
click at [970, 528] on span "Change role" at bounding box center [987, 529] width 71 height 16
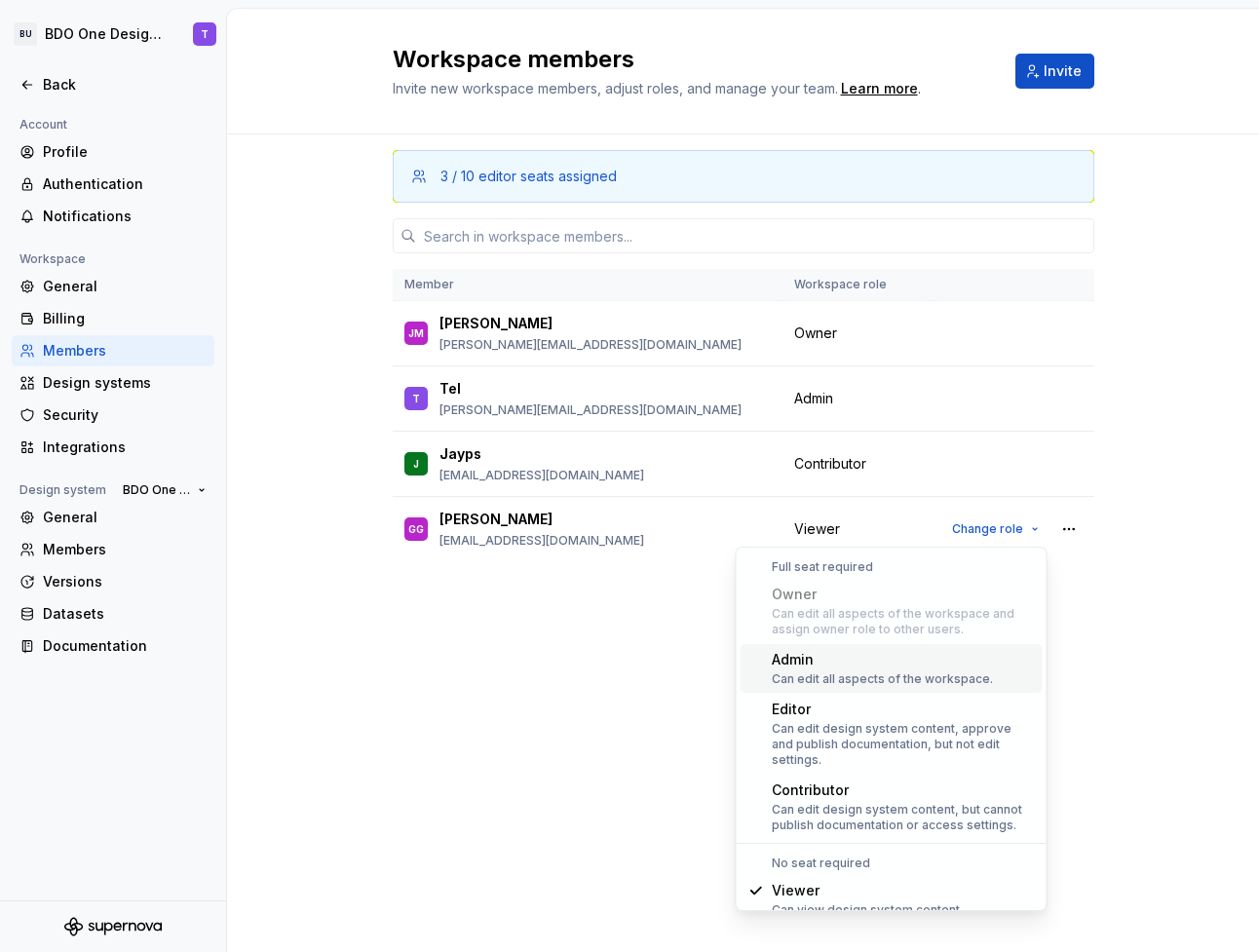
click at [1156, 722] on div "3 / 10 editor seats assigned Member Workspace role [PERSON_NAME] [PERSON_NAME] …" at bounding box center [743, 543] width 1032 height 818
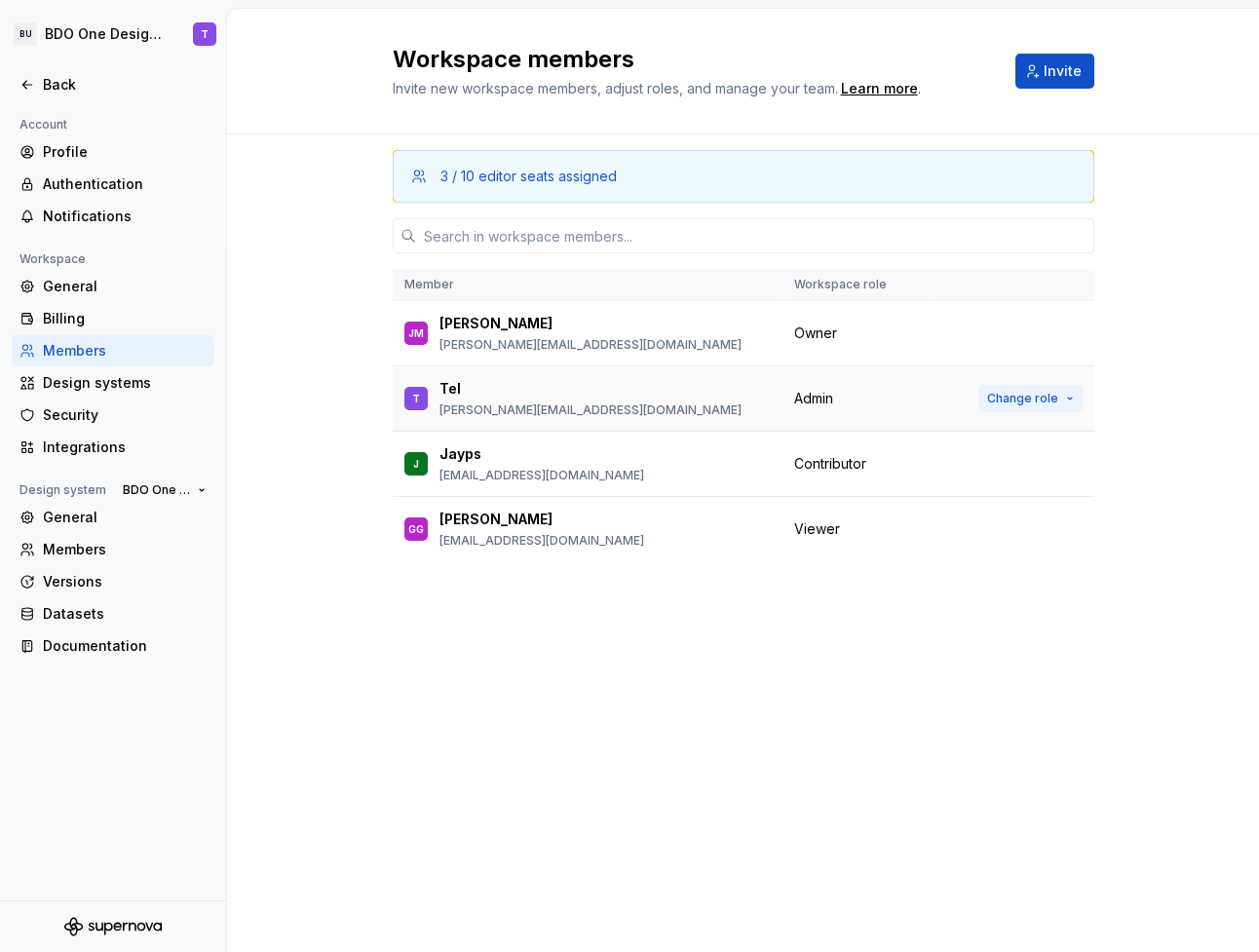
click at [1029, 399] on span "Change role" at bounding box center [1023, 399] width 71 height 16
click at [1150, 517] on div "3 / 10 editor seats assigned Member Workspace role [PERSON_NAME] [PERSON_NAME] …" at bounding box center [743, 543] width 1032 height 818
click at [1008, 463] on span "Change role" at bounding box center [987, 464] width 71 height 16
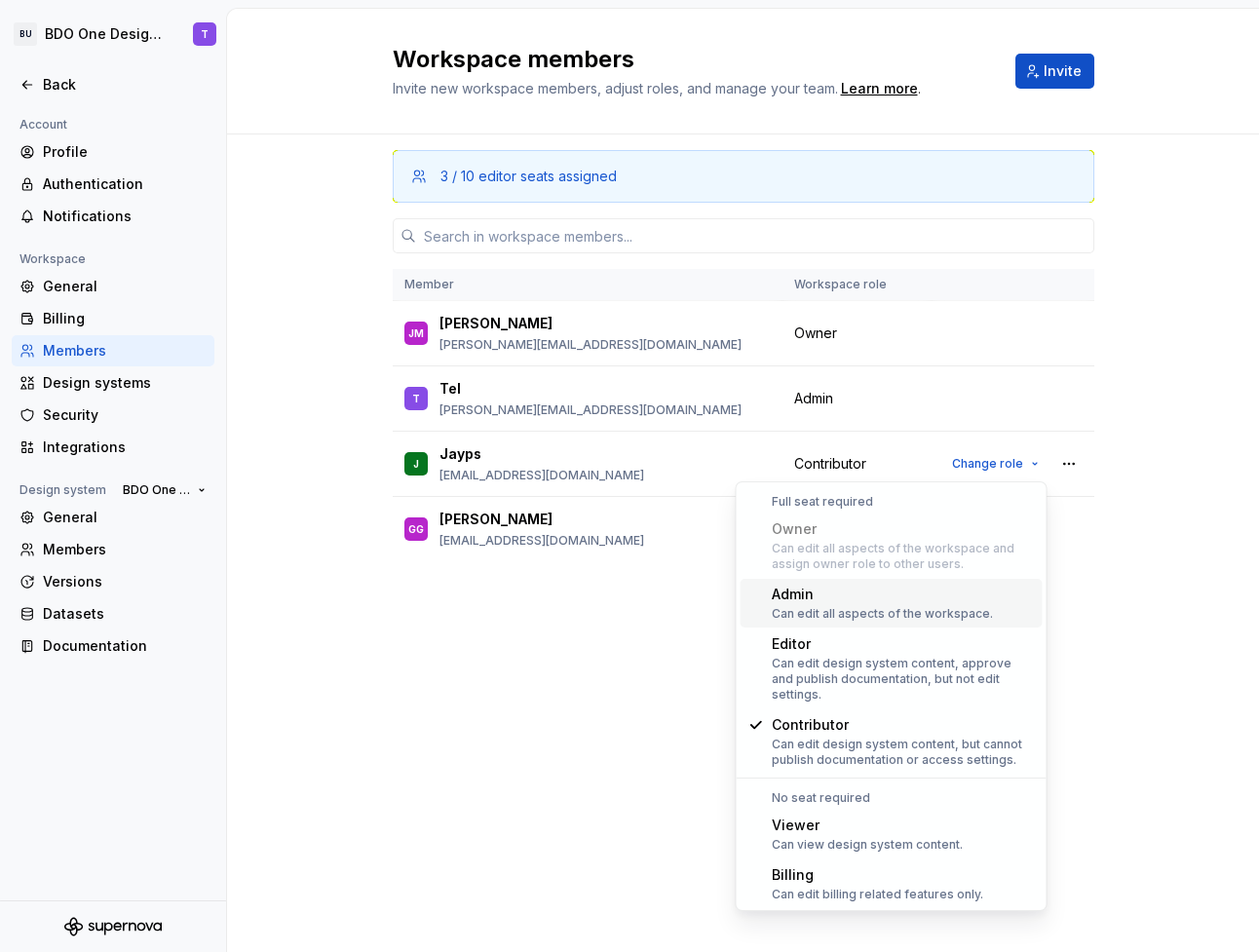
click at [1178, 615] on div "3 / 10 editor seats assigned Member Workspace role [PERSON_NAME] [PERSON_NAME] …" at bounding box center [743, 543] width 1032 height 818
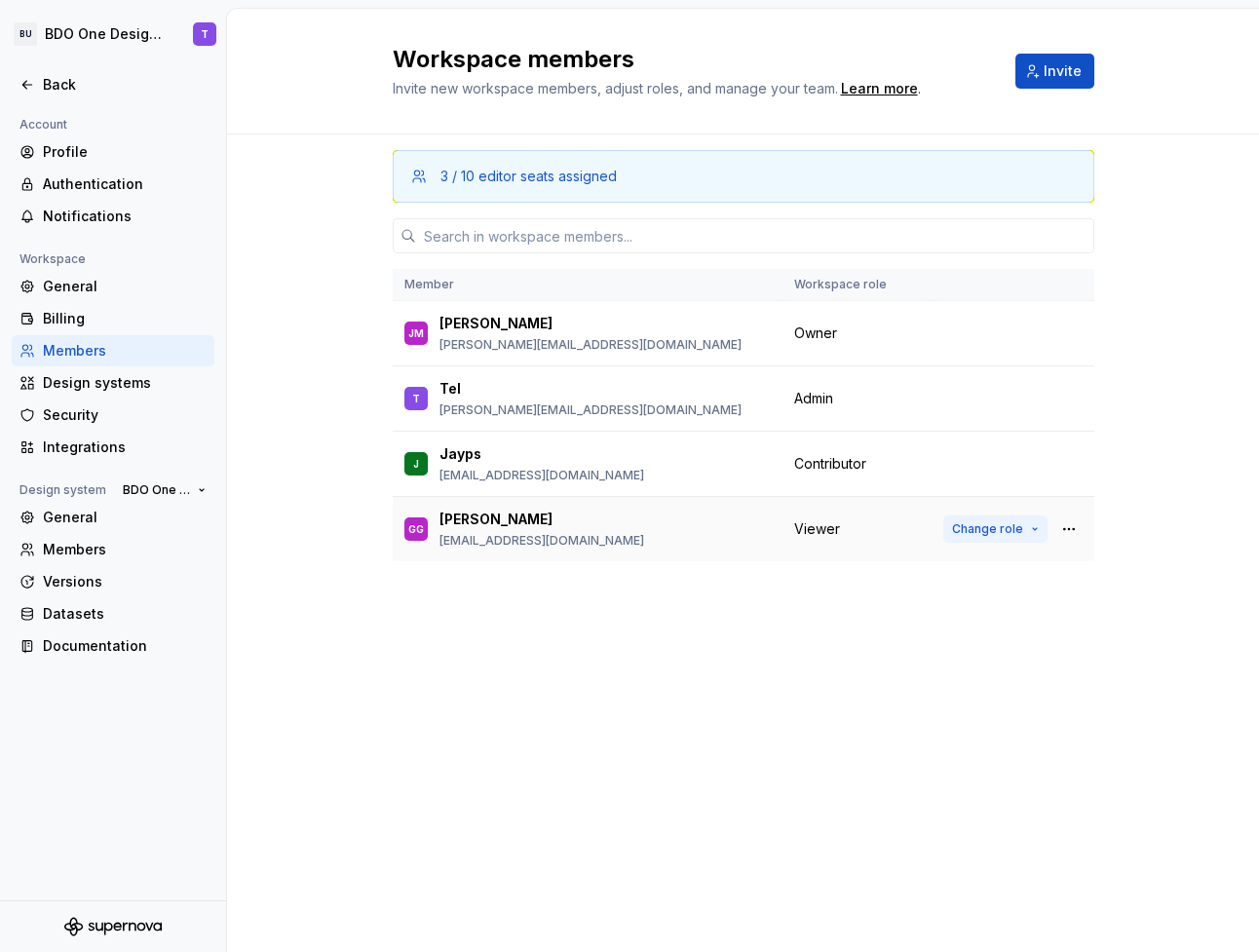
click at [1019, 521] on span "Change role" at bounding box center [987, 529] width 71 height 16
click at [1144, 660] on div "3 / 10 editor seats assigned Member Workspace role [PERSON_NAME] [PERSON_NAME] …" at bounding box center [743, 543] width 1032 height 818
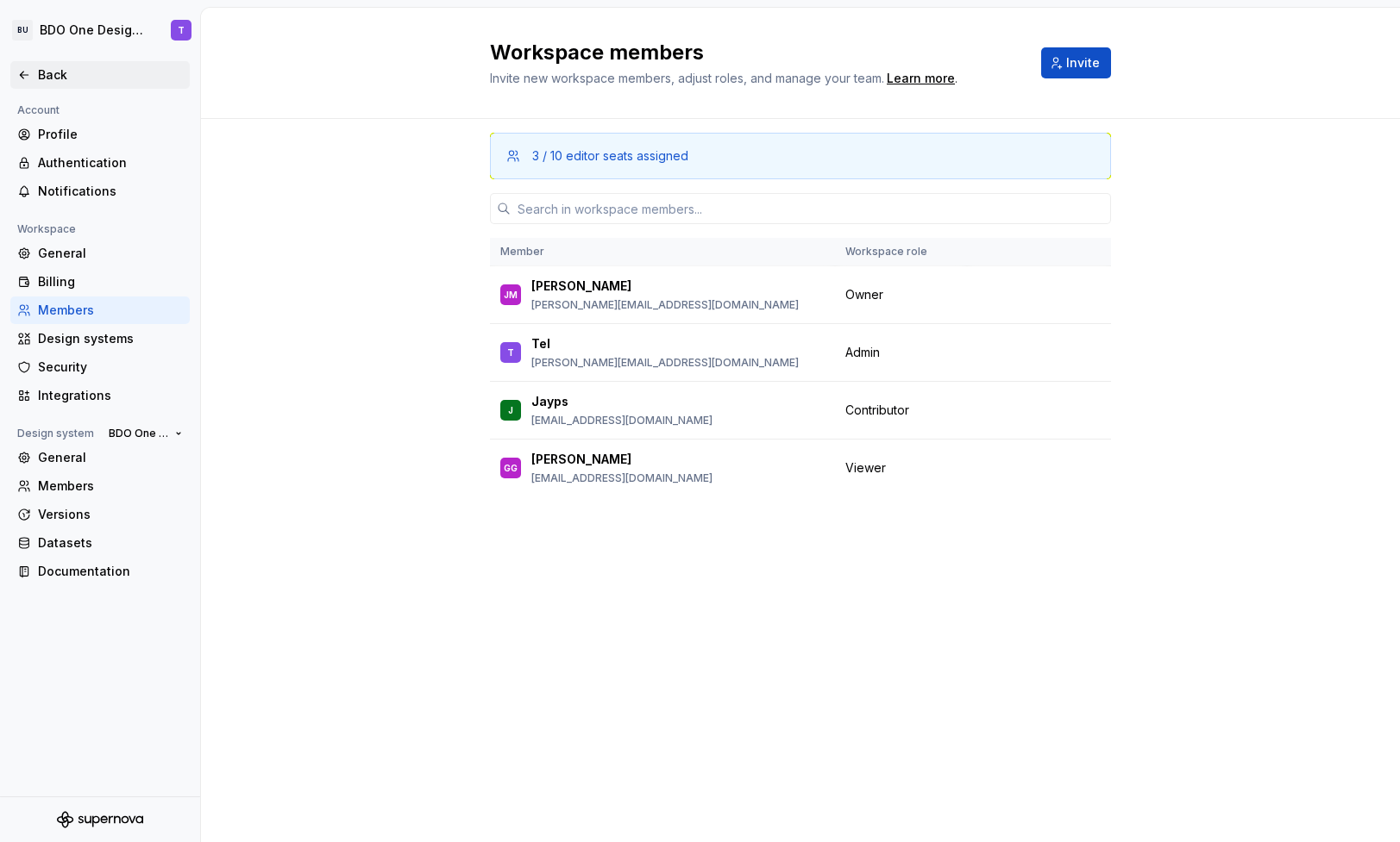
click at [38, 82] on div "Back" at bounding box center [110, 75] width 145 height 17
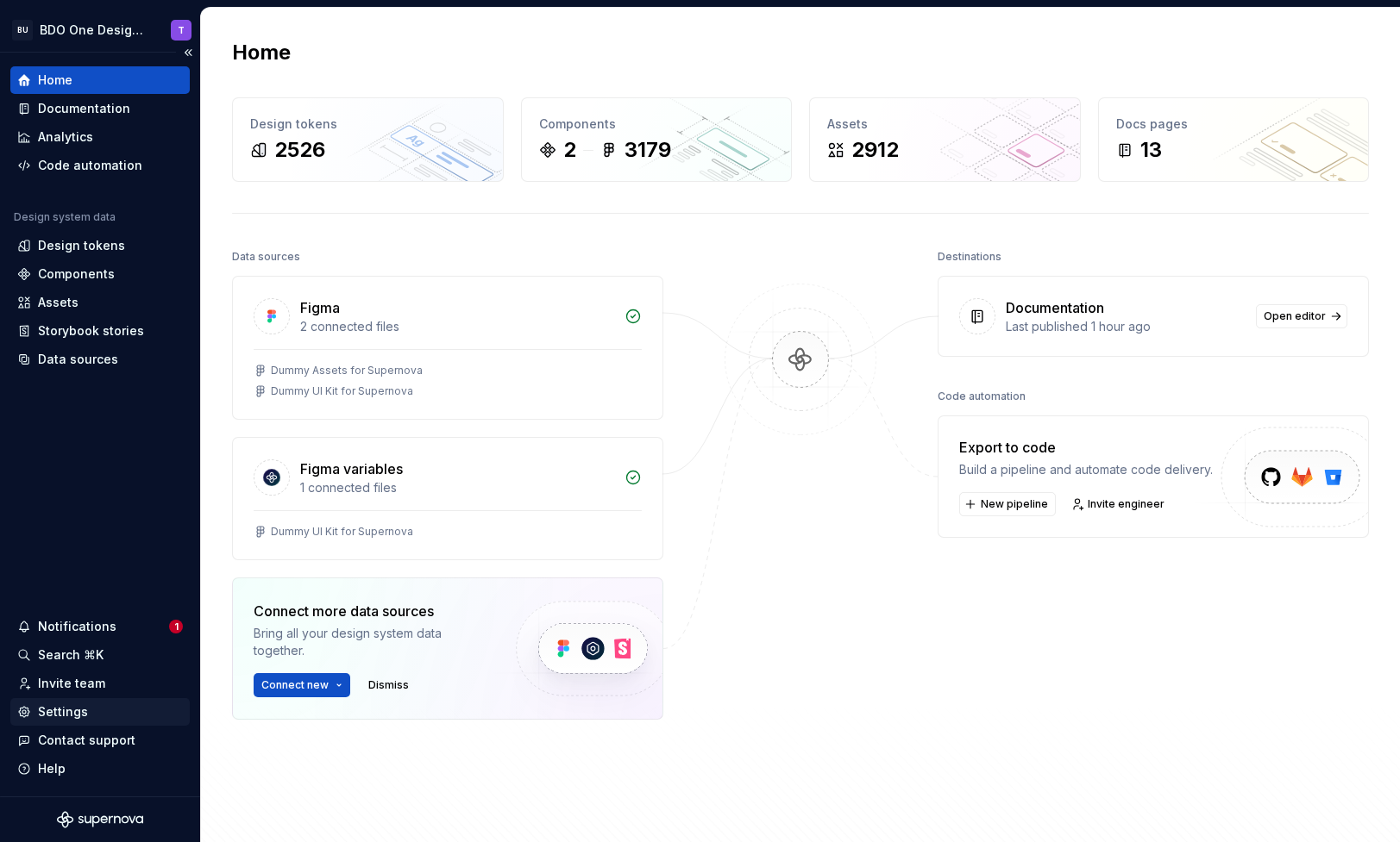
click at [62, 716] on div "Settings" at bounding box center [62, 712] width 50 height 17
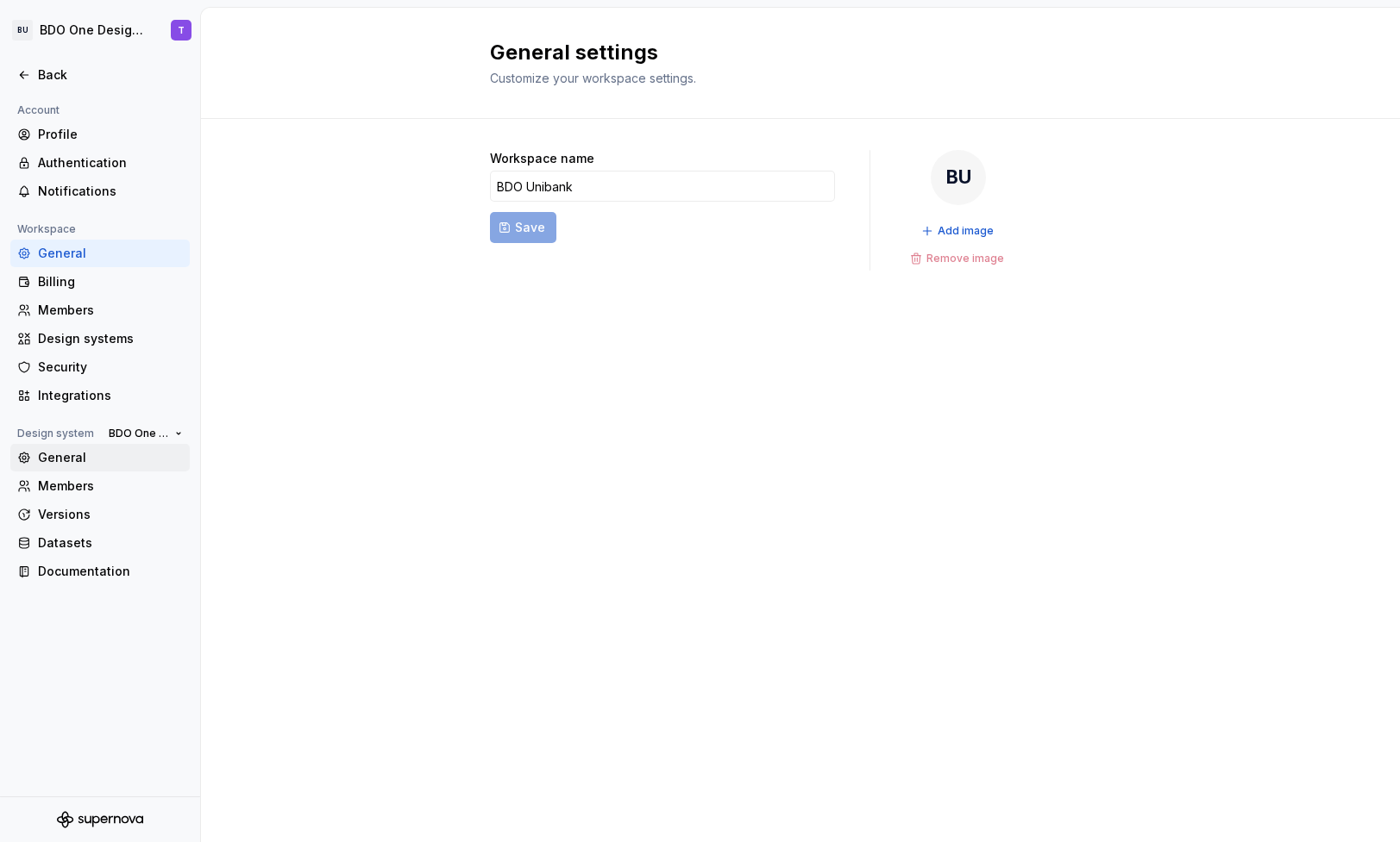
click at [67, 468] on div "General" at bounding box center [100, 458] width 179 height 28
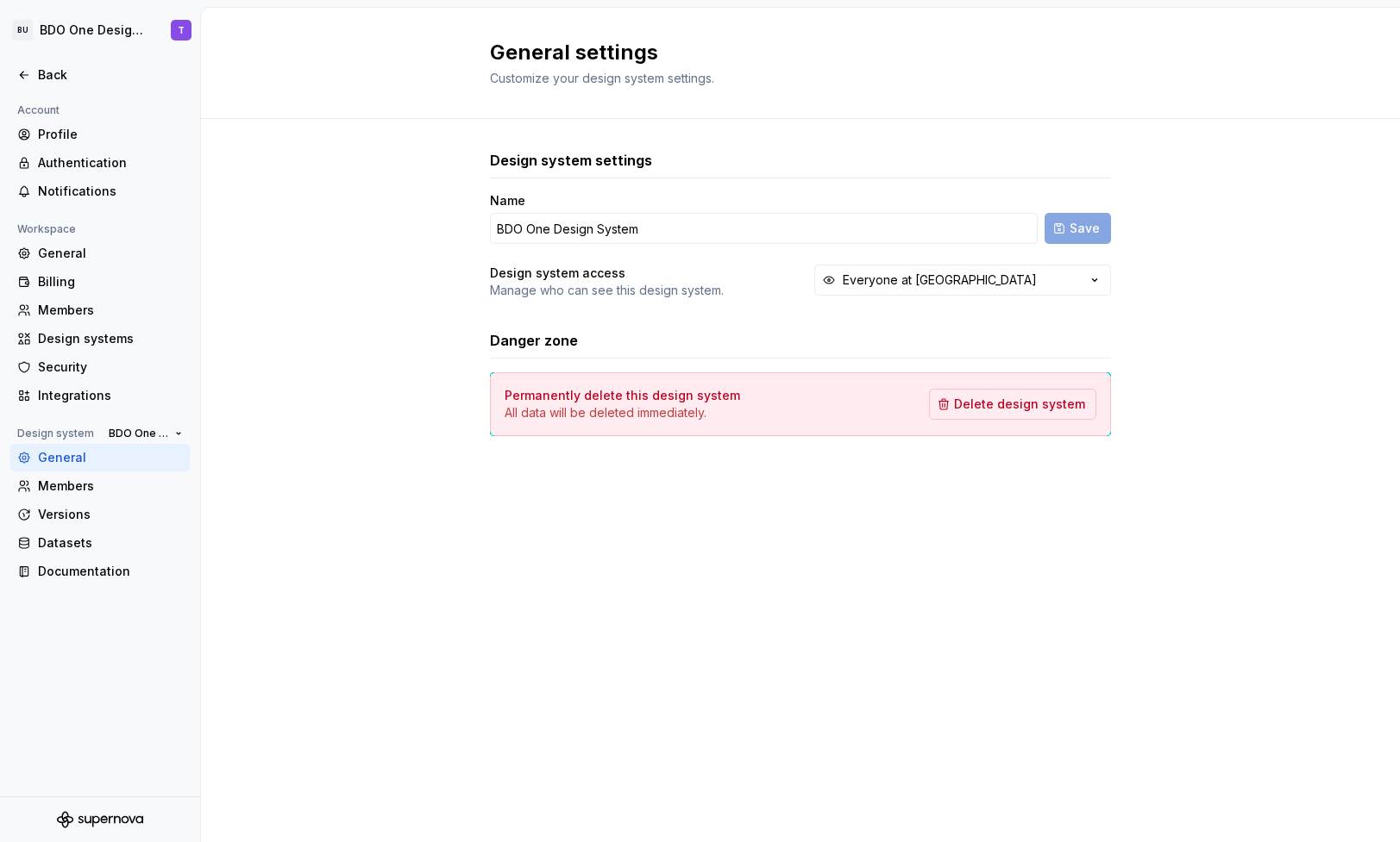
click at [907, 263] on div "Name BDO One Design System Save Design system access Manage who can see this de…" at bounding box center [800, 245] width 621 height 107
click at [934, 279] on div "Everyone at [GEOGRAPHIC_DATA]" at bounding box center [939, 280] width 194 height 17
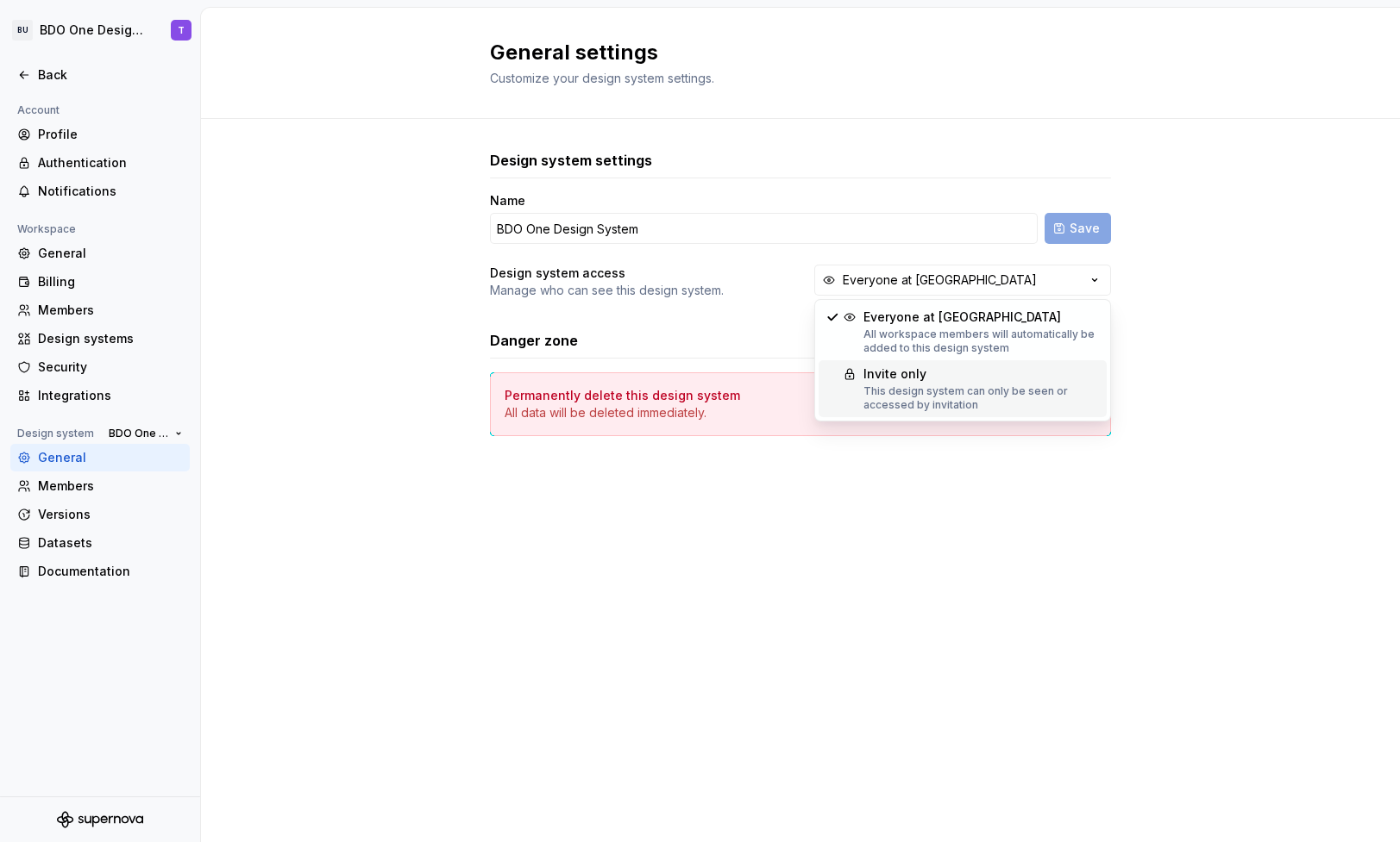
click at [1055, 407] on div "This design system can only be seen or accessed by invitation" at bounding box center [981, 398] width 236 height 28
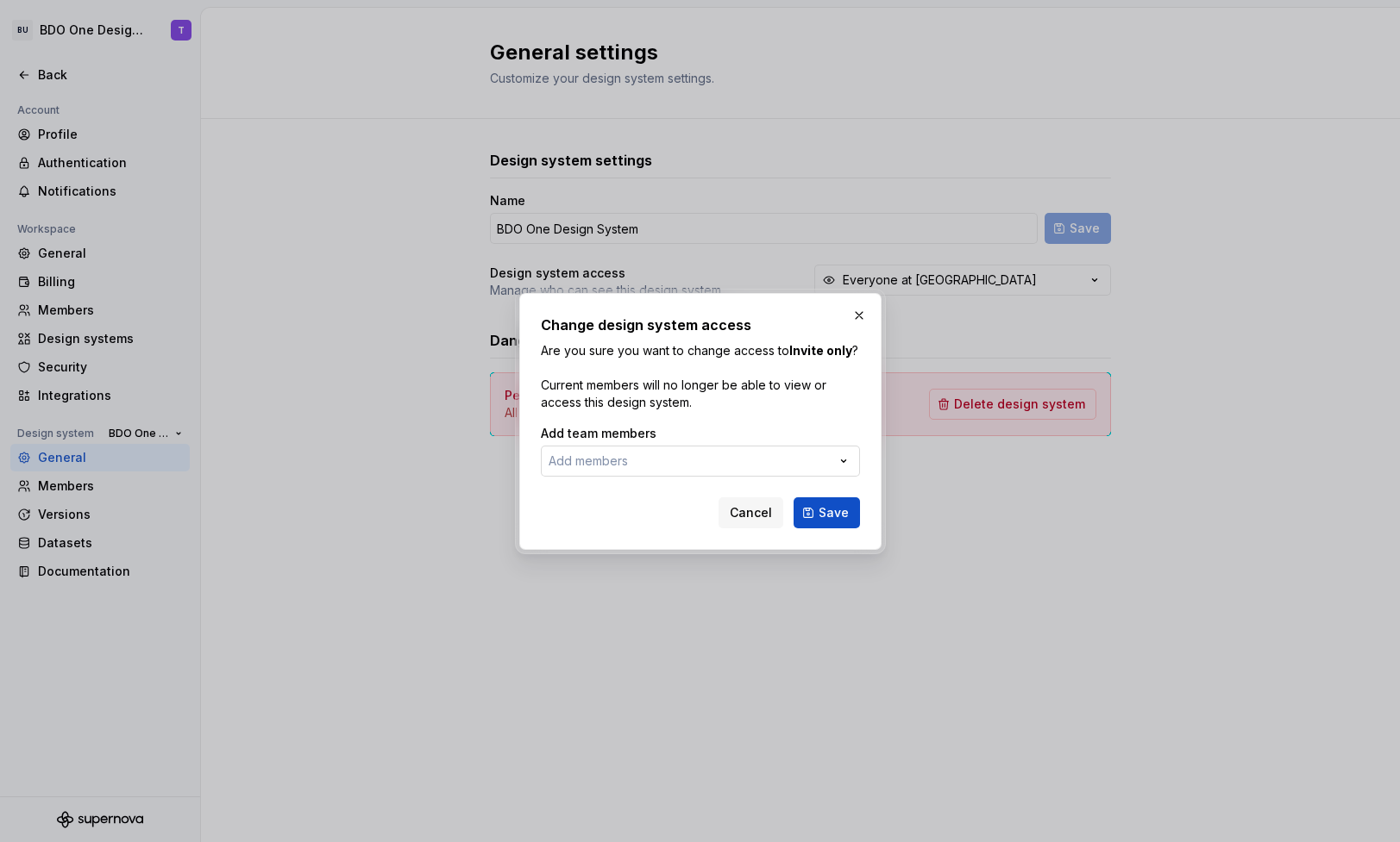
click at [782, 459] on button "Add members" at bounding box center [700, 461] width 319 height 31
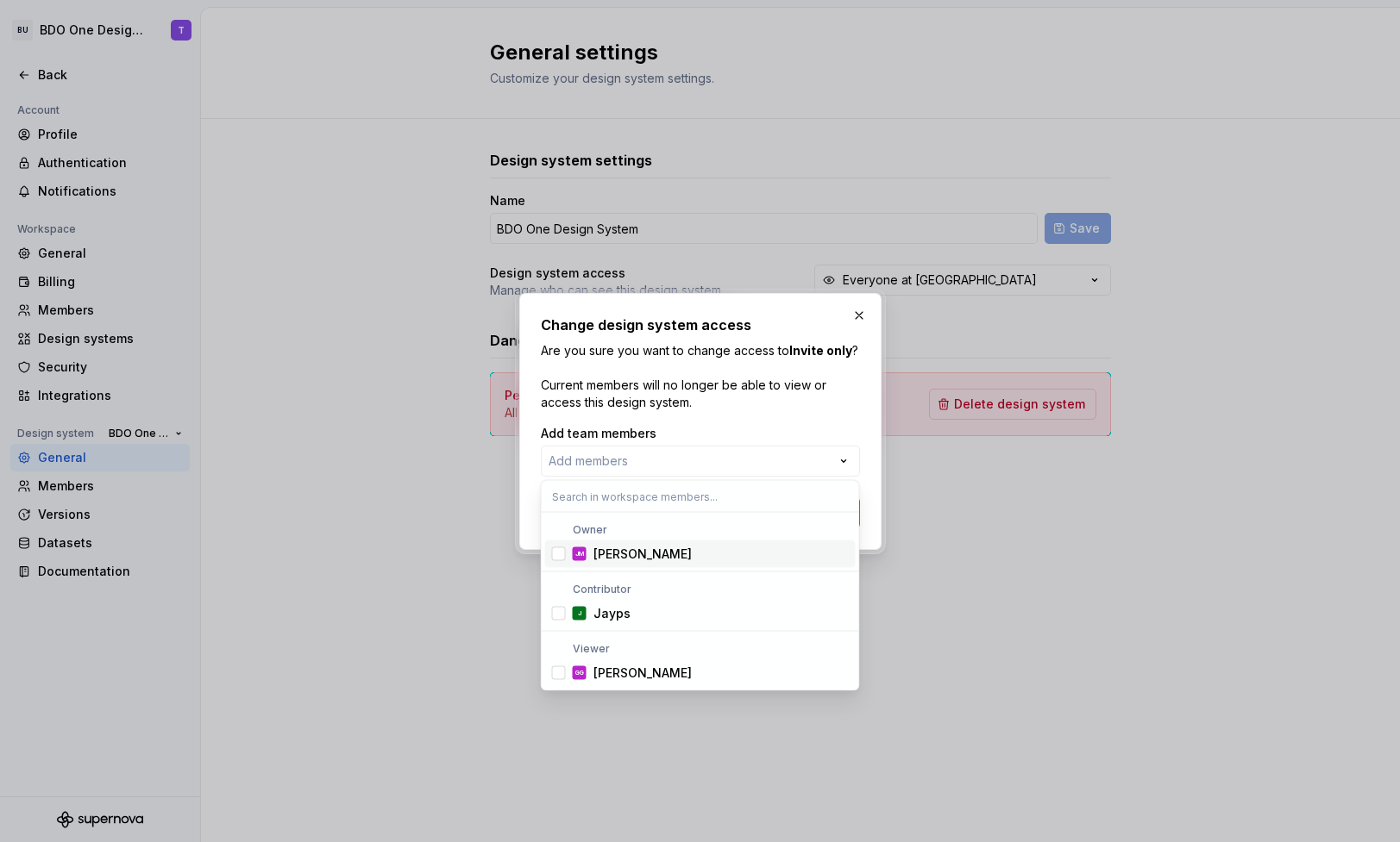
click at [789, 400] on div "Change design system access Are you sure you want to change access to [GEOGRAPH…" at bounding box center [700, 421] width 1400 height 842
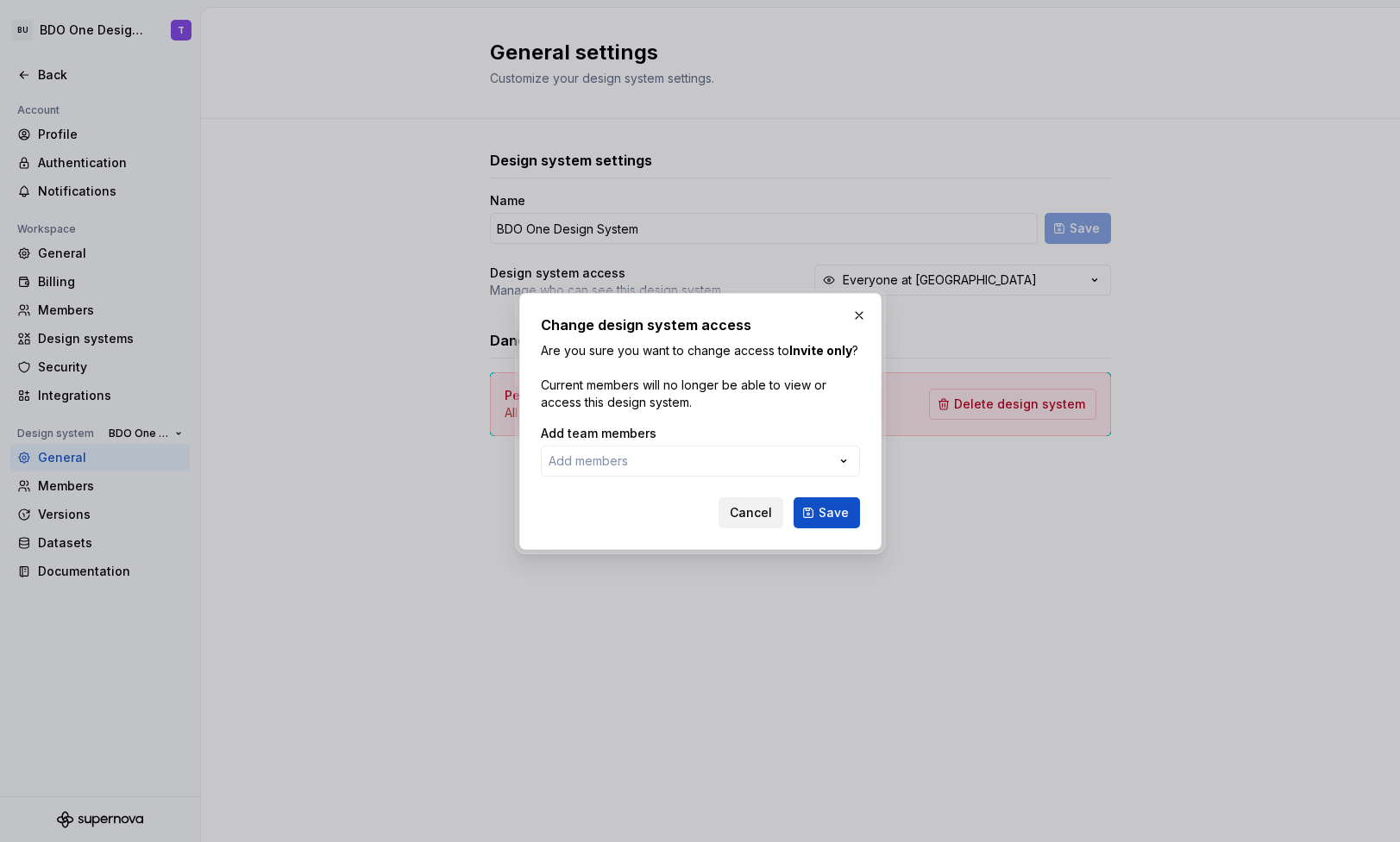
click at [745, 502] on button "Cancel" at bounding box center [751, 514] width 65 height 31
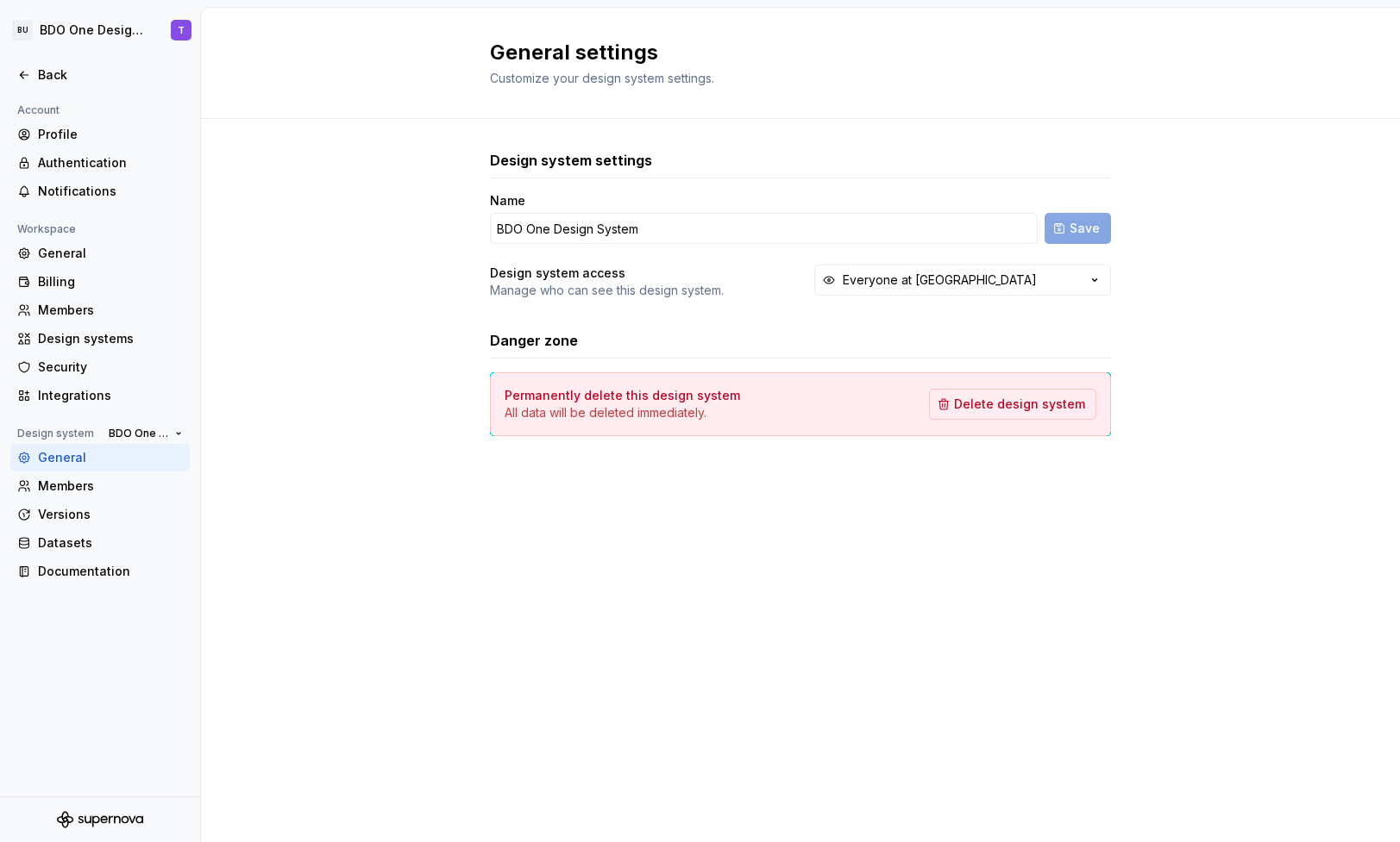
click at [639, 531] on div "General settings Customize your design system settings. Design system settings …" at bounding box center [800, 424] width 1199 height 834
